Goal: Transaction & Acquisition: Purchase product/service

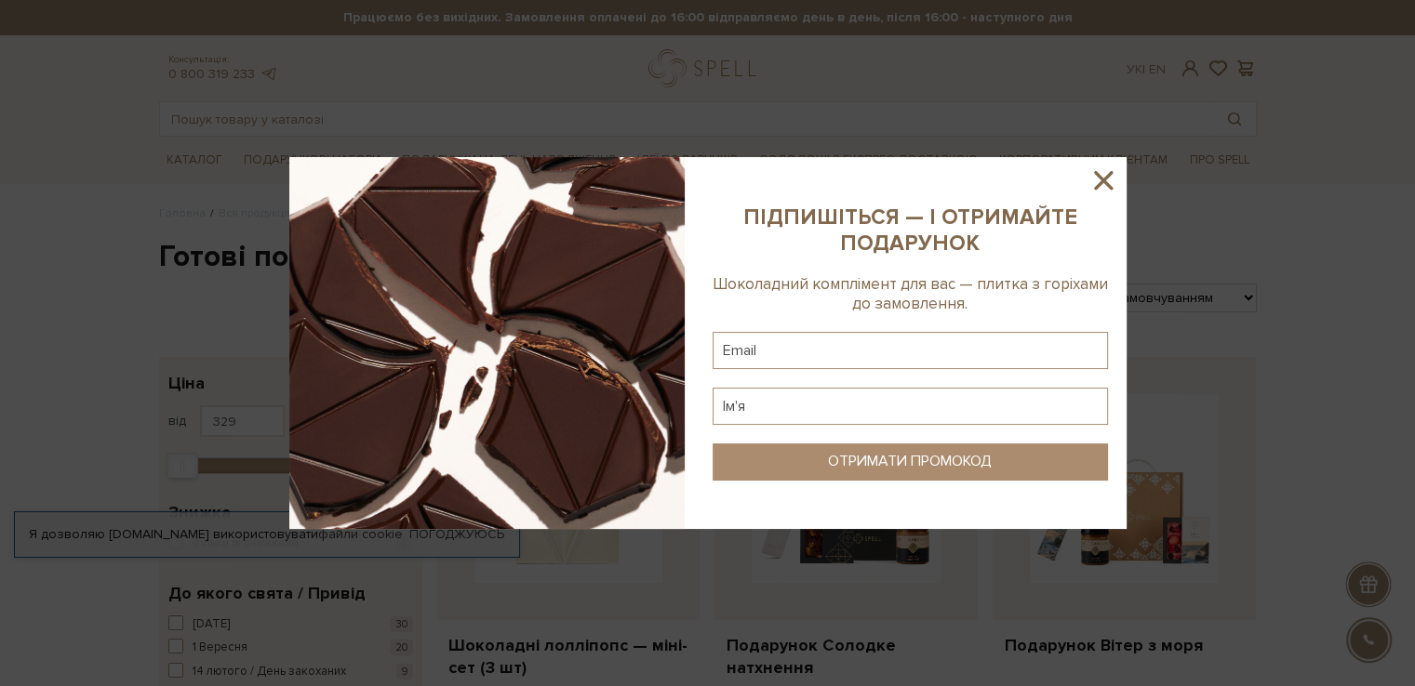
click at [1095, 183] on icon at bounding box center [1103, 181] width 32 height 32
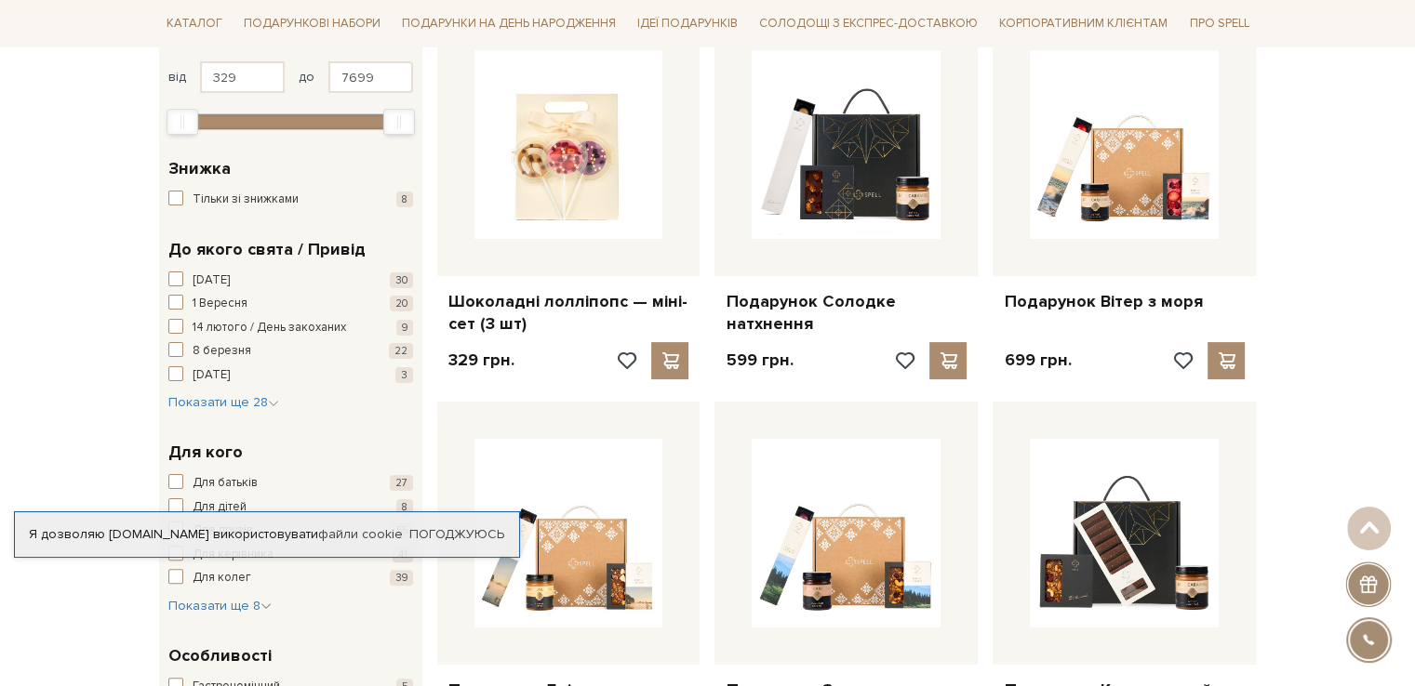
scroll to position [558, 0]
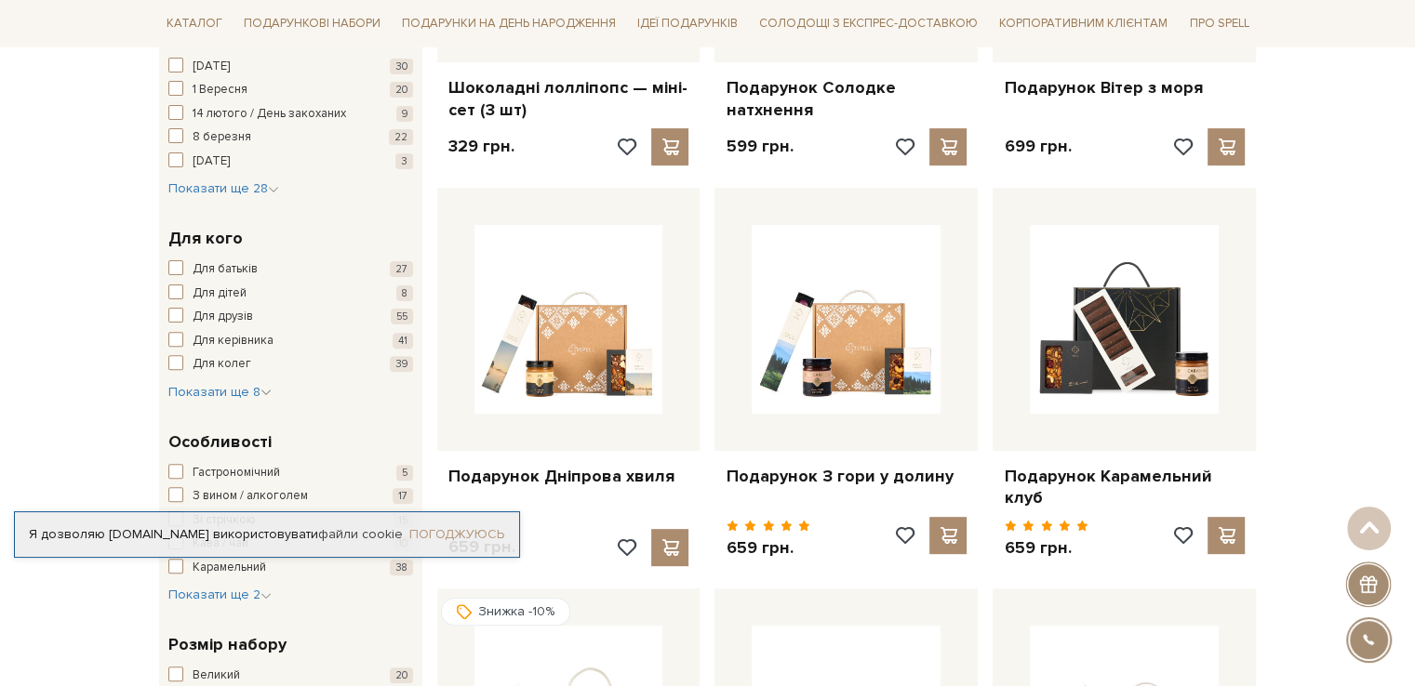
click at [432, 532] on link "Погоджуюсь" at bounding box center [456, 534] width 95 height 17
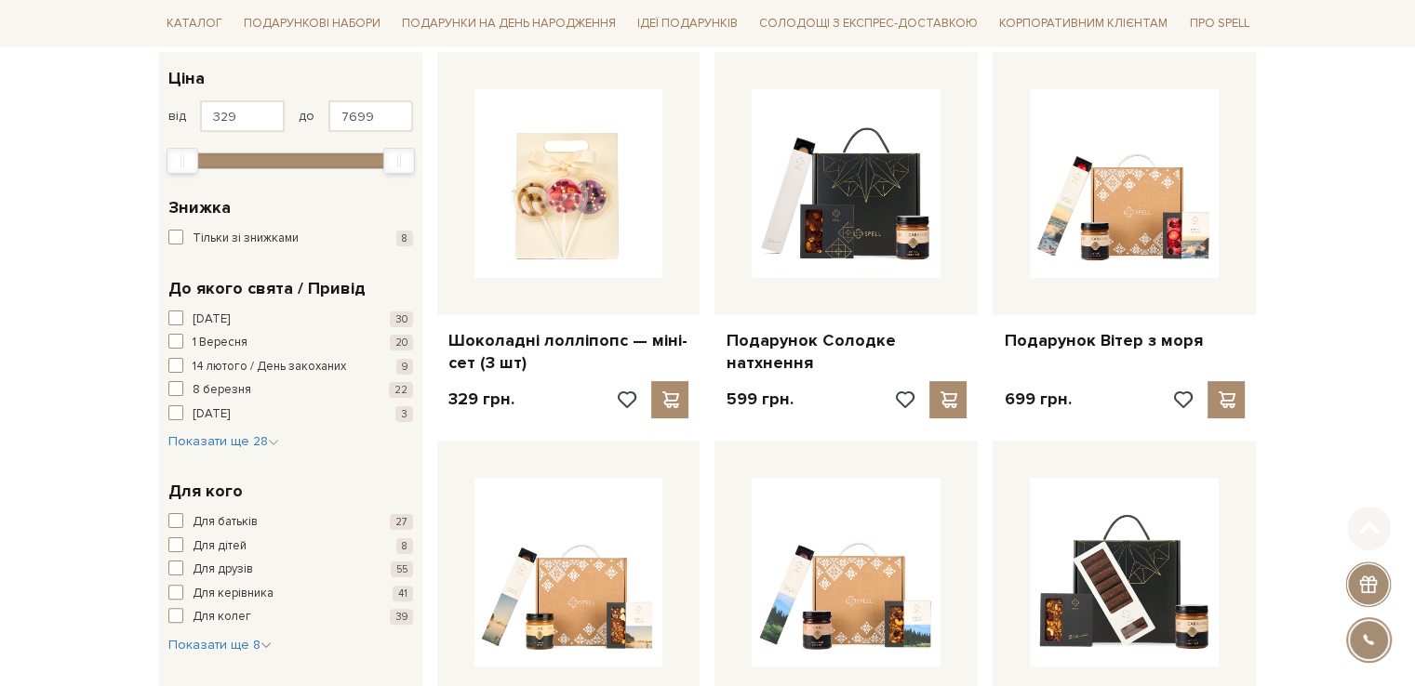
scroll to position [465, 0]
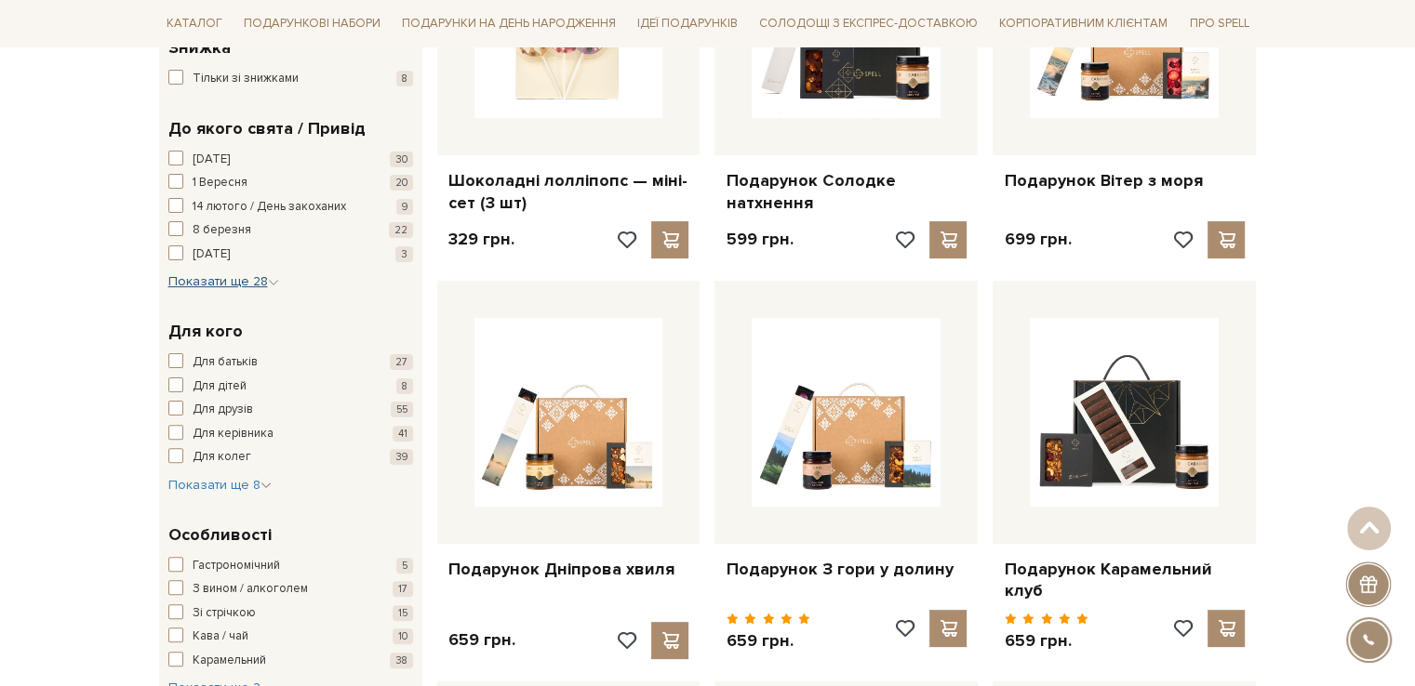
click at [260, 280] on span "Показати ще 28" at bounding box center [223, 281] width 111 height 16
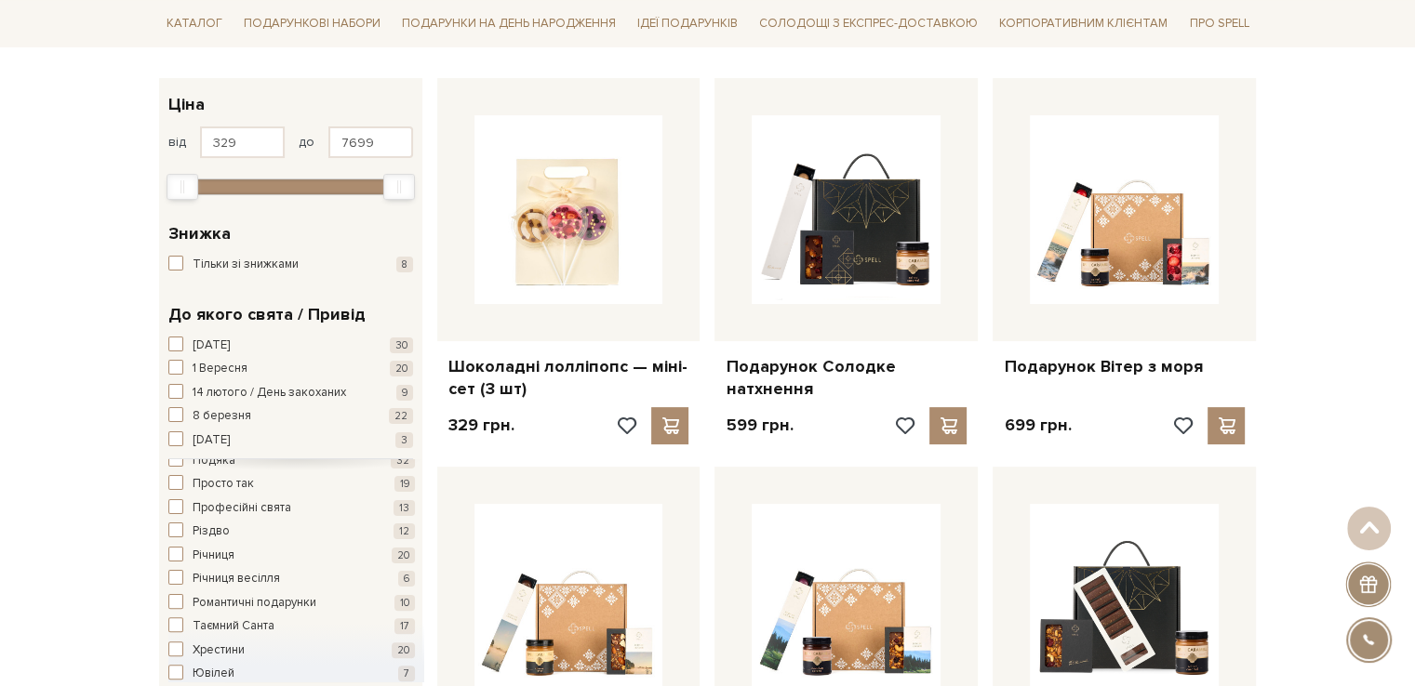
scroll to position [0, 0]
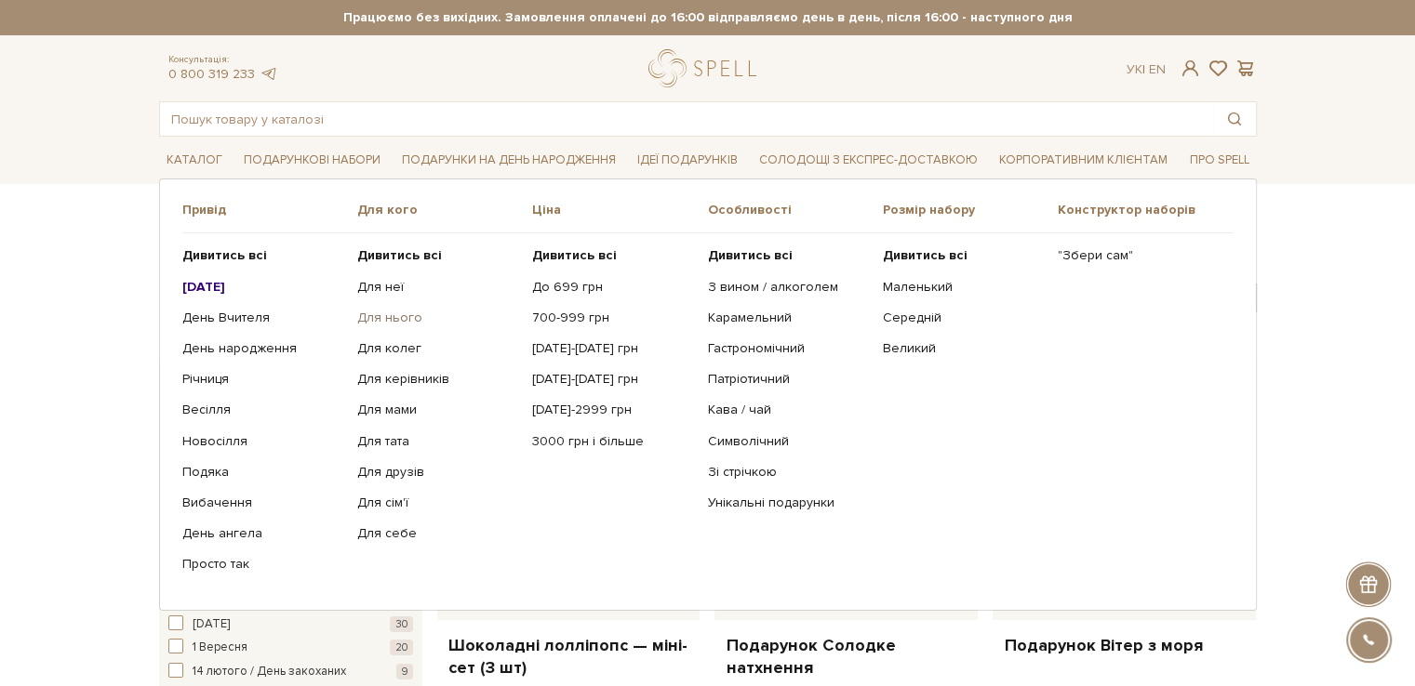
click at [395, 313] on link "Для нього" at bounding box center [437, 318] width 161 height 17
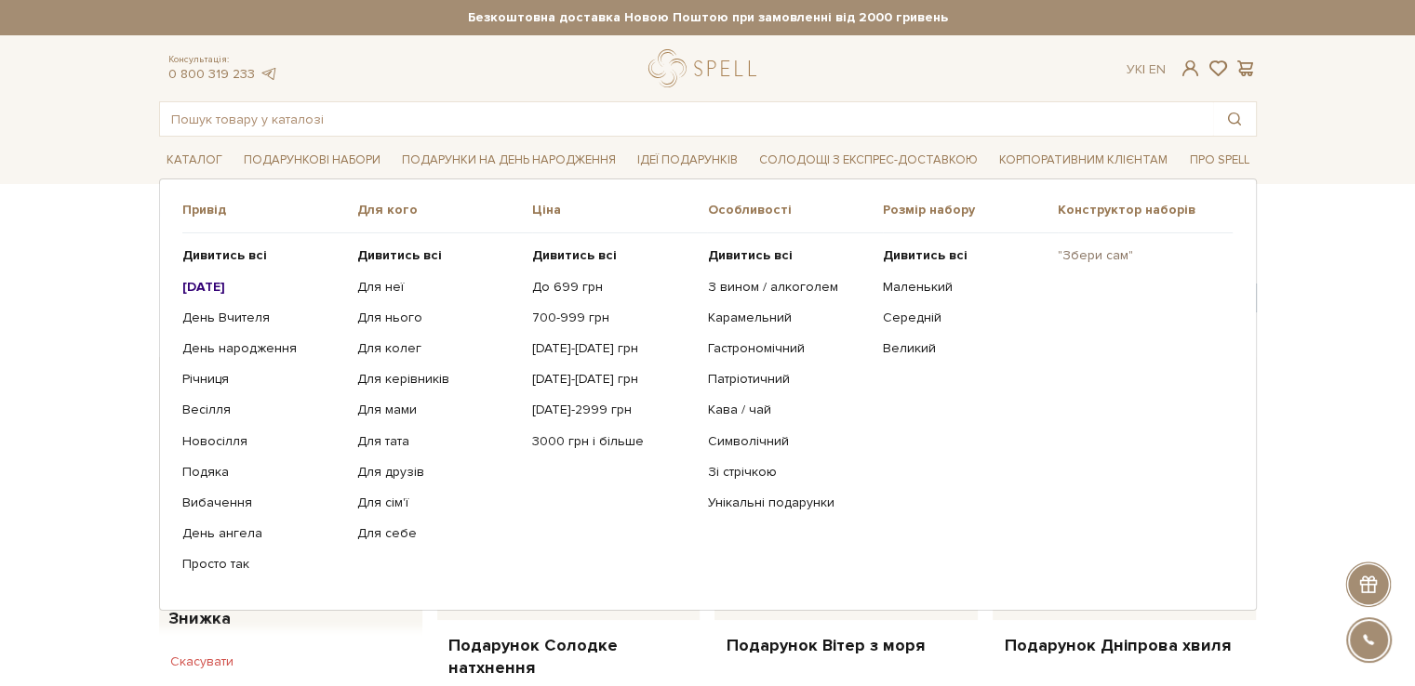
click at [1086, 259] on link ""Збери сам"" at bounding box center [1137, 255] width 161 height 17
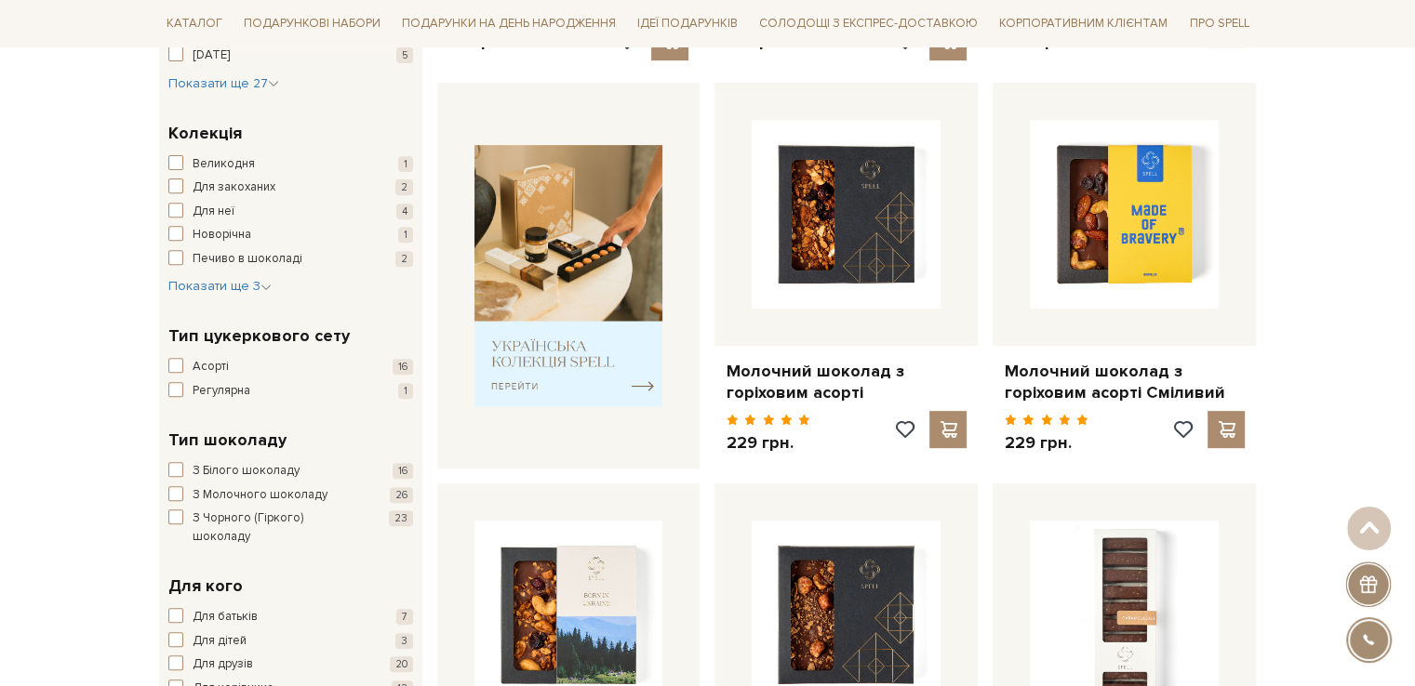
scroll to position [744, 0]
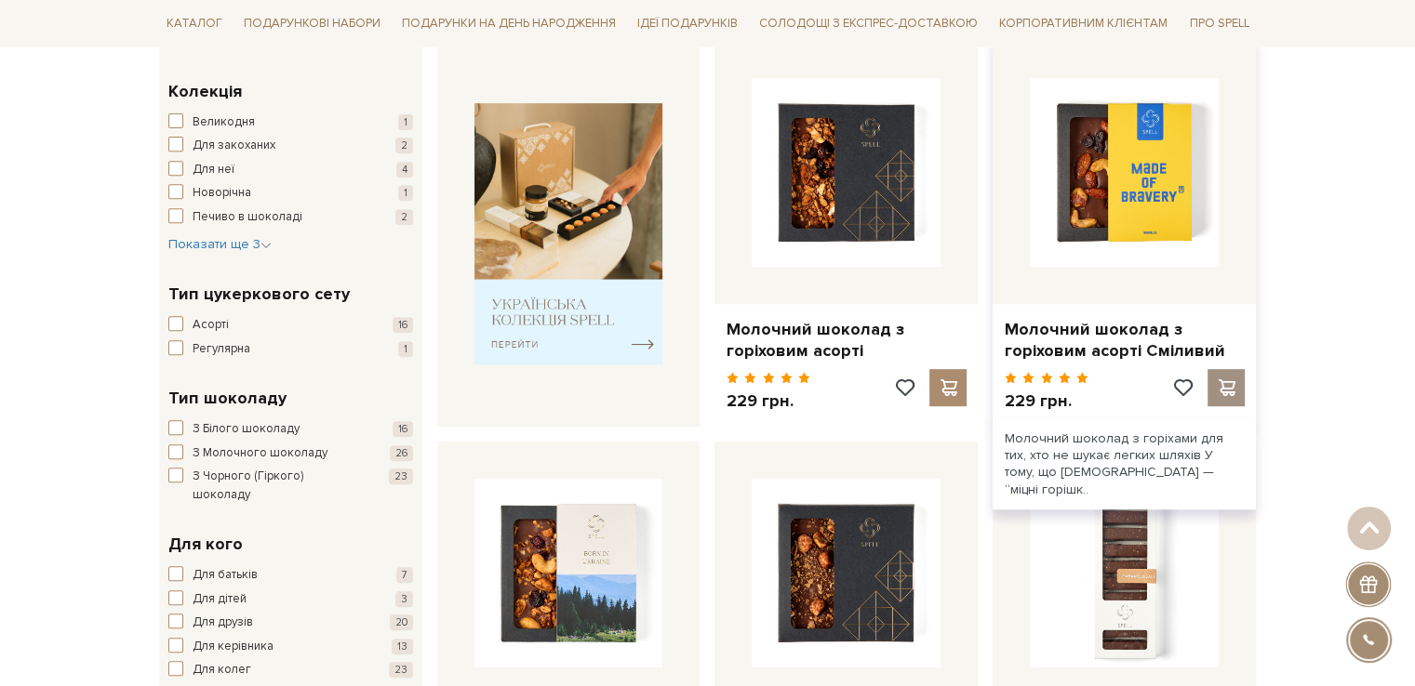
click at [1225, 379] on span at bounding box center [1226, 387] width 23 height 17
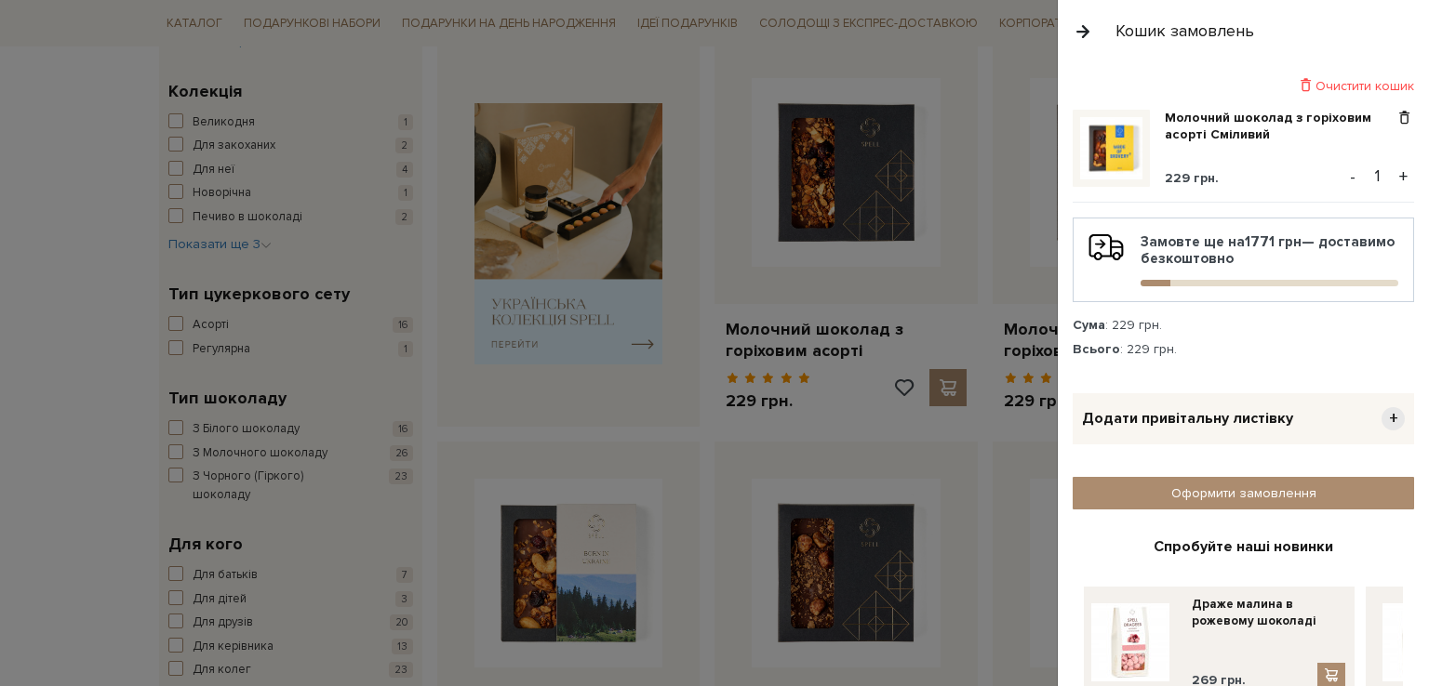
click at [1081, 27] on button "button" at bounding box center [1082, 31] width 20 height 33
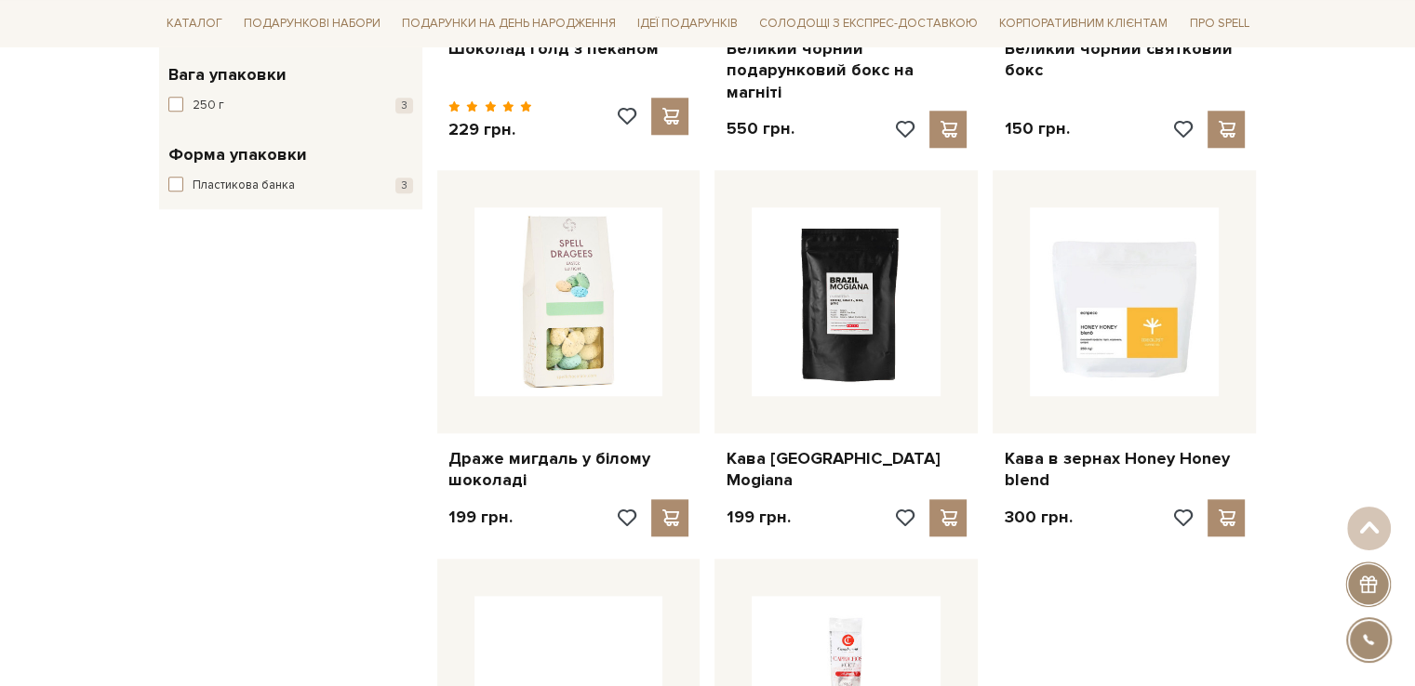
scroll to position [1860, 0]
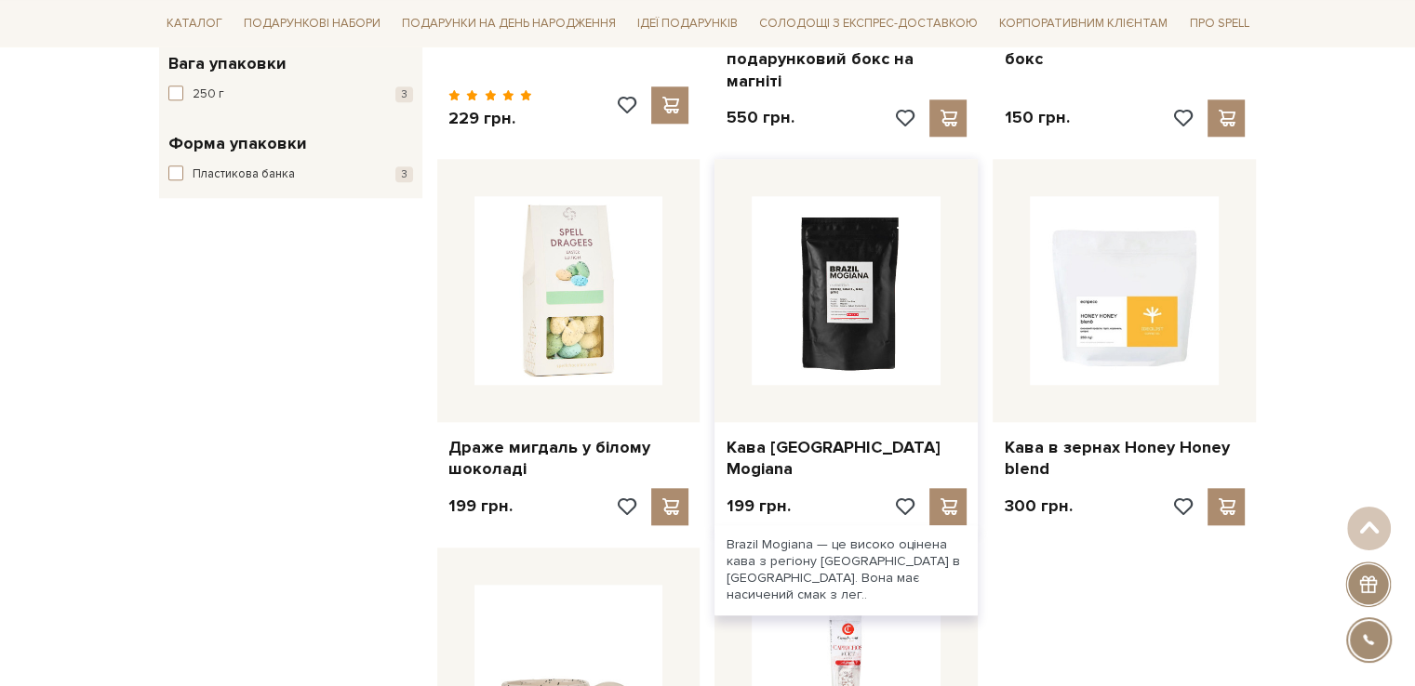
drag, startPoint x: 833, startPoint y: 292, endPoint x: 915, endPoint y: 224, distance: 106.3
click at [915, 224] on img at bounding box center [845, 290] width 189 height 189
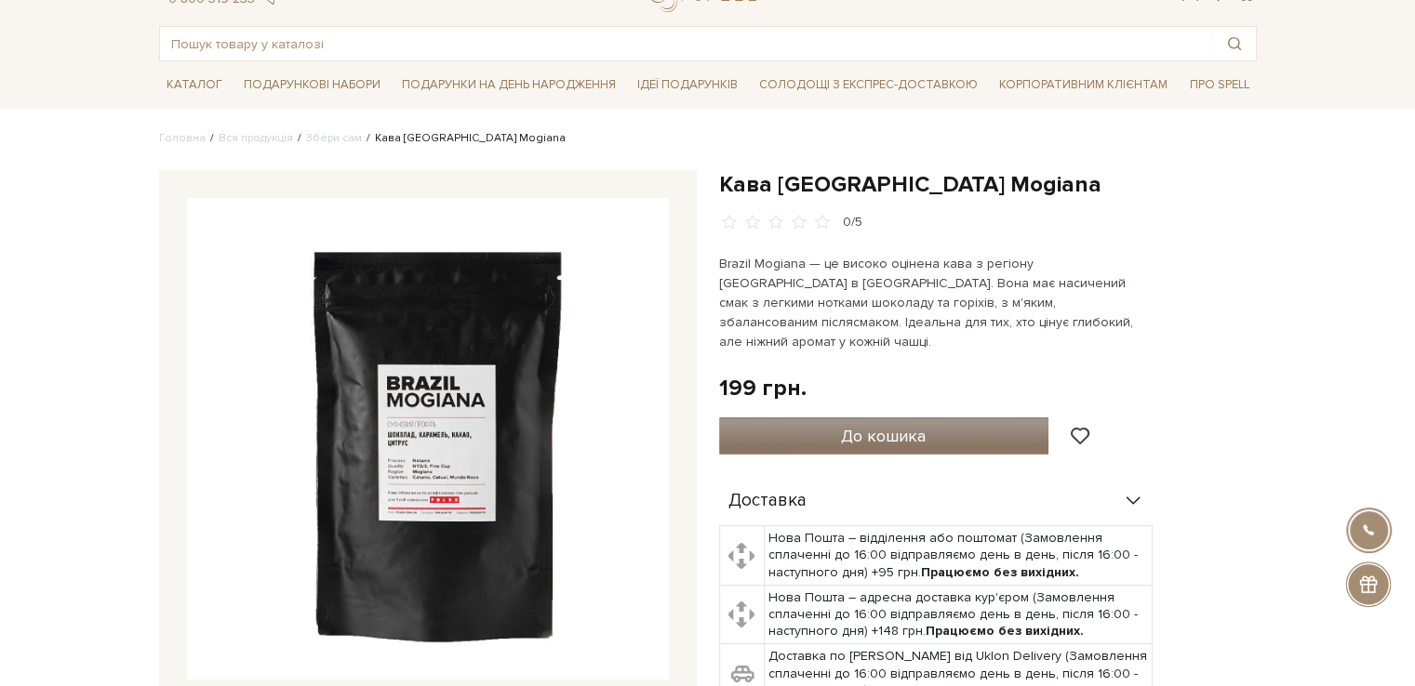
scroll to position [279, 0]
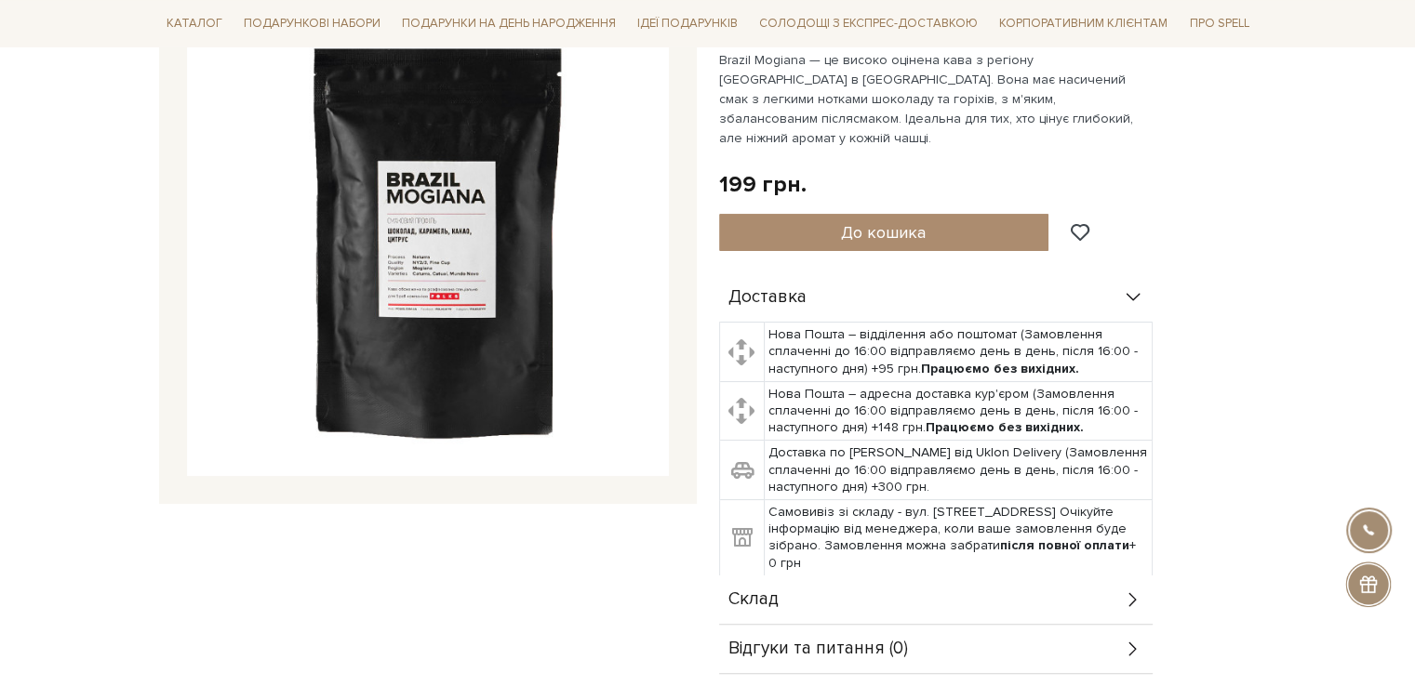
click at [454, 261] on img at bounding box center [428, 235] width 482 height 482
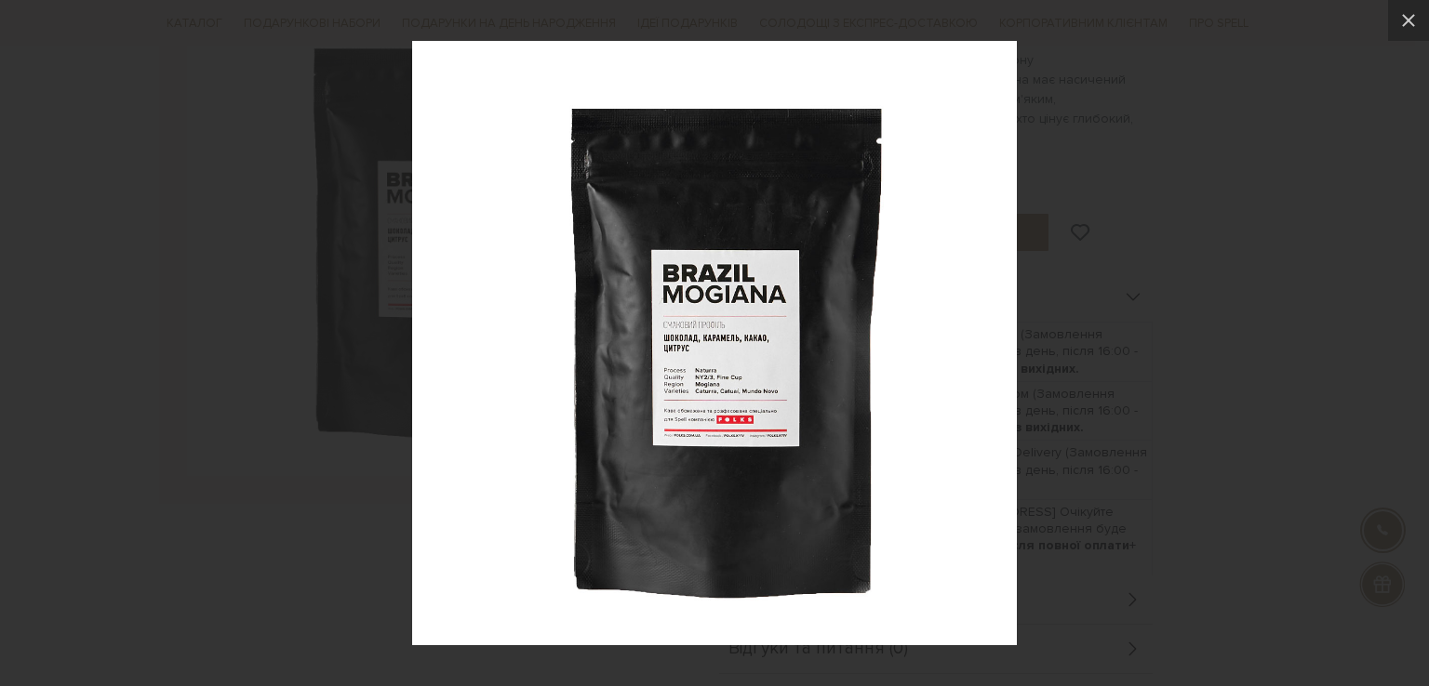
click at [703, 389] on img at bounding box center [714, 343] width 605 height 605
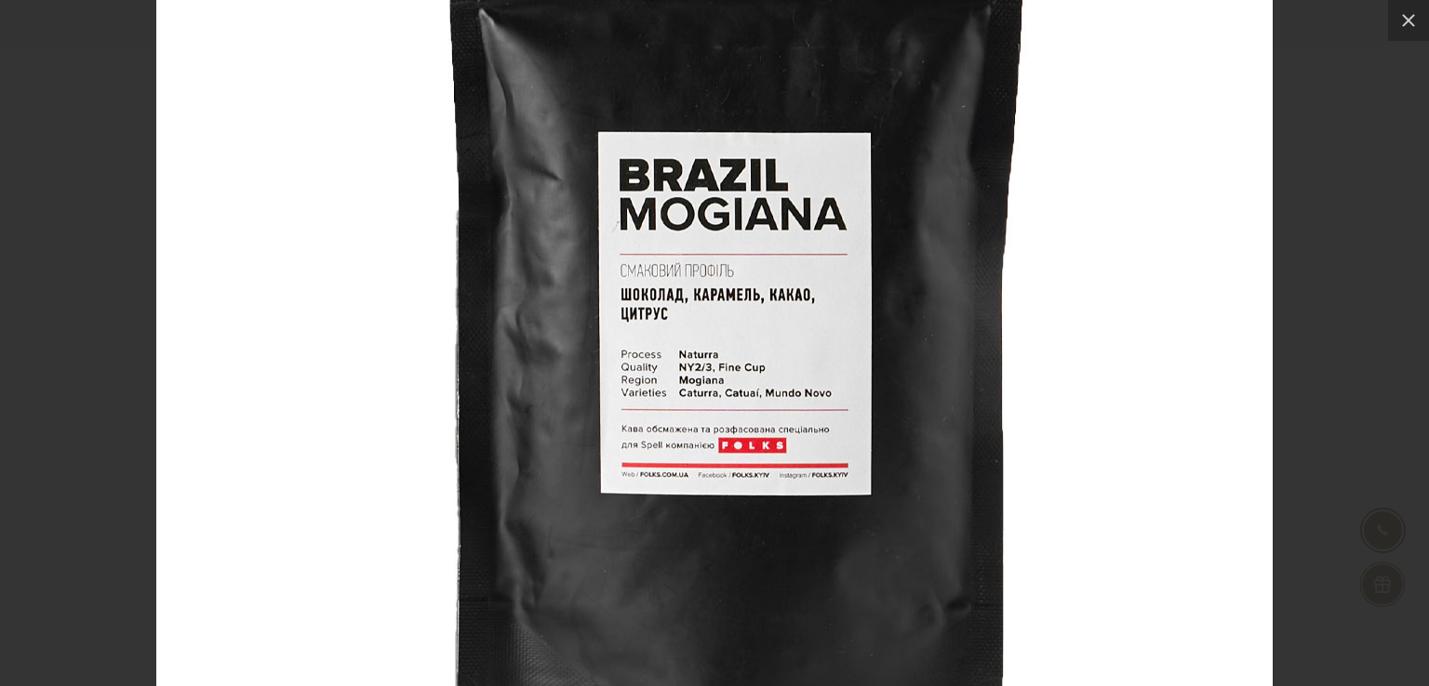
click at [1373, 185] on div at bounding box center [714, 343] width 1429 height 686
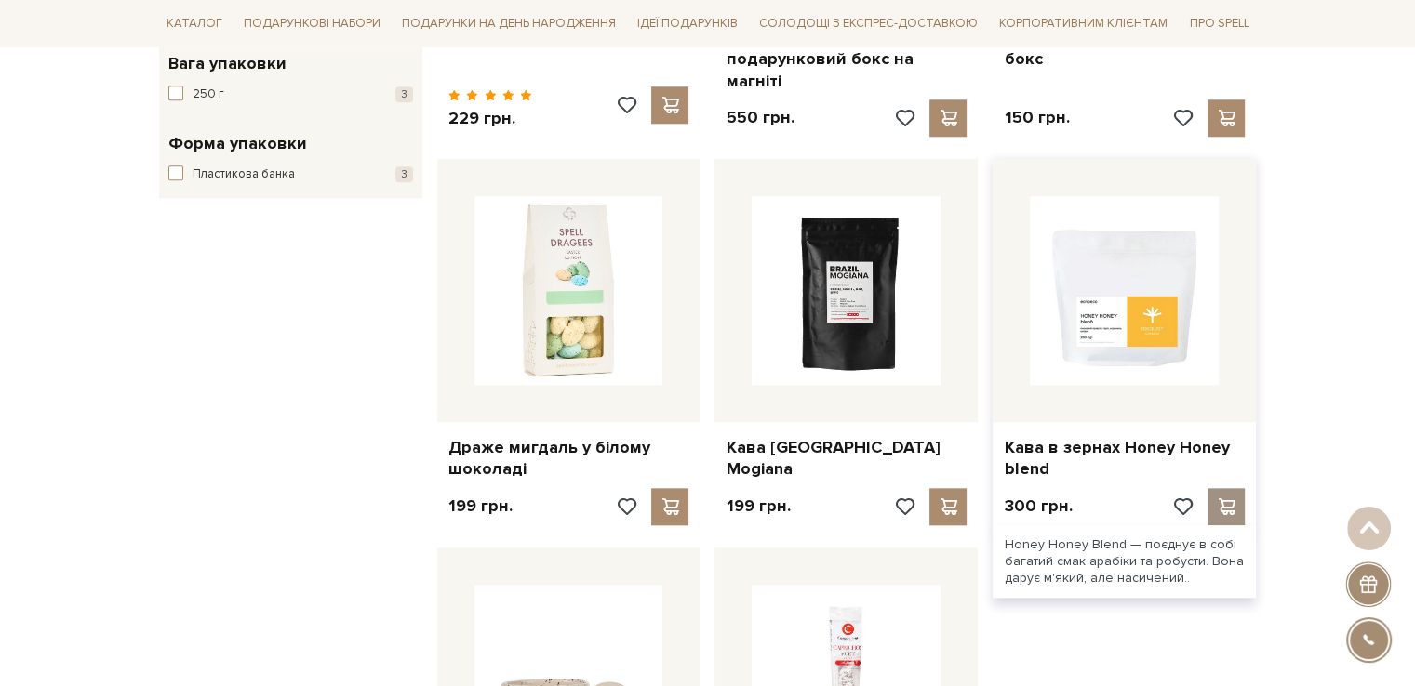
click at [1226, 499] on span at bounding box center [1226, 507] width 23 height 17
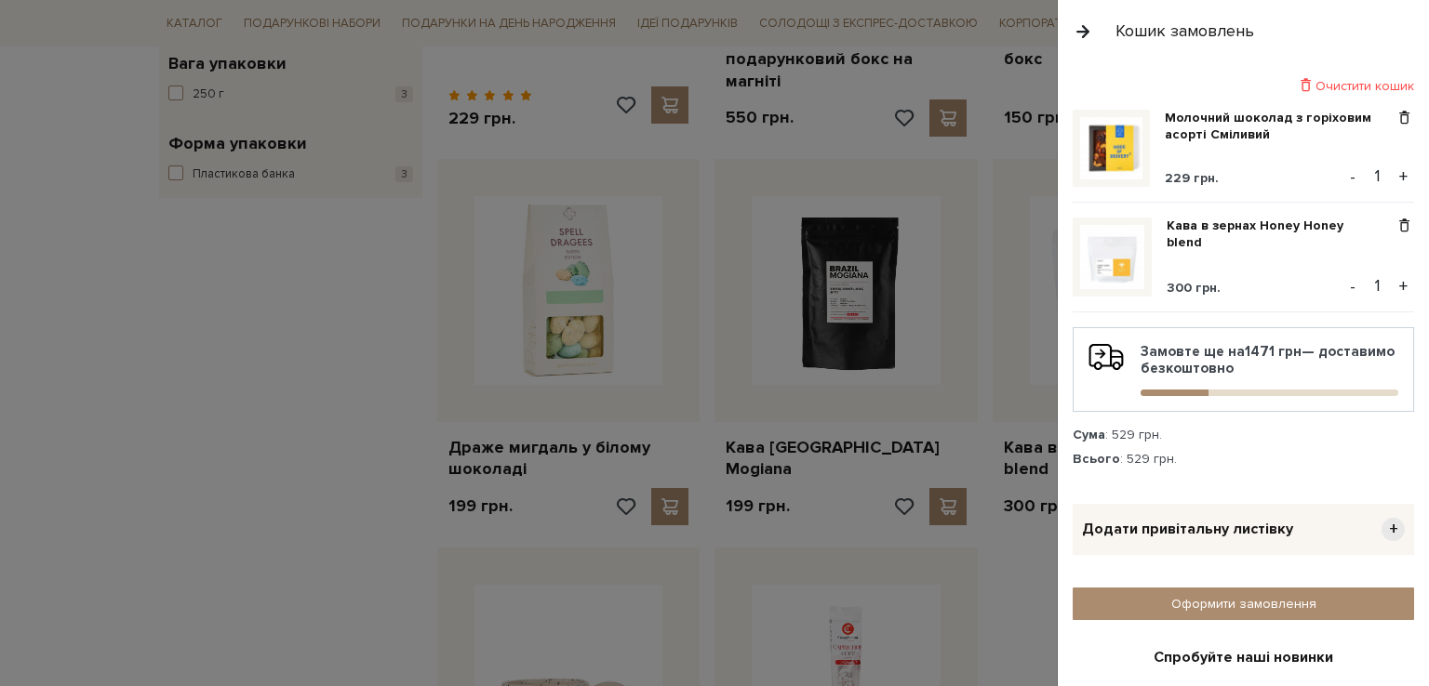
click at [216, 365] on div at bounding box center [714, 343] width 1429 height 686
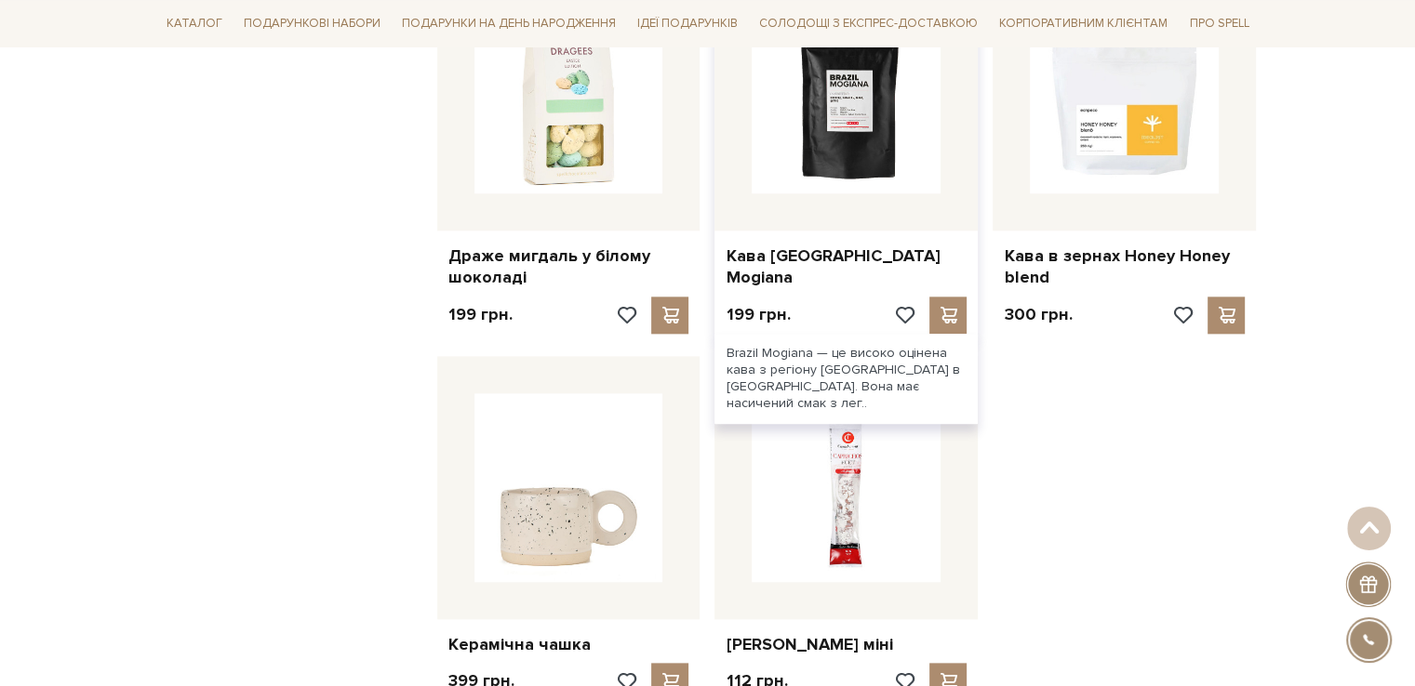
scroll to position [2232, 0]
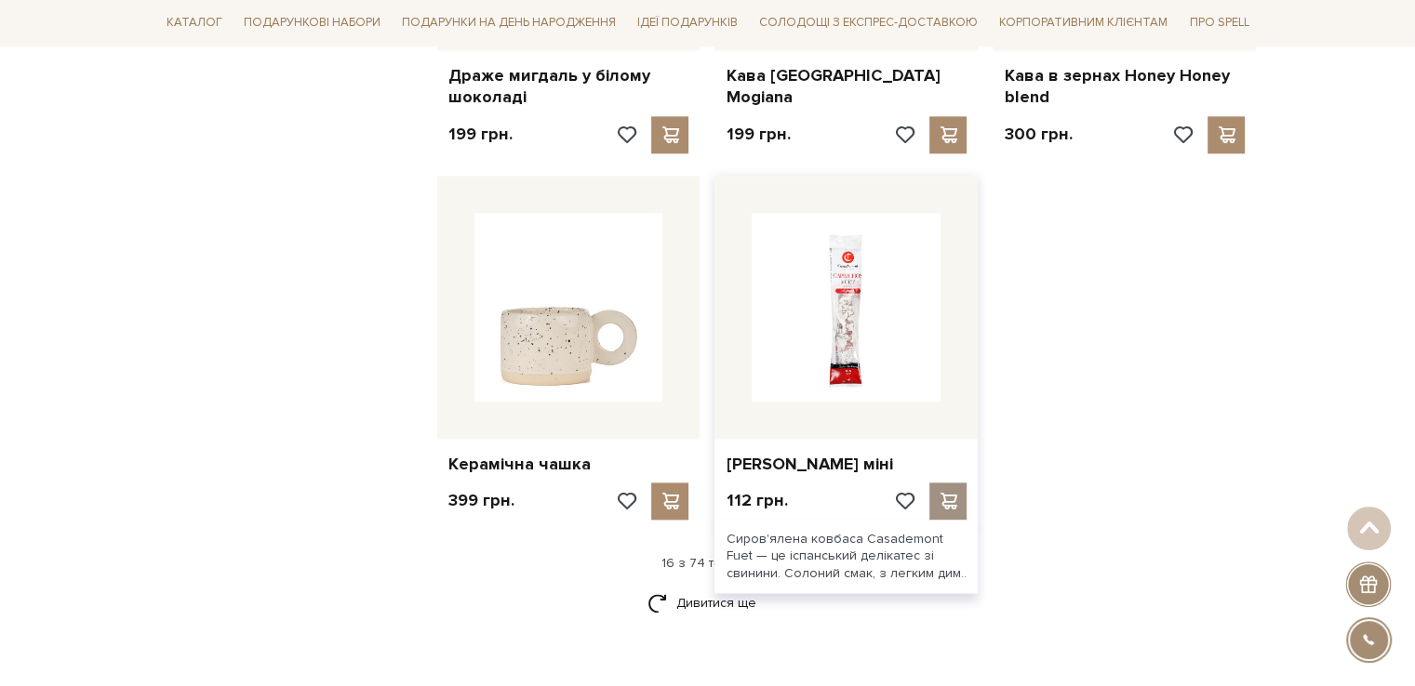
click at [951, 493] on span at bounding box center [948, 501] width 23 height 17
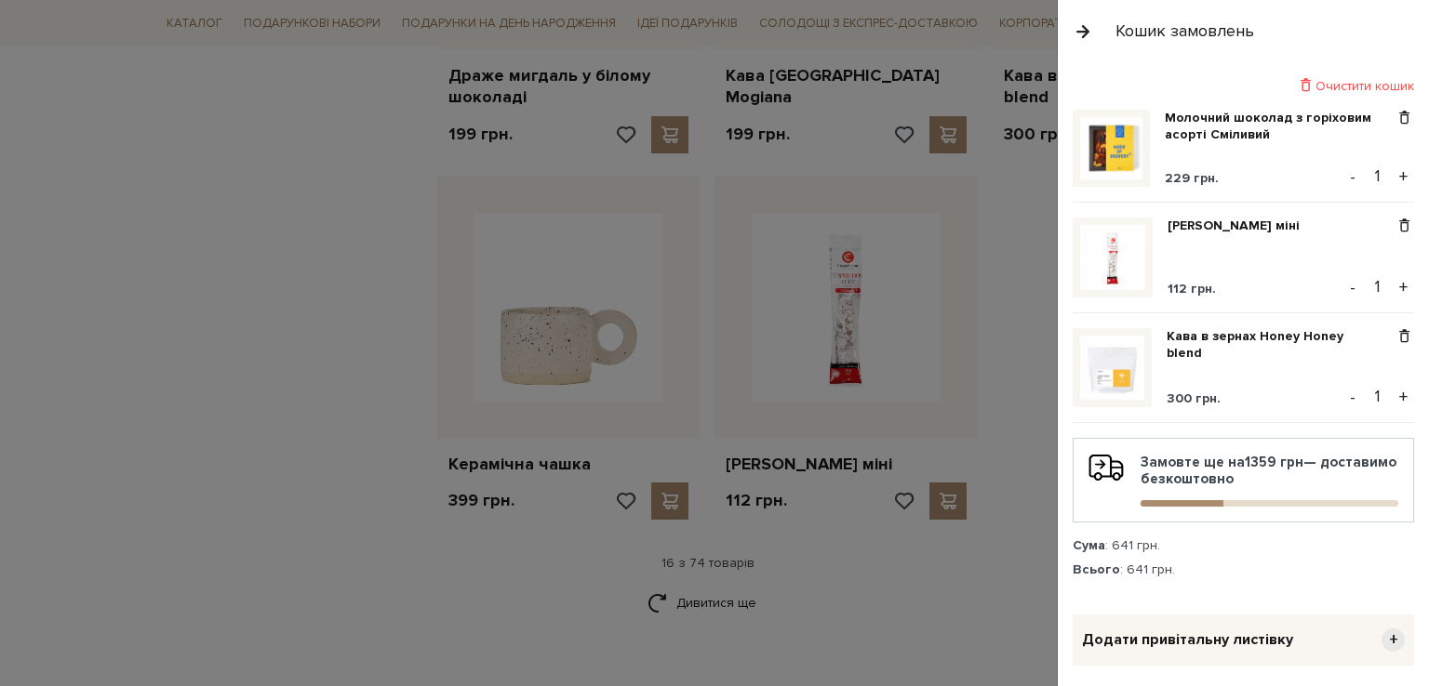
click at [279, 453] on div at bounding box center [714, 343] width 1429 height 686
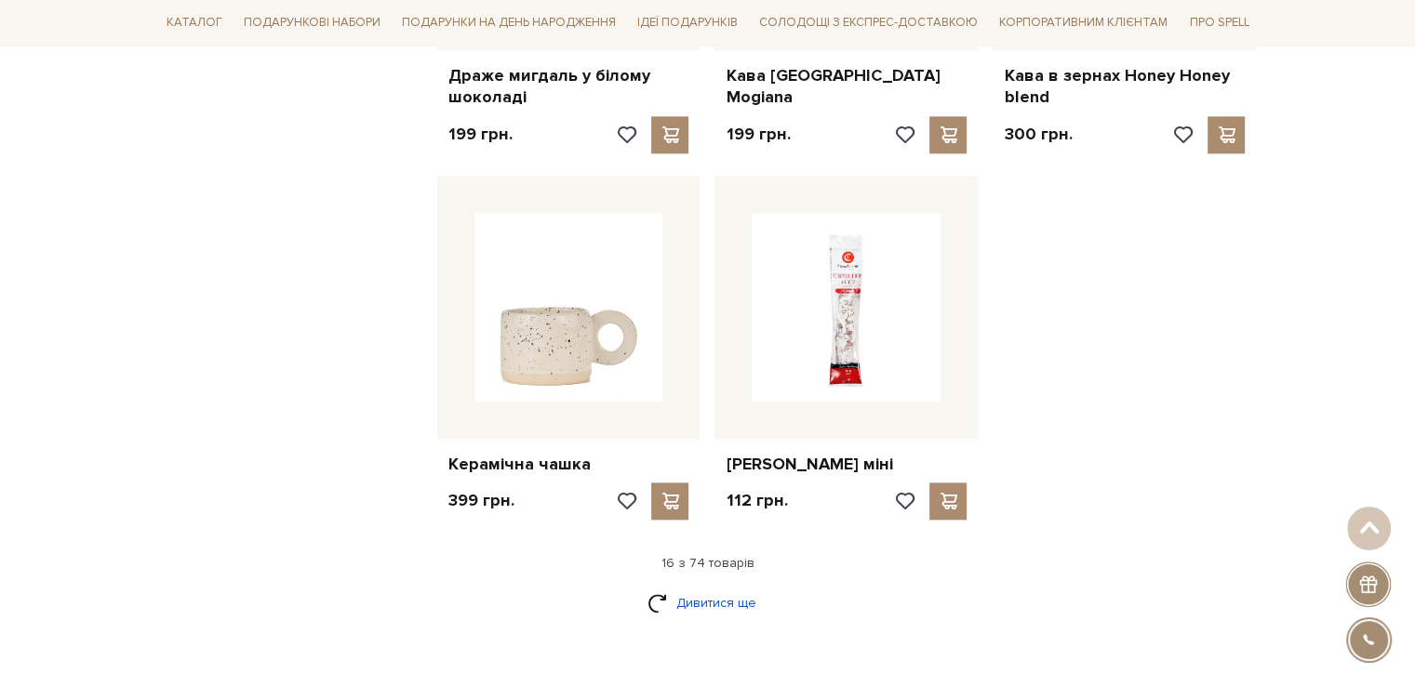
click at [697, 587] on link "Дивитися ще" at bounding box center [707, 603] width 121 height 33
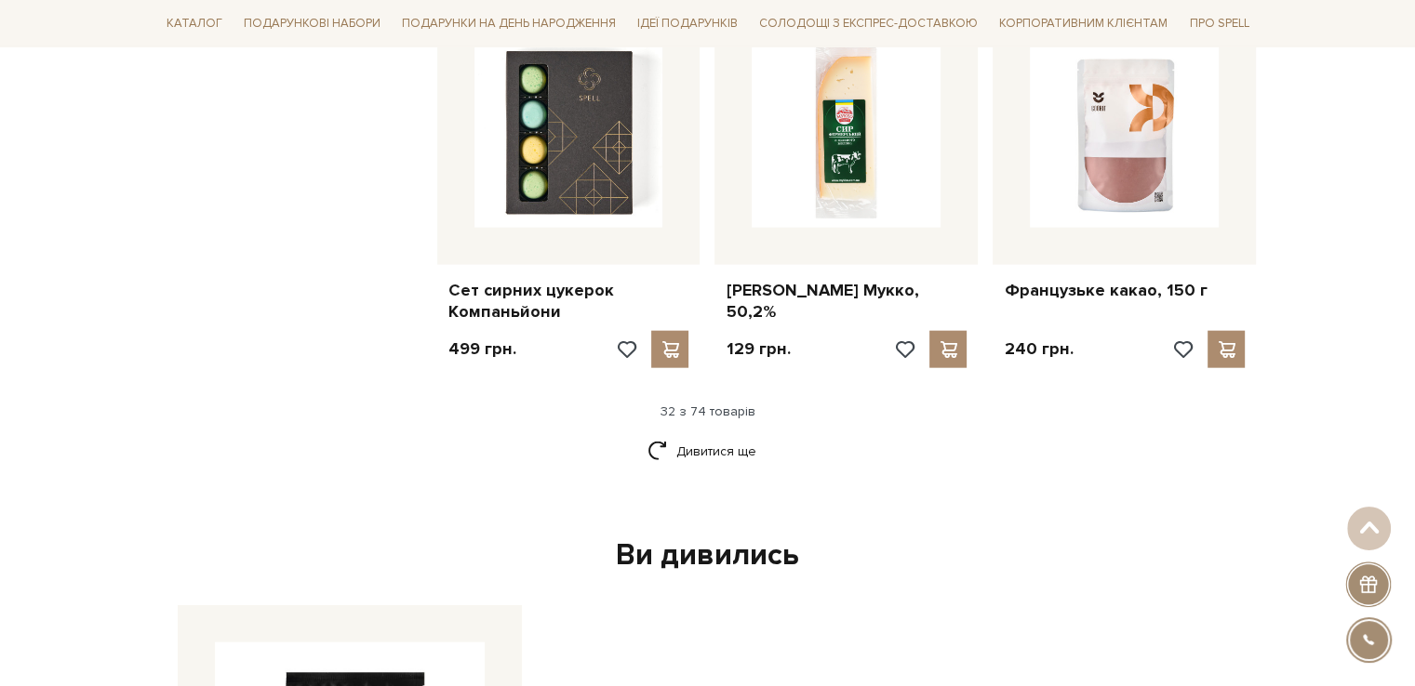
scroll to position [4371, 0]
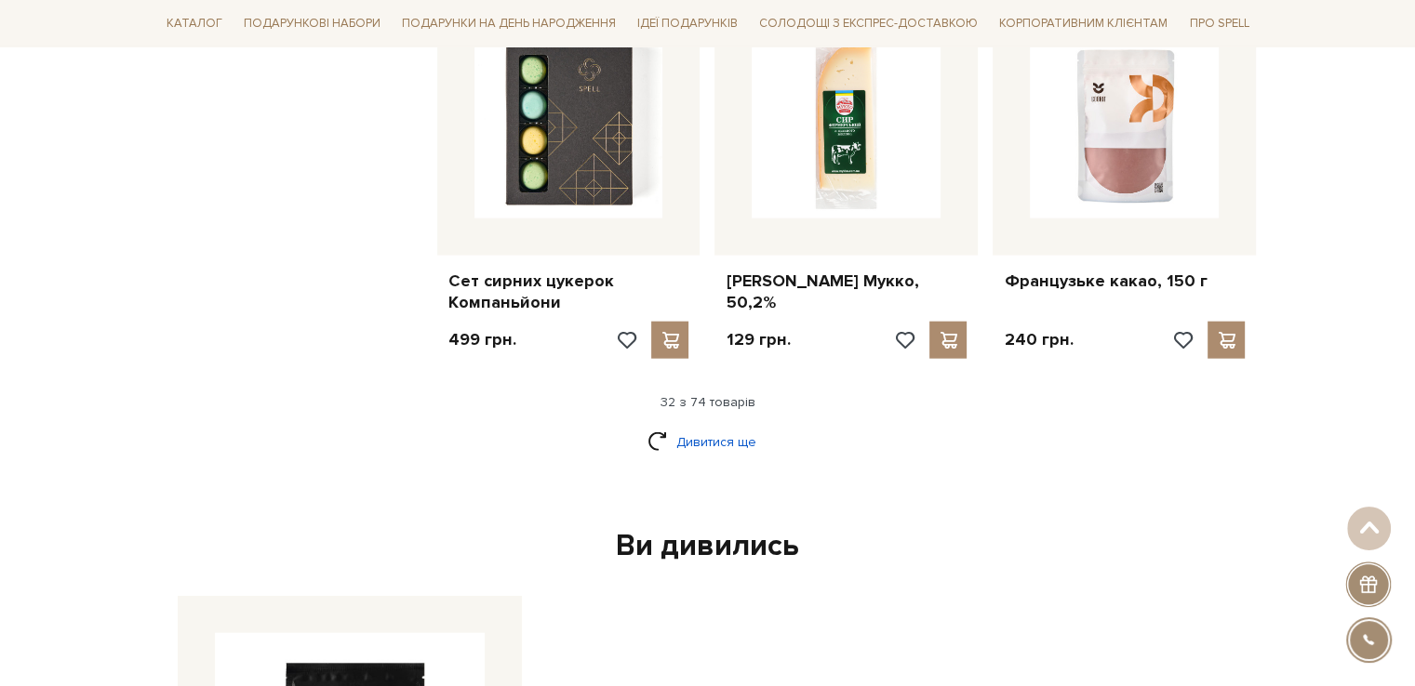
click at [730, 426] on link "Дивитися ще" at bounding box center [707, 442] width 121 height 33
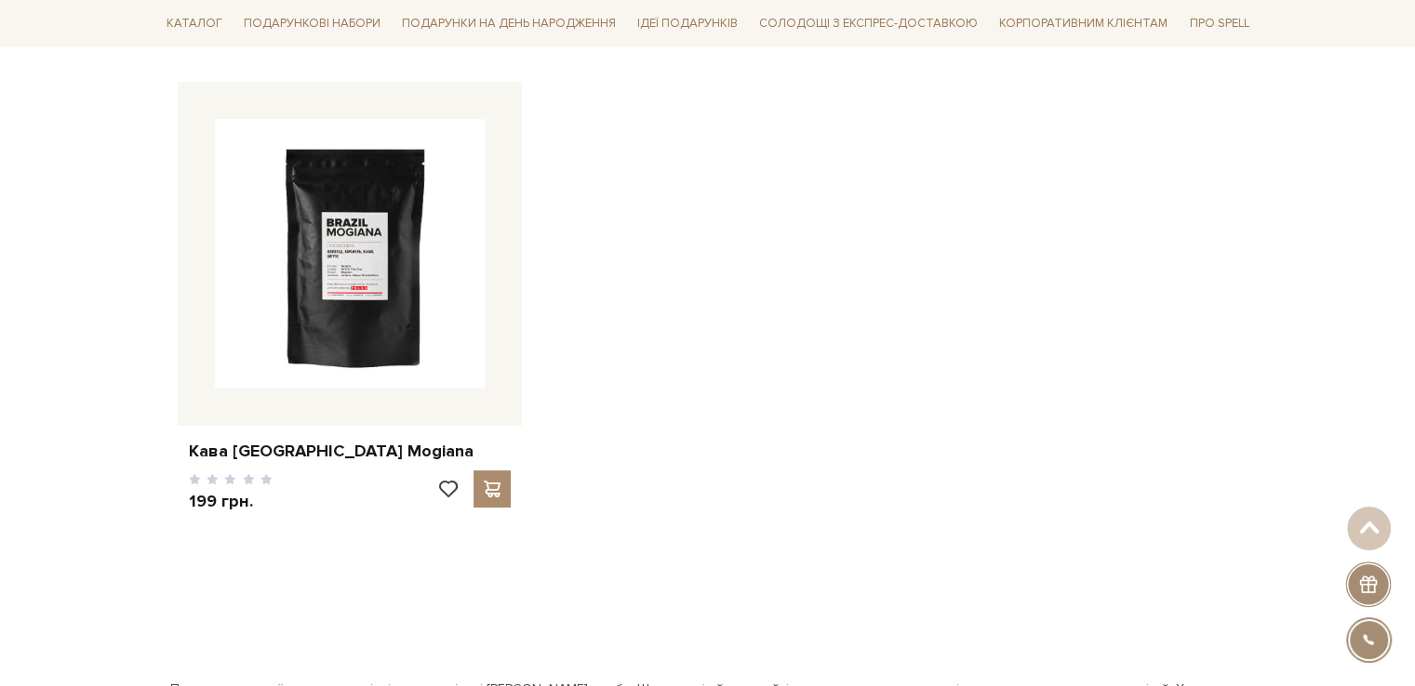
scroll to position [6975, 0]
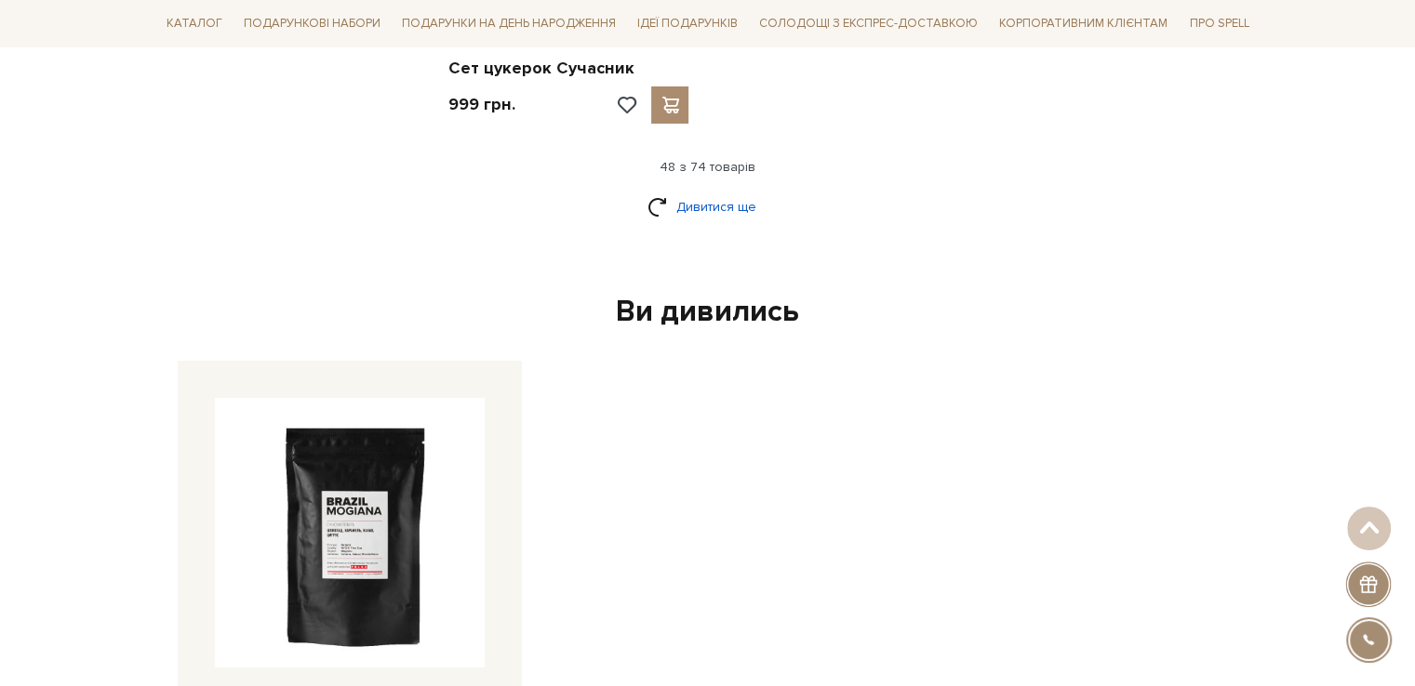
click at [729, 191] on link "Дивитися ще" at bounding box center [707, 207] width 121 height 33
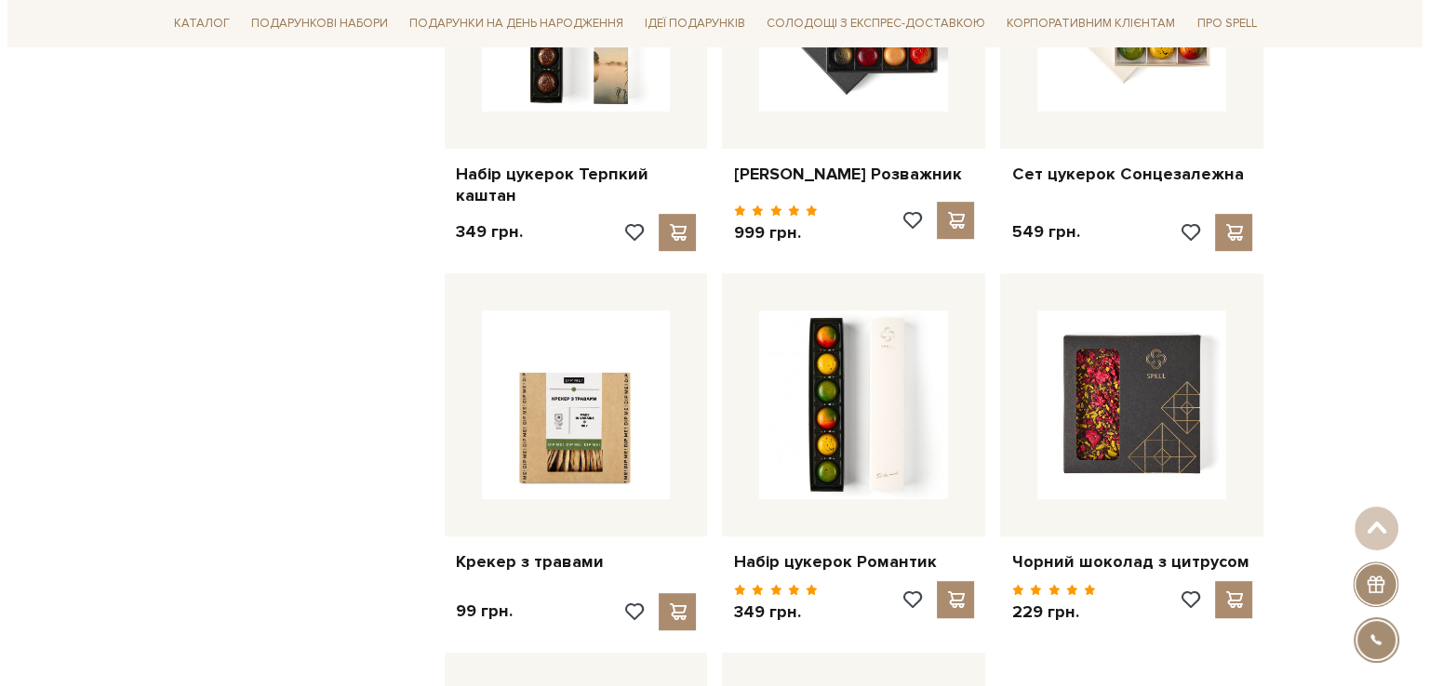
scroll to position [8557, 0]
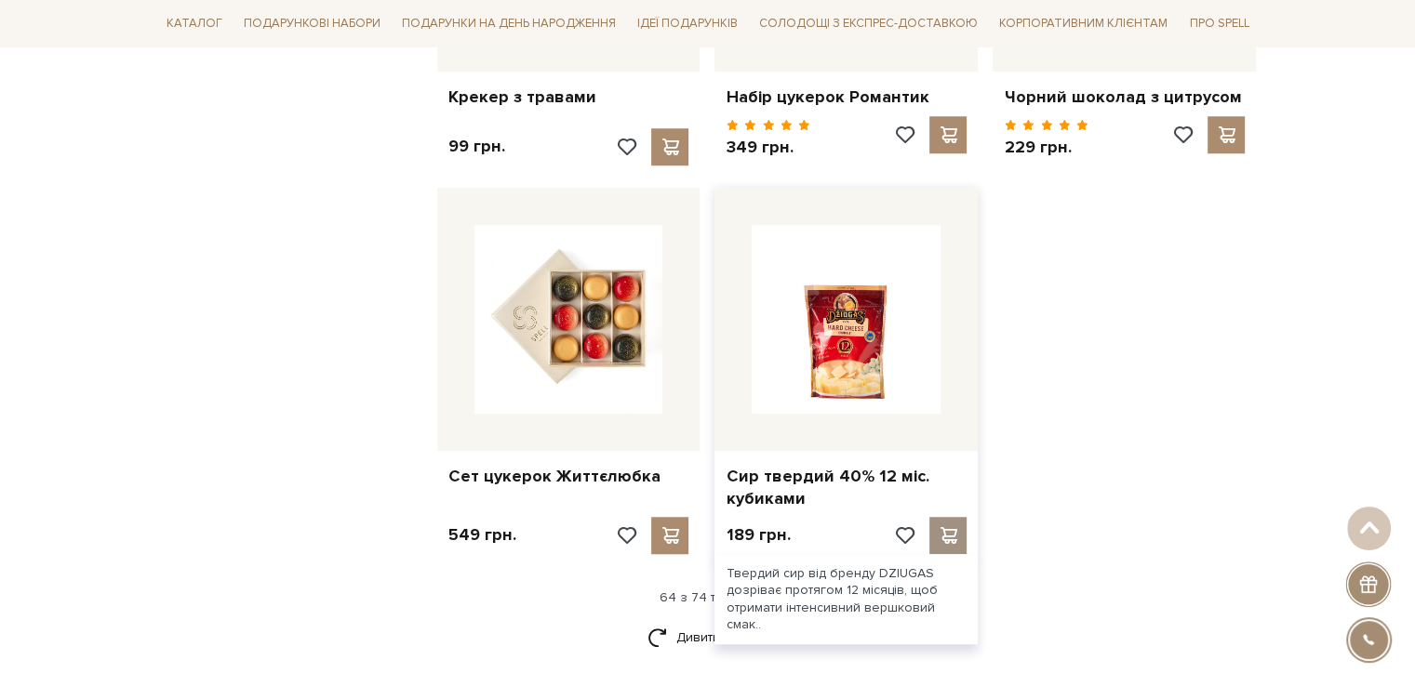
click at [951, 527] on span at bounding box center [948, 535] width 23 height 17
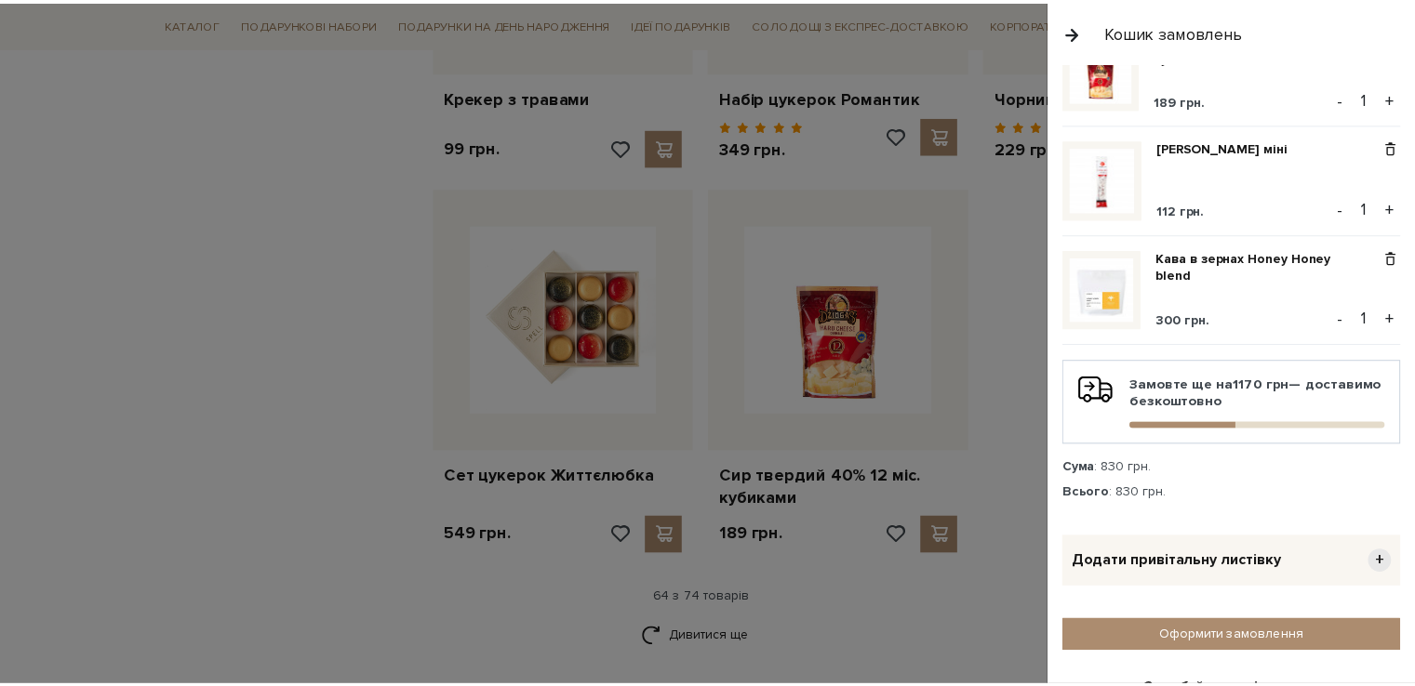
scroll to position [0, 0]
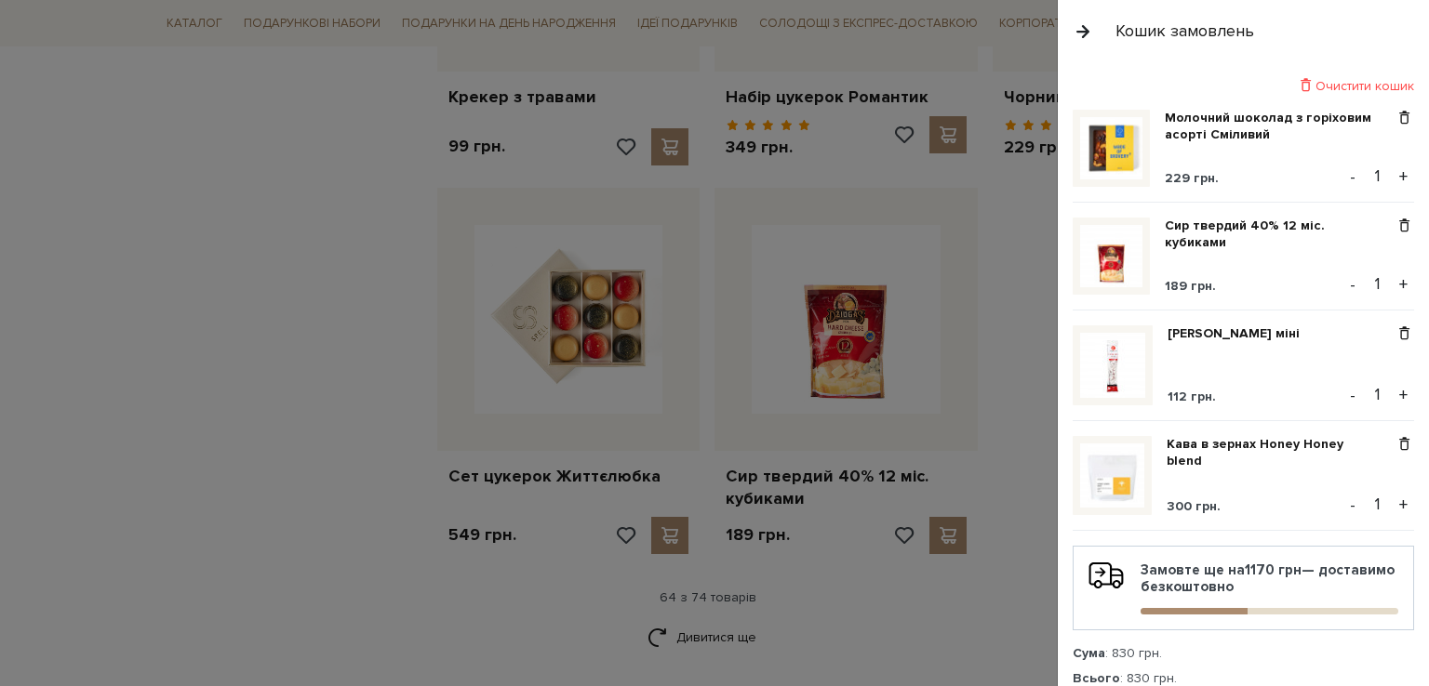
click at [335, 476] on div at bounding box center [714, 343] width 1429 height 686
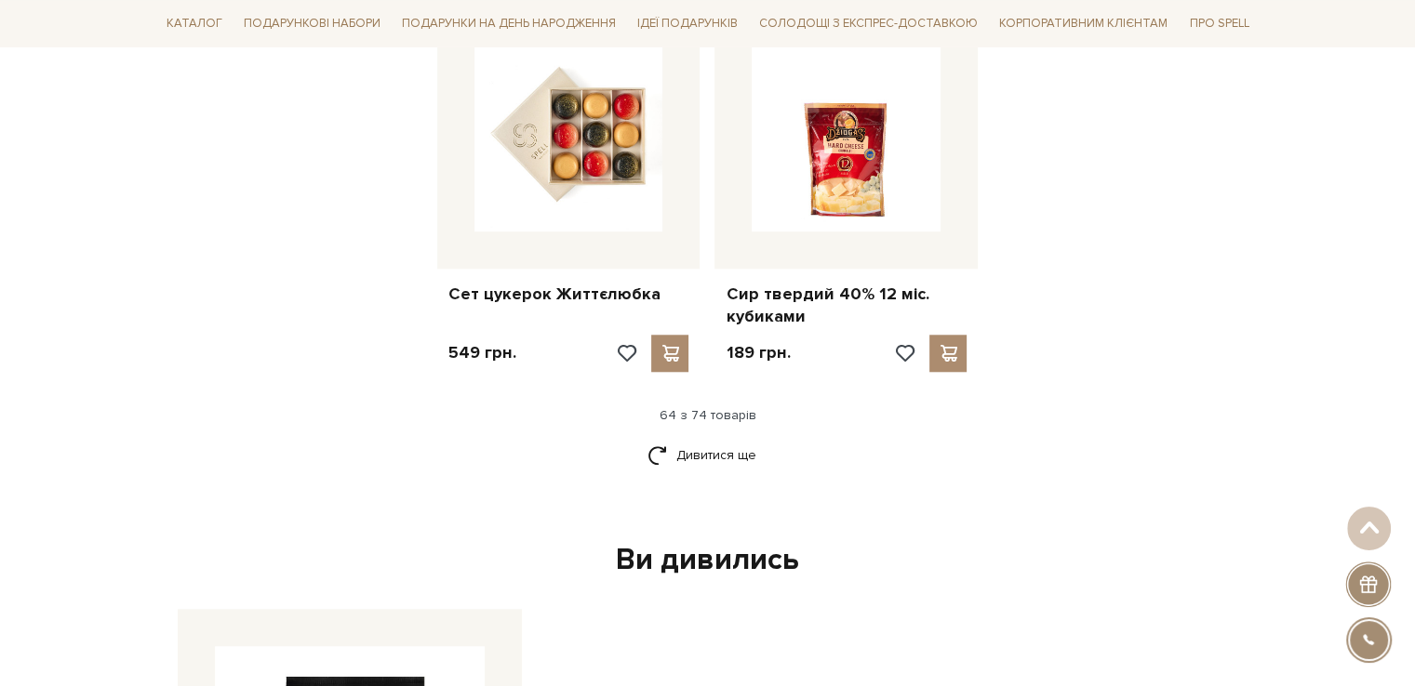
scroll to position [8743, 0]
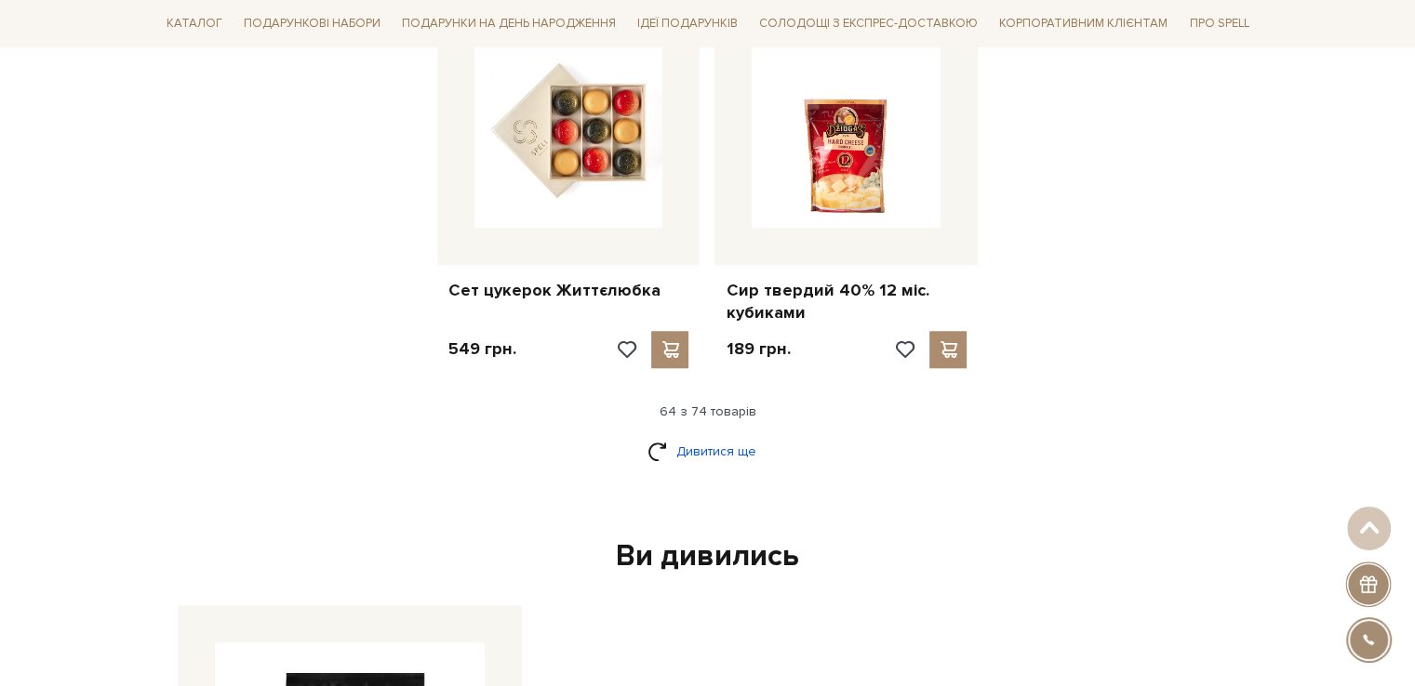
click at [712, 435] on link "Дивитися ще" at bounding box center [707, 451] width 121 height 33
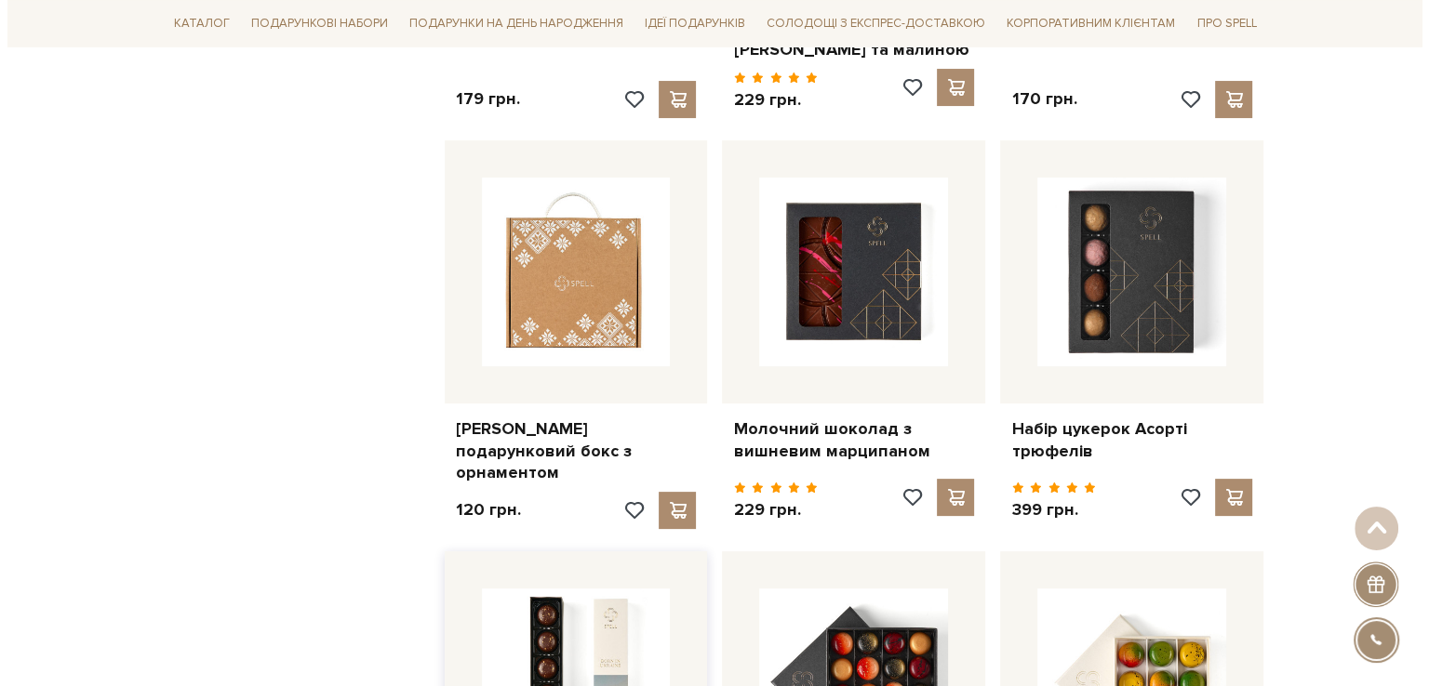
scroll to position [7441, 0]
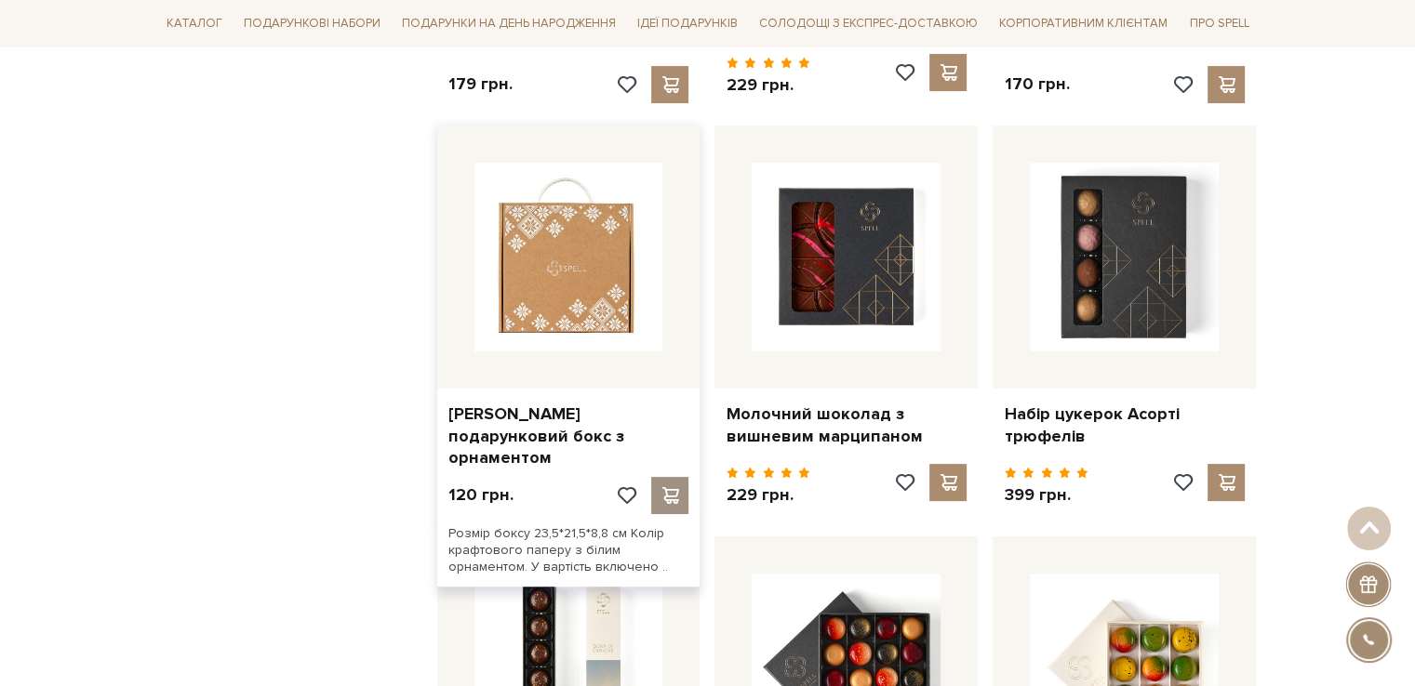
click at [678, 477] on div at bounding box center [669, 495] width 37 height 37
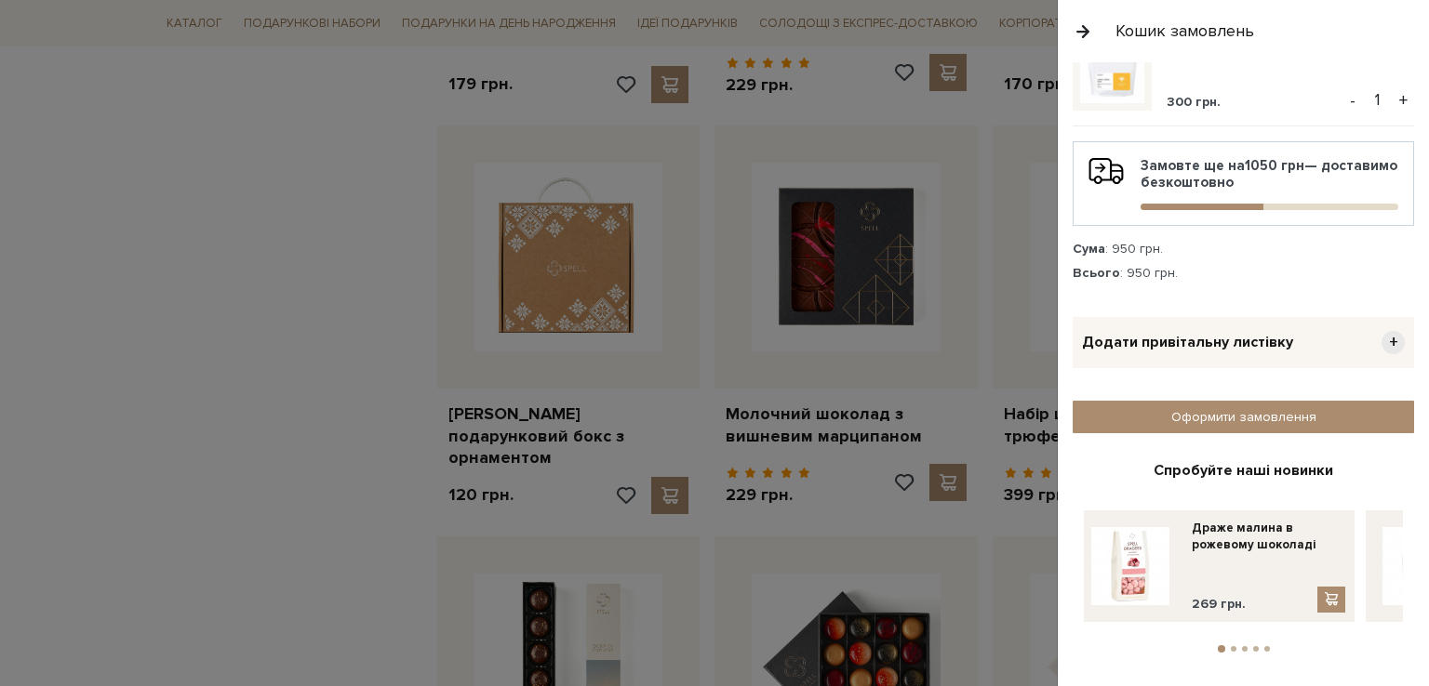
scroll to position [516, 0]
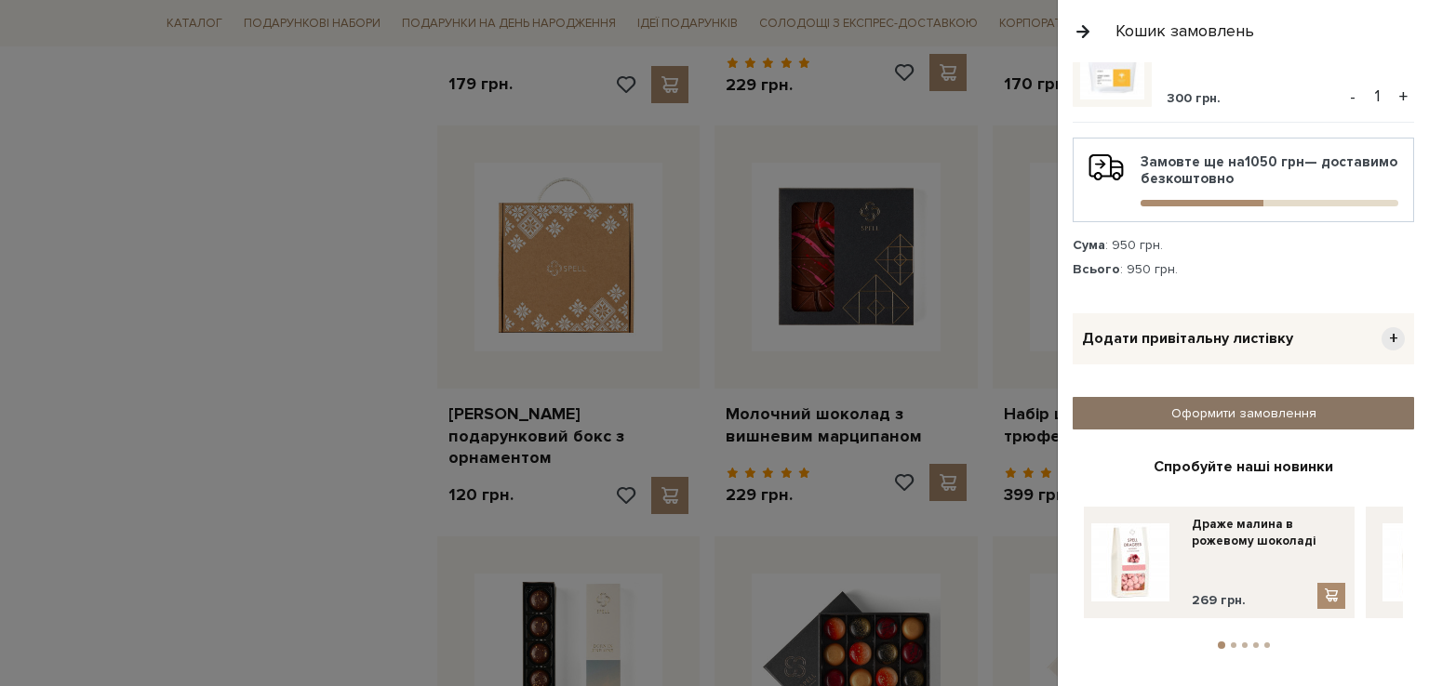
click at [1284, 402] on link "Оформити замовлення" at bounding box center [1242, 413] width 341 height 33
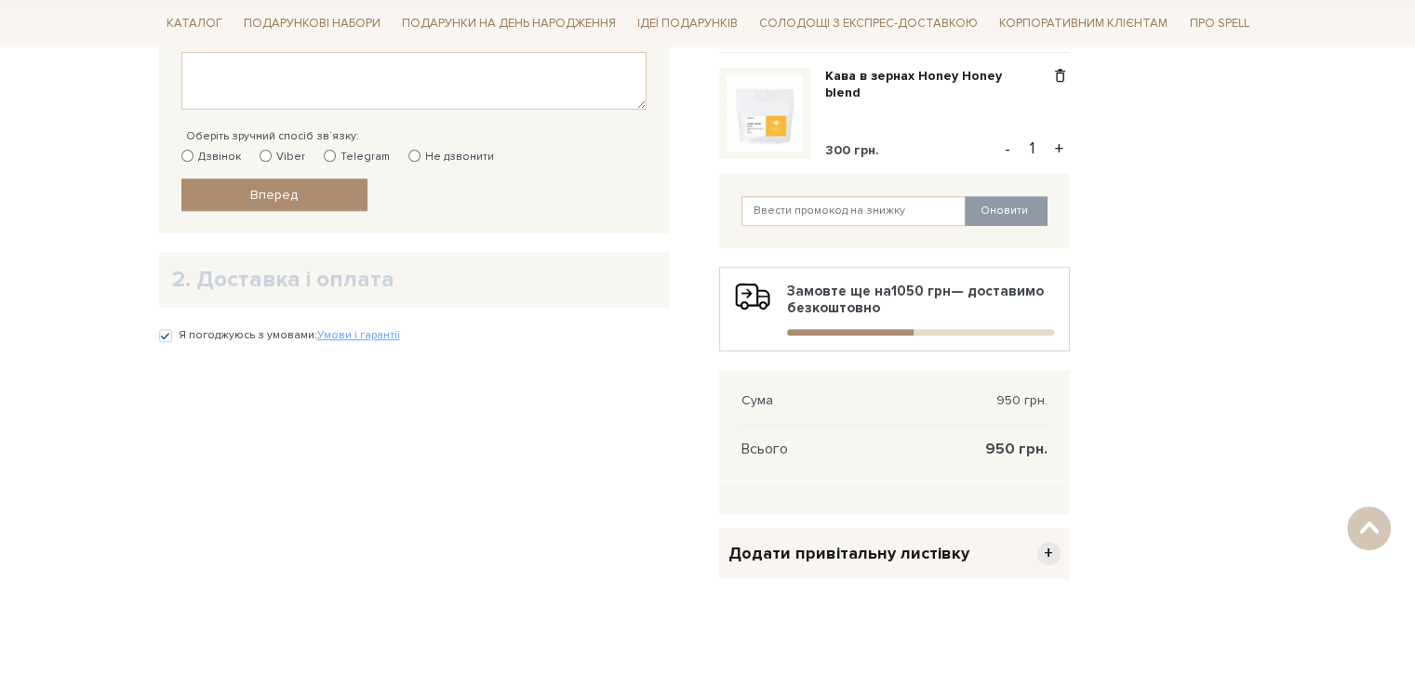
scroll to position [930, 0]
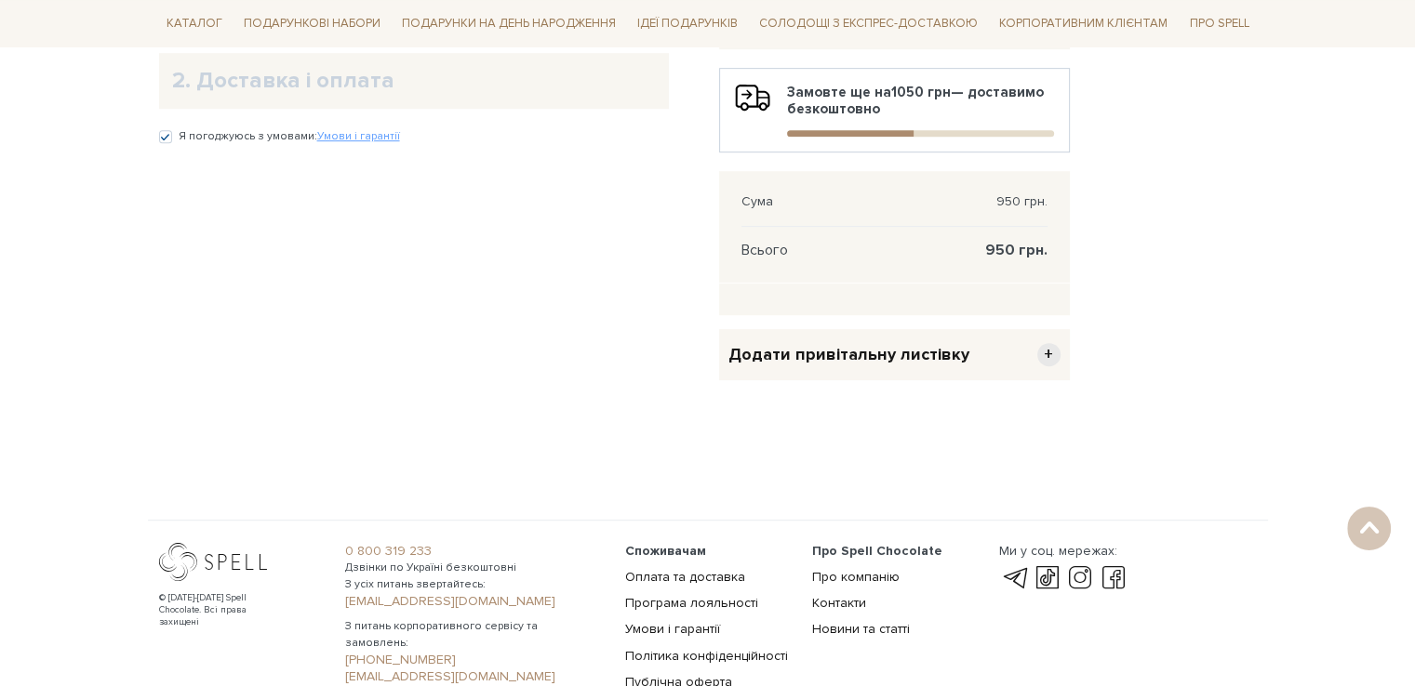
click at [1040, 357] on span "+" at bounding box center [1048, 354] width 23 height 23
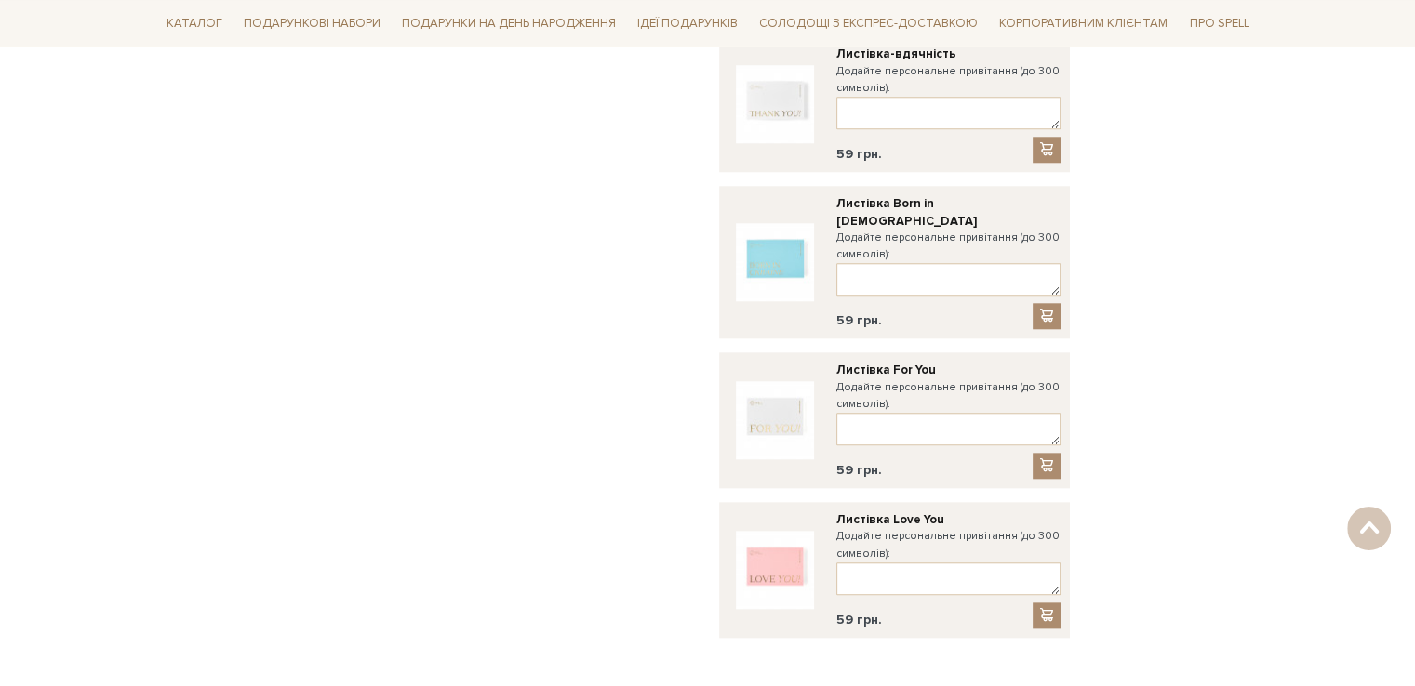
scroll to position [1953, 0]
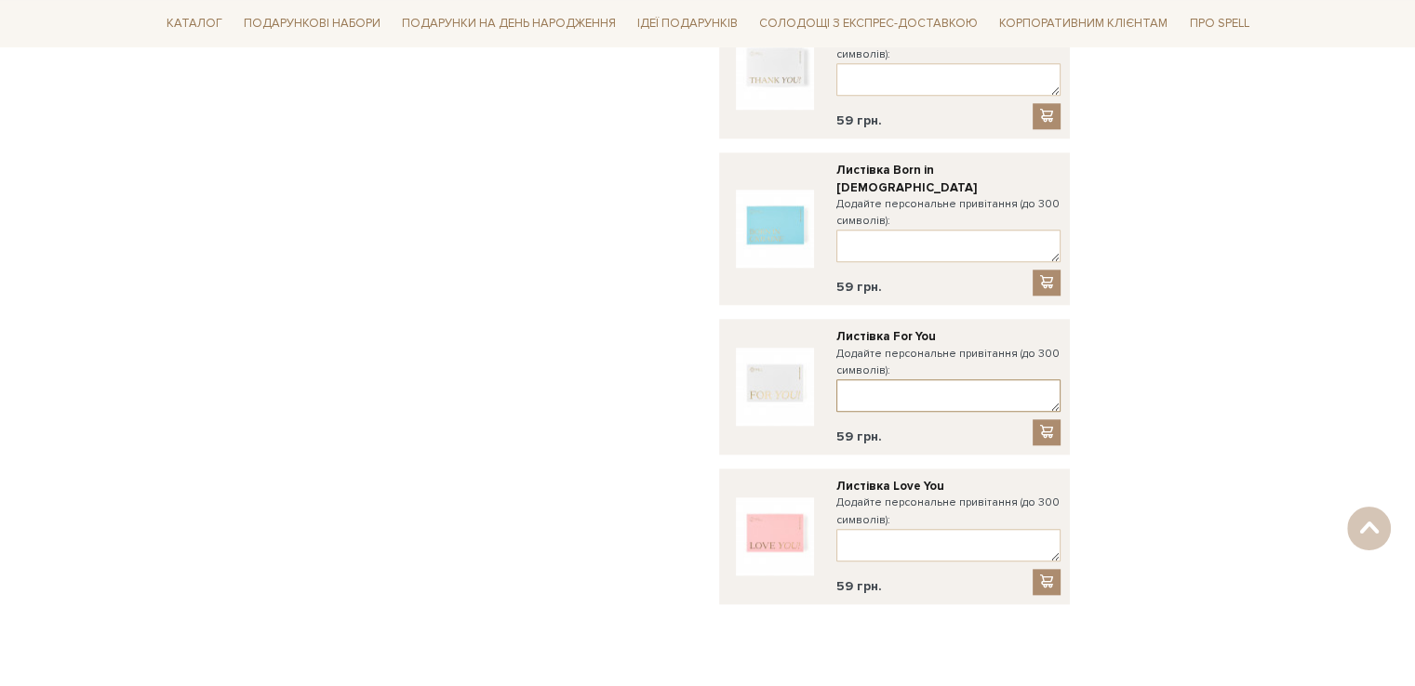
click at [945, 379] on textarea at bounding box center [948, 395] width 224 height 33
type textarea "Н"
type textarea "З"
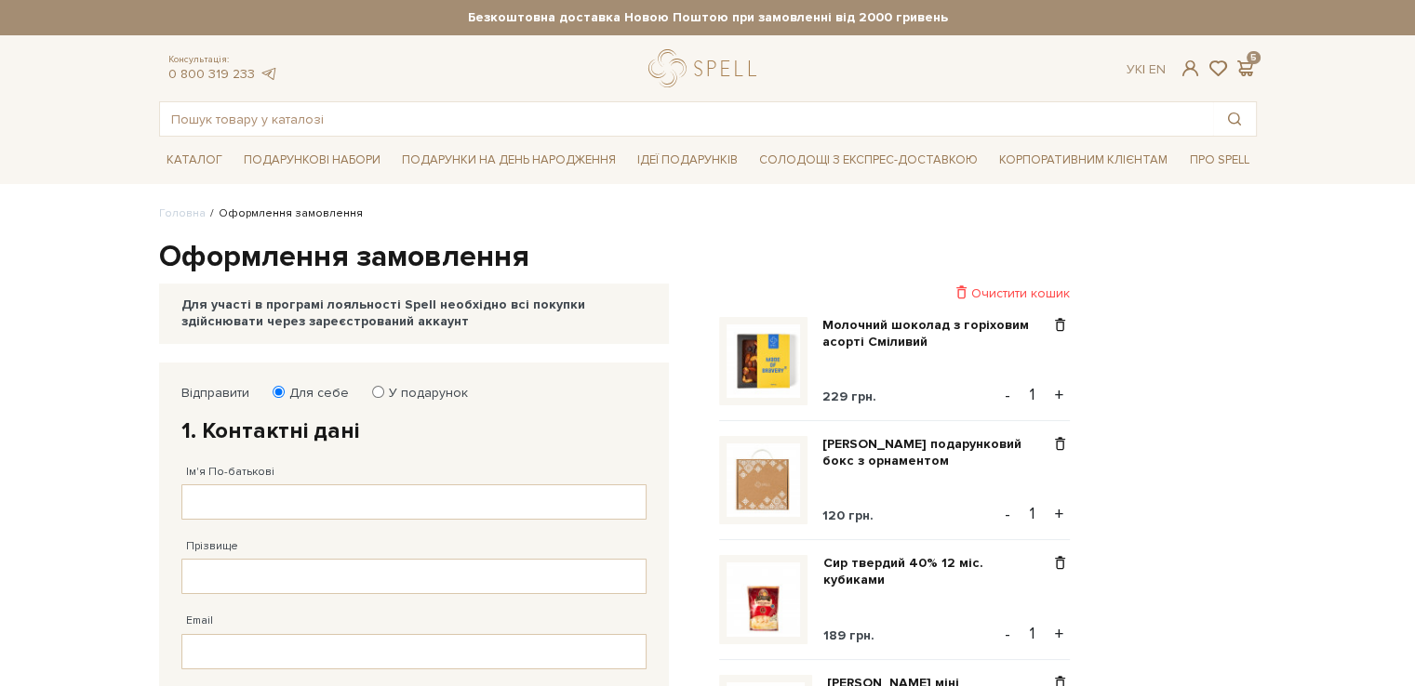
scroll to position [93, 0]
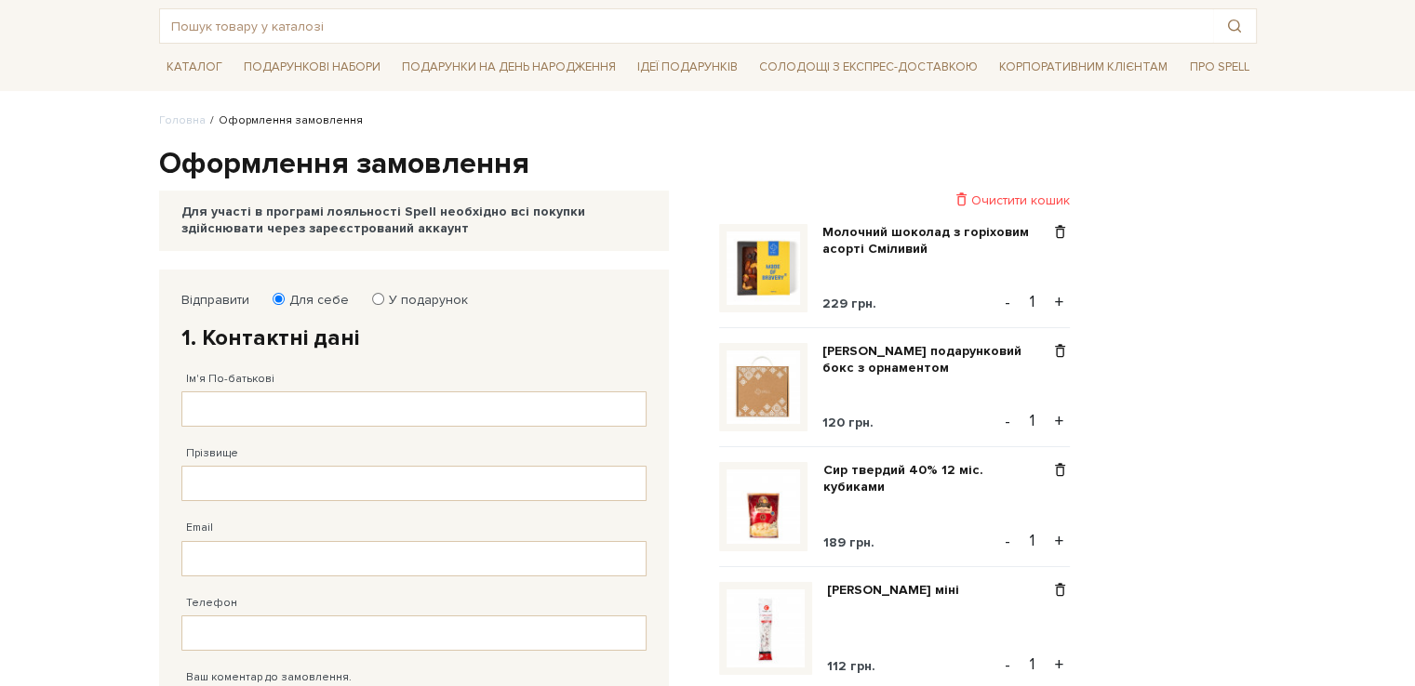
click at [390, 302] on label "У подарунок" at bounding box center [422, 300] width 91 height 17
click at [384, 302] on input "У подарунок" at bounding box center [378, 299] width 12 height 12
radio input "true"
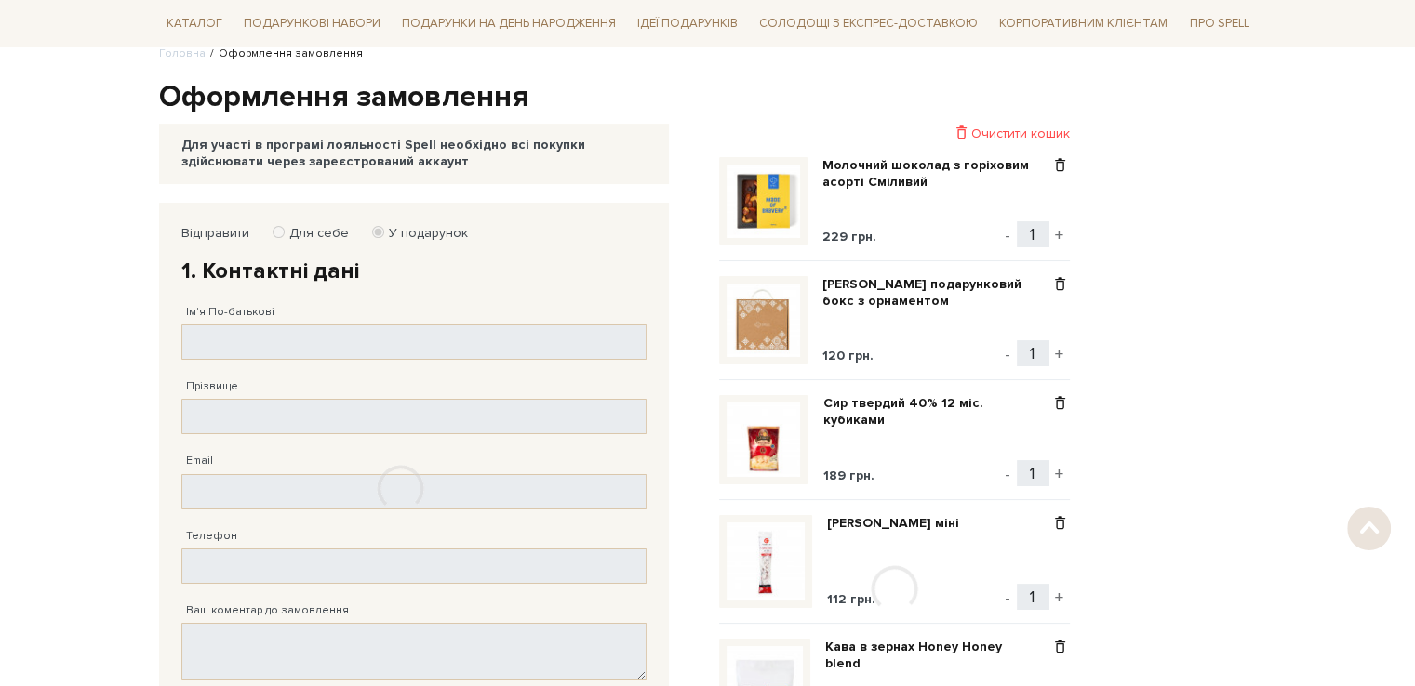
scroll to position [279, 0]
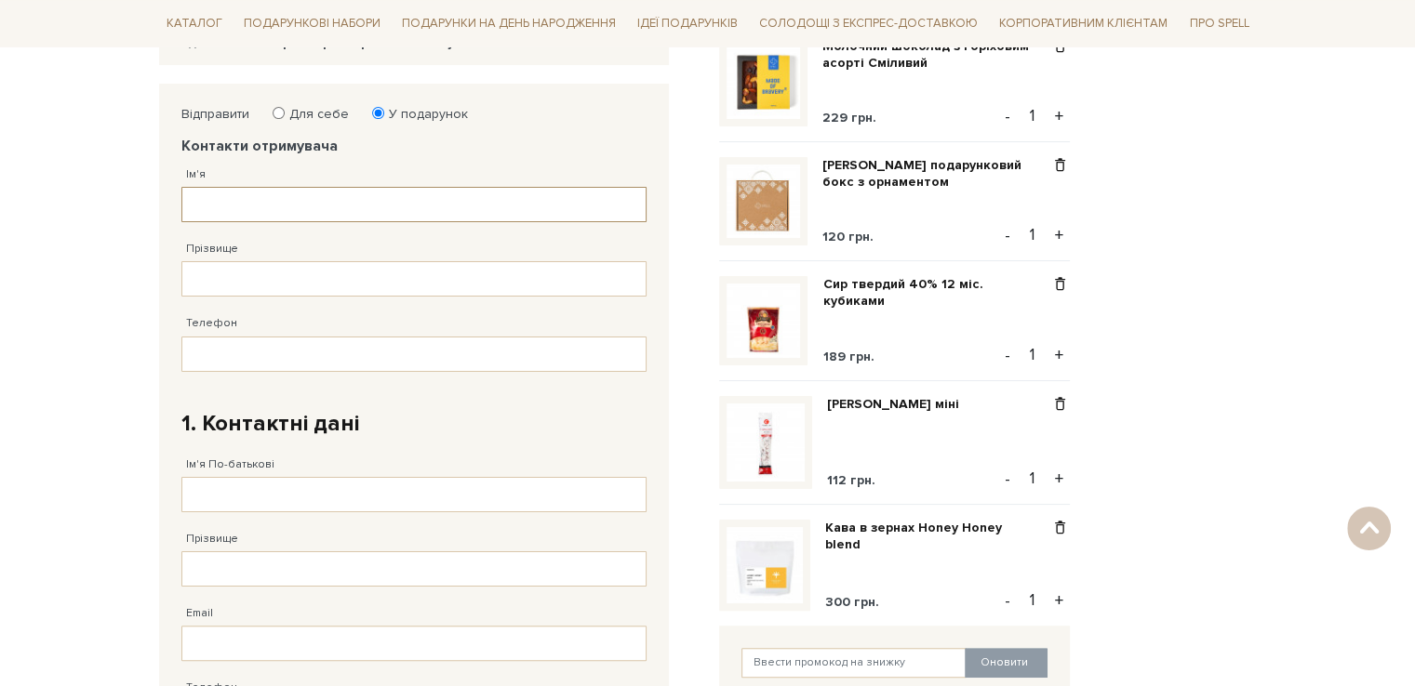
click at [327, 199] on input "Ім'я" at bounding box center [413, 204] width 465 height 35
type input "Ігор"
click at [301, 277] on input "Прізвище" at bounding box center [413, 278] width 465 height 35
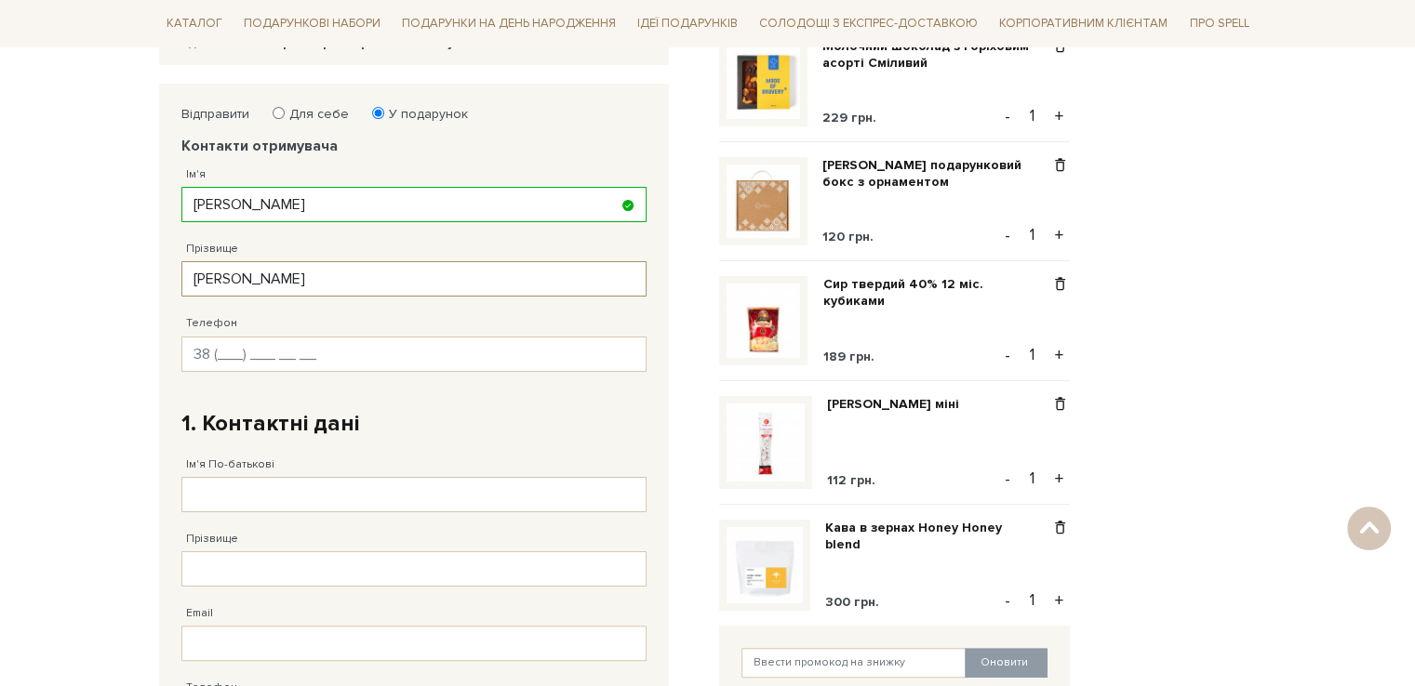
type input "Васильович"
click at [282, 342] on input "Телефон" at bounding box center [413, 354] width 465 height 35
type input "38 (050) 307 03 76"
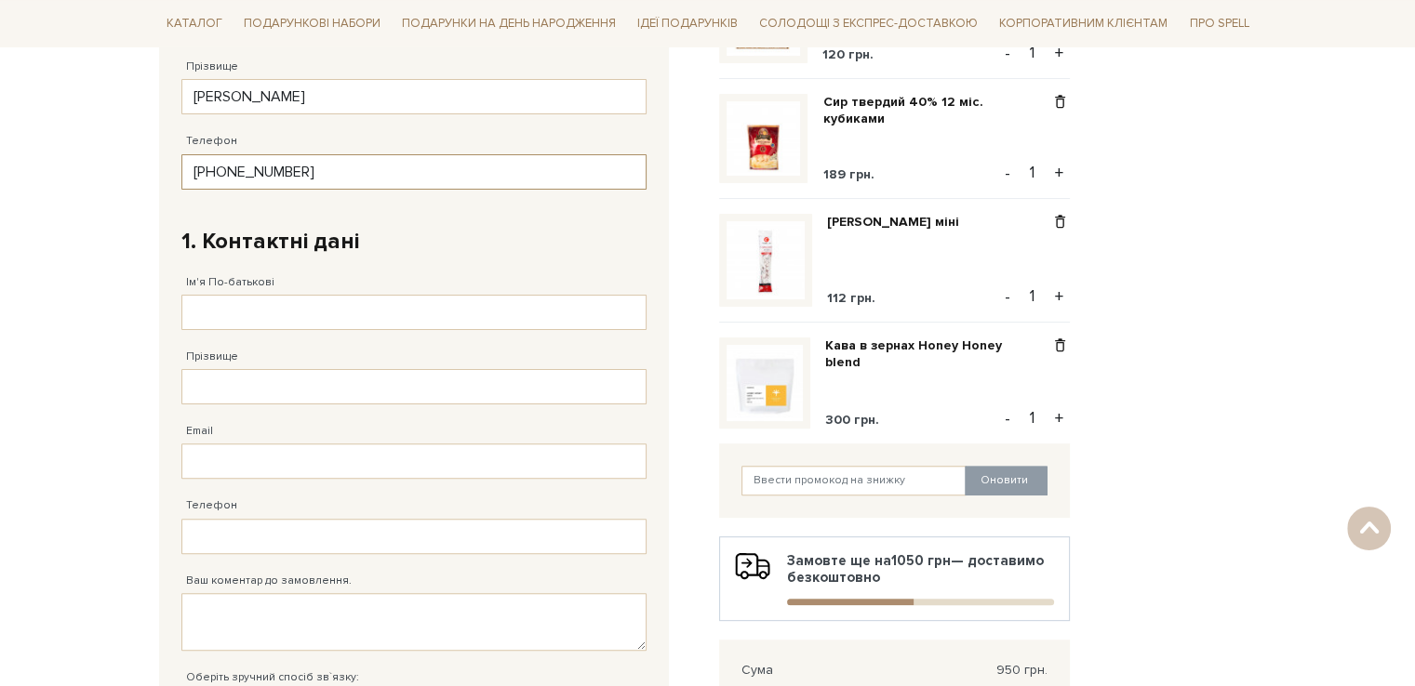
scroll to position [465, 0]
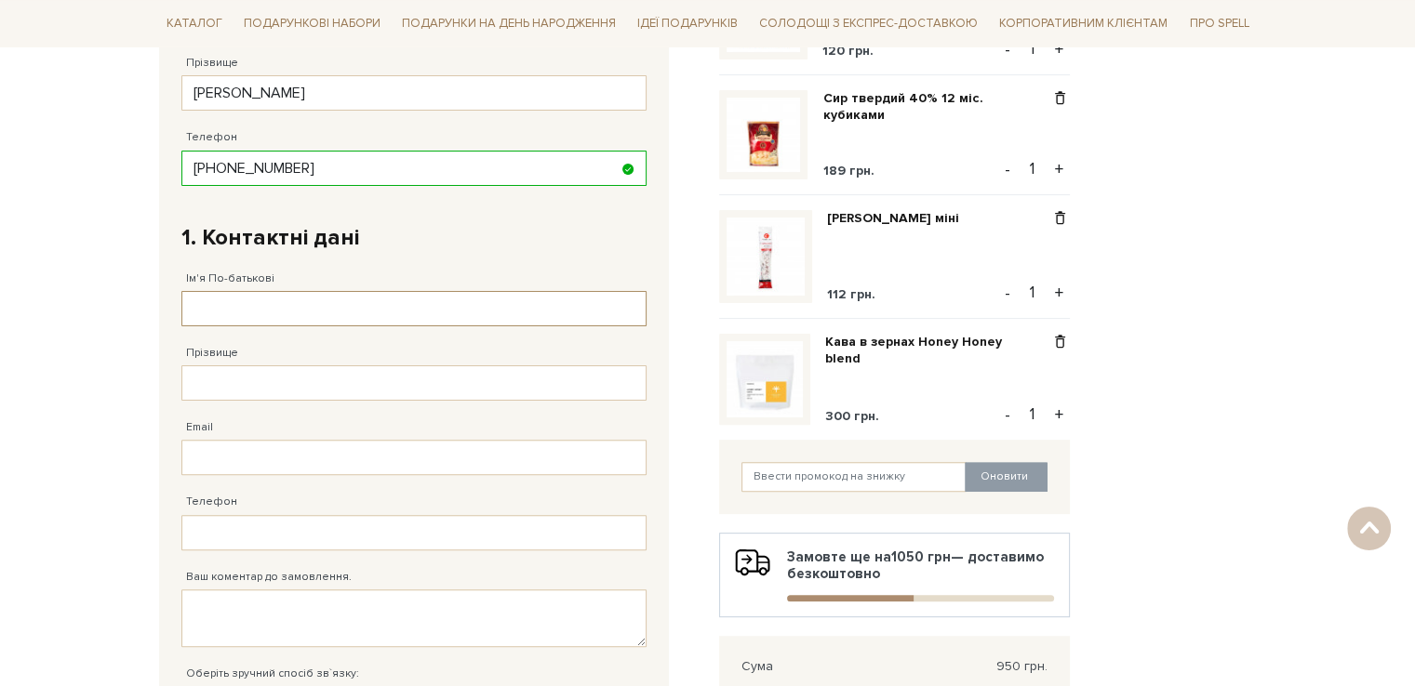
click at [312, 304] on input "Ім'я По-батькові" at bounding box center [413, 308] width 465 height 35
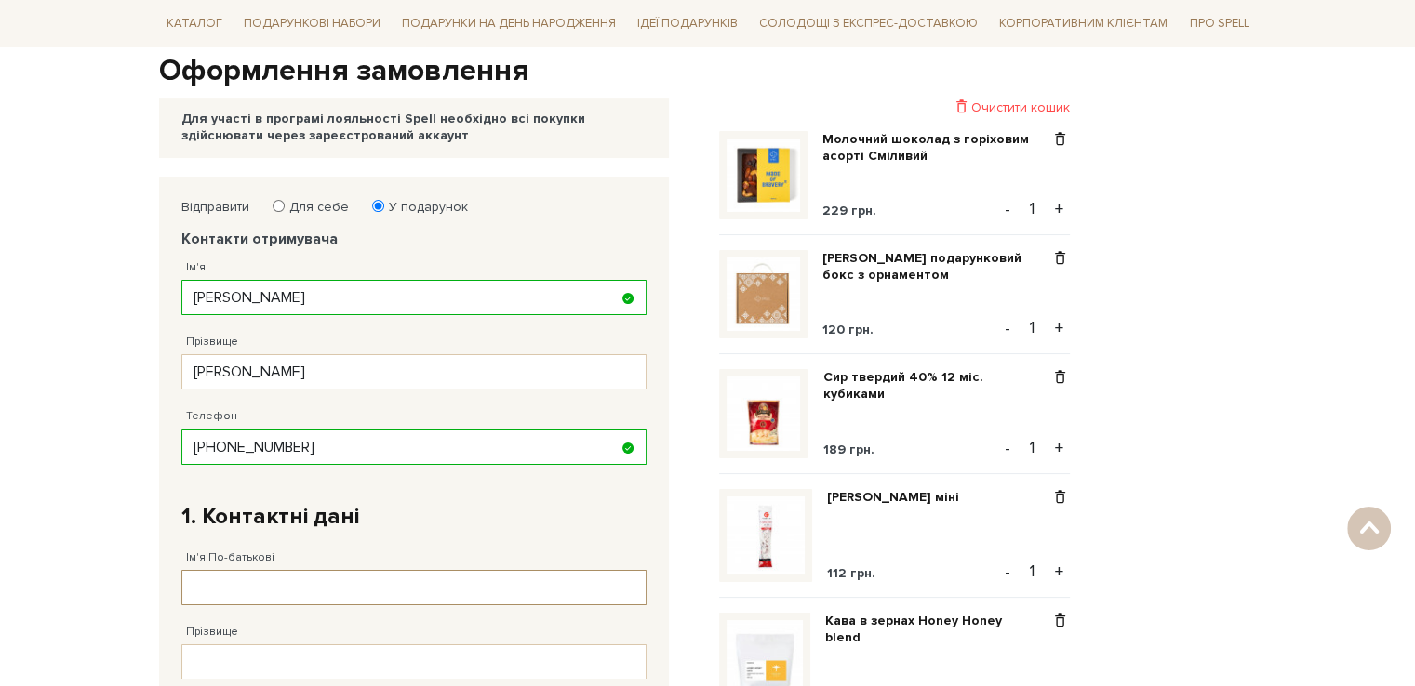
scroll to position [186, 0]
drag, startPoint x: 301, startPoint y: 369, endPoint x: 179, endPoint y: 364, distance: 122.9
click at [179, 364] on div "Відправити Для себе У подарунок Контакти отримувача Ім'я Ігор Заповніть поле! П…" at bounding box center [414, 614] width 484 height 848
type input "Бандура"
drag, startPoint x: 99, startPoint y: 391, endPoint x: 120, endPoint y: 414, distance: 31.6
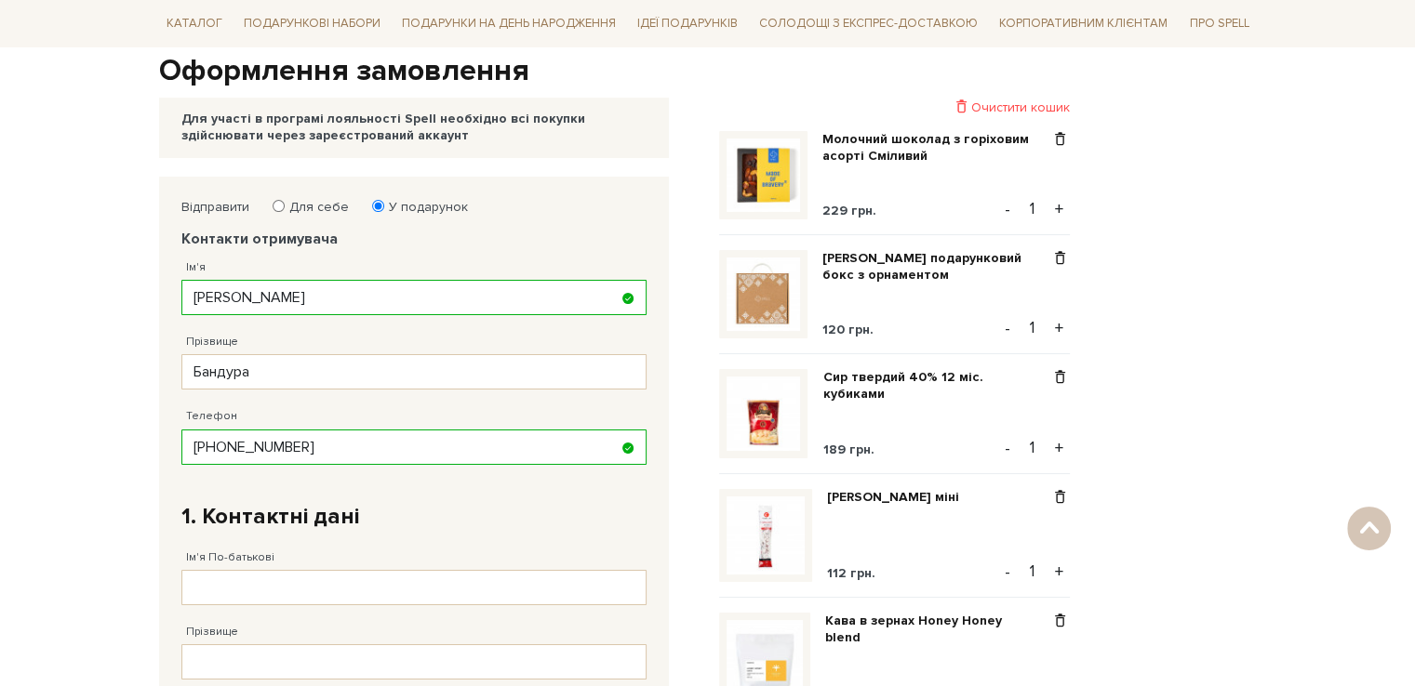
click at [100, 391] on body "Подарункові набори SALE Корпоративним клієнтам Доставка і оплата Консультація: …" at bounding box center [707, 660] width 1415 height 1693
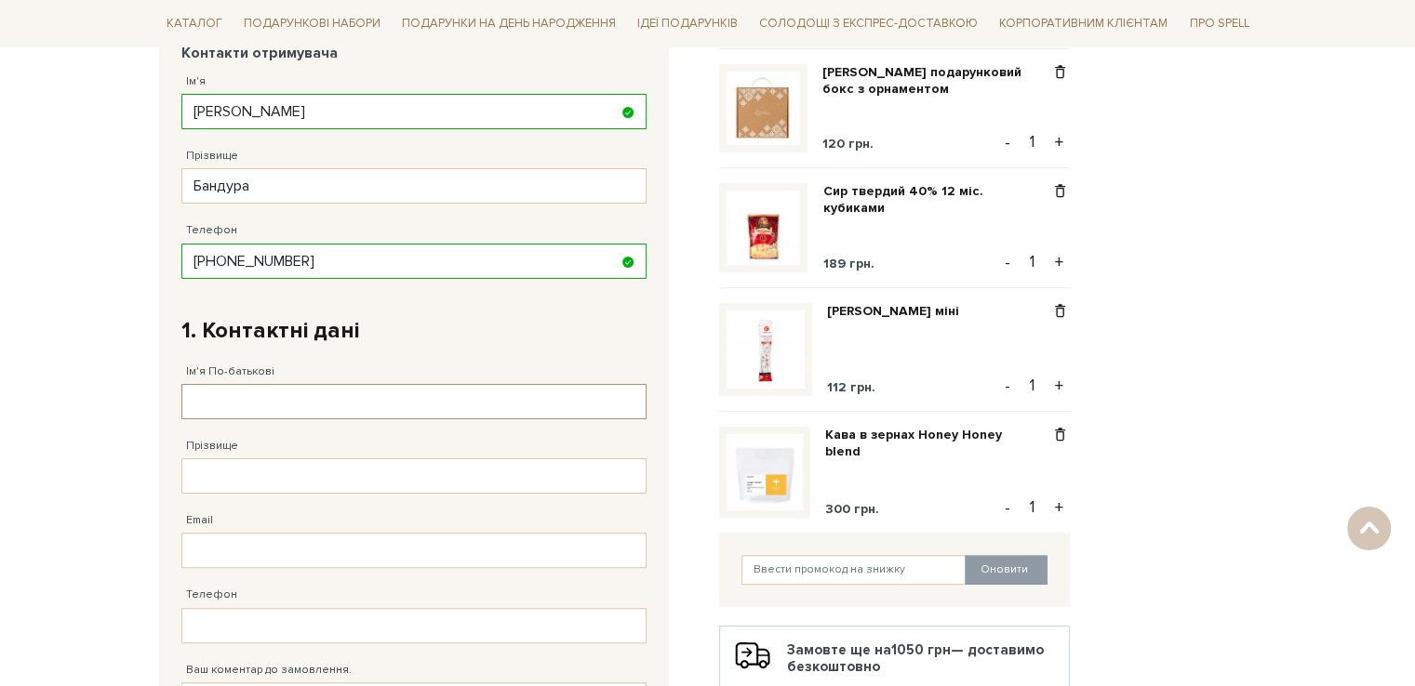
click at [379, 385] on input "Ім'я По-батькові" at bounding box center [413, 401] width 465 height 35
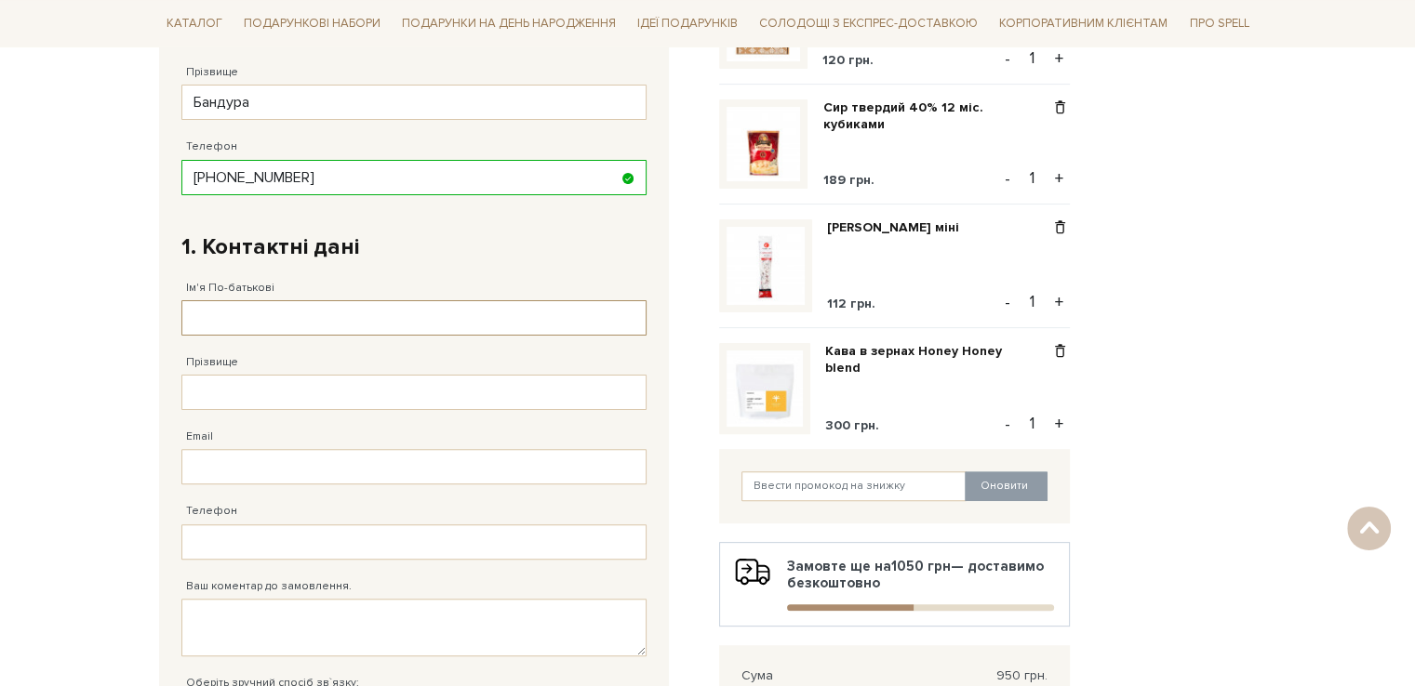
scroll to position [465, 0]
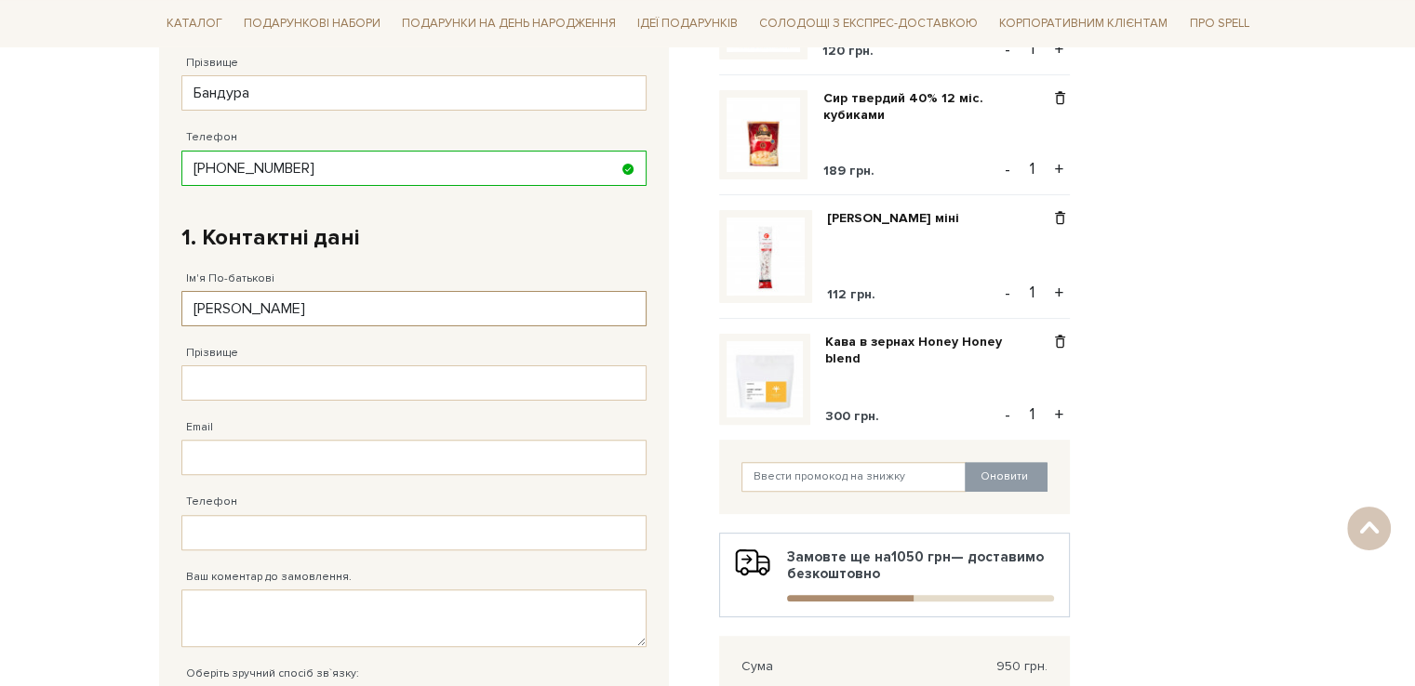
type input "Вікторія Ігорівна"
click at [346, 390] on input "Прізвище" at bounding box center [413, 383] width 465 height 35
type input "Бандура"
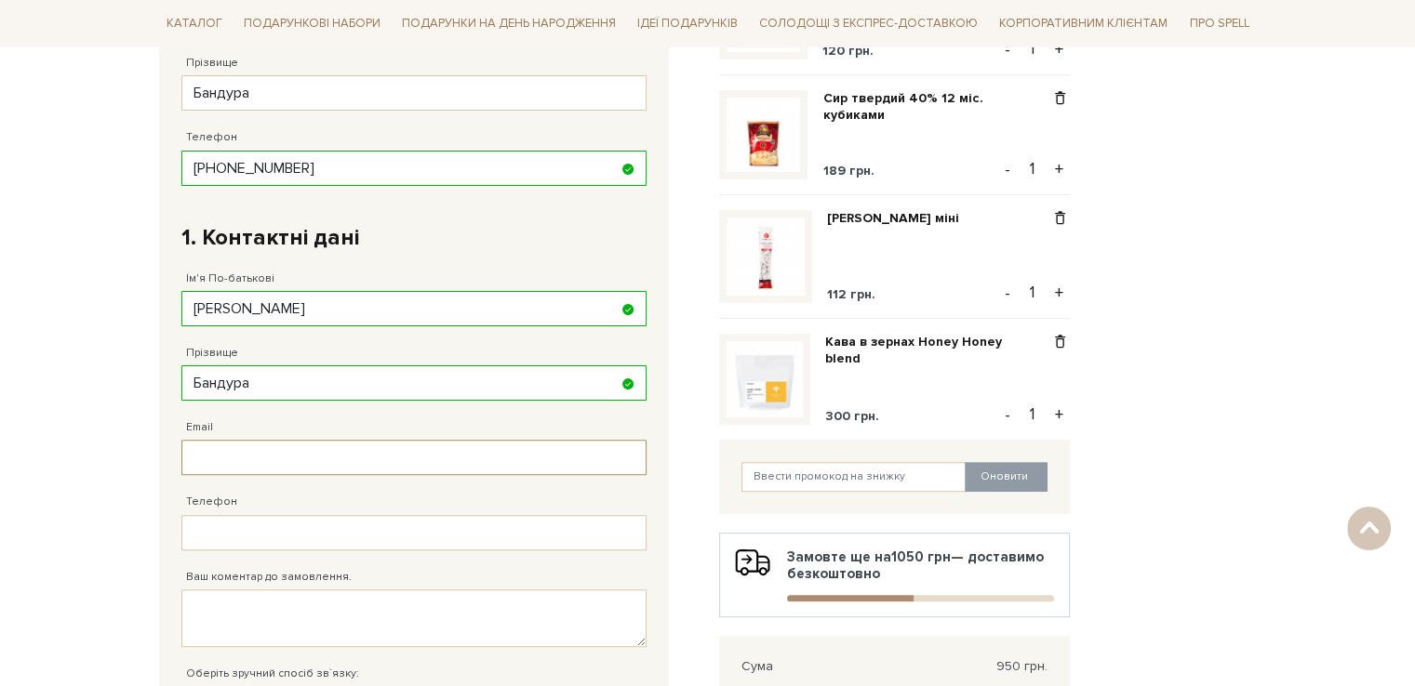
click at [333, 458] on input "Email" at bounding box center [413, 457] width 465 height 35
type input "viktoriakotova177@gmail.com"
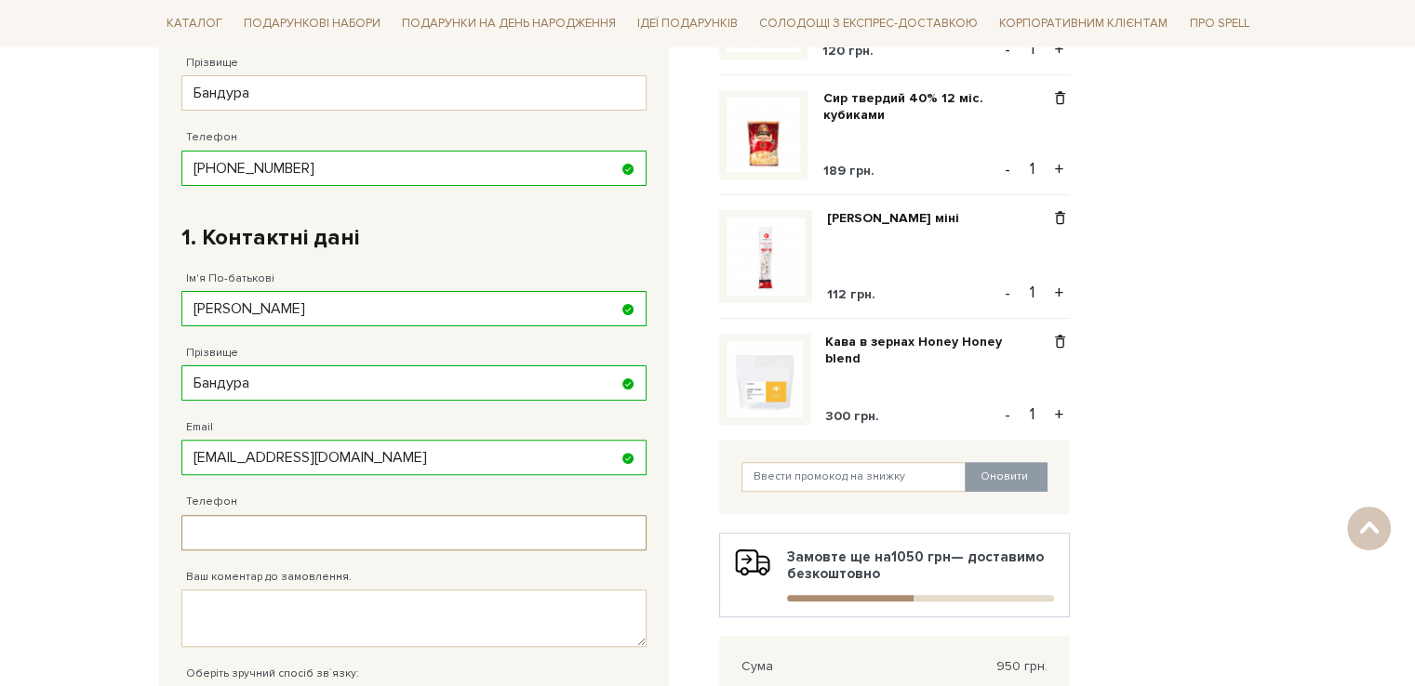
click at [315, 529] on input "Телефон" at bounding box center [413, 532] width 465 height 35
drag, startPoint x: 315, startPoint y: 530, endPoint x: 219, endPoint y: 533, distance: 95.8
click at [219, 533] on input "38 (666) 355 79 4_" at bounding box center [413, 532] width 465 height 35
type input "38 (066) 635 57 94"
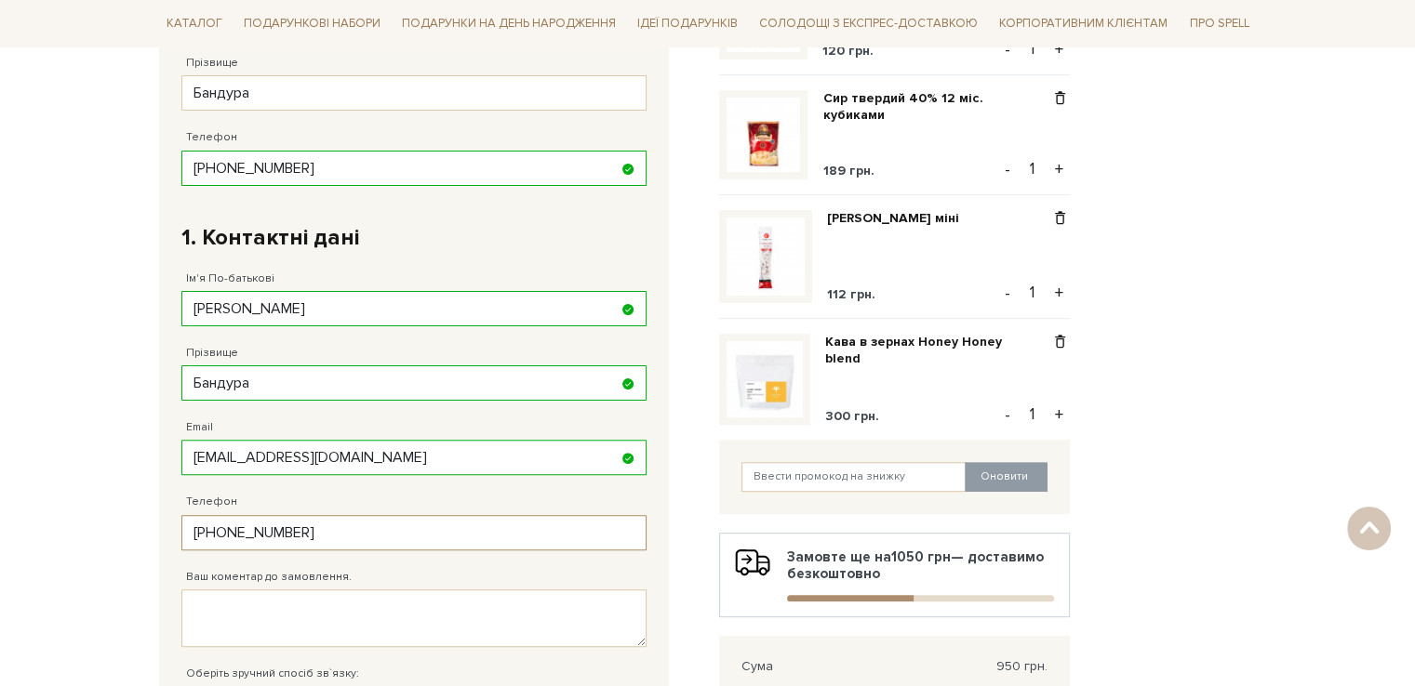
scroll to position [651, 0]
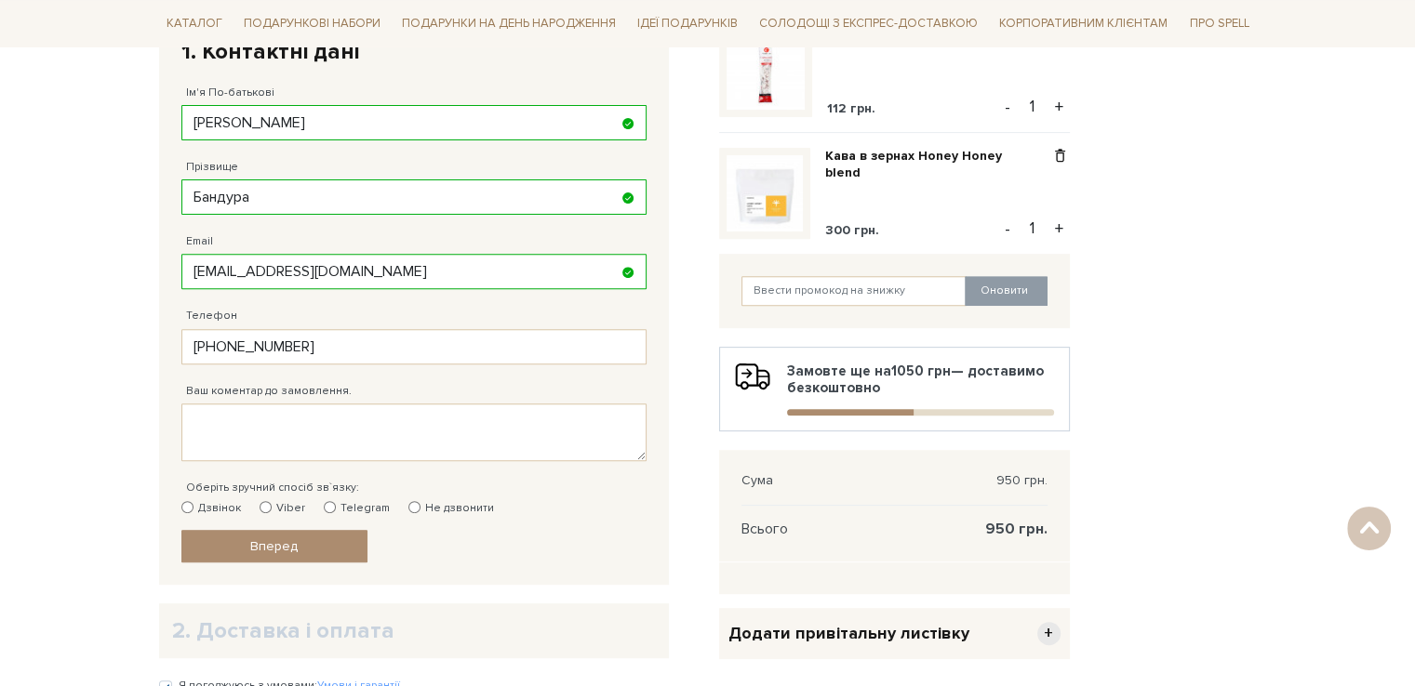
click at [409, 507] on input "Не дзвонити" at bounding box center [414, 507] width 12 height 12
radio input "true"
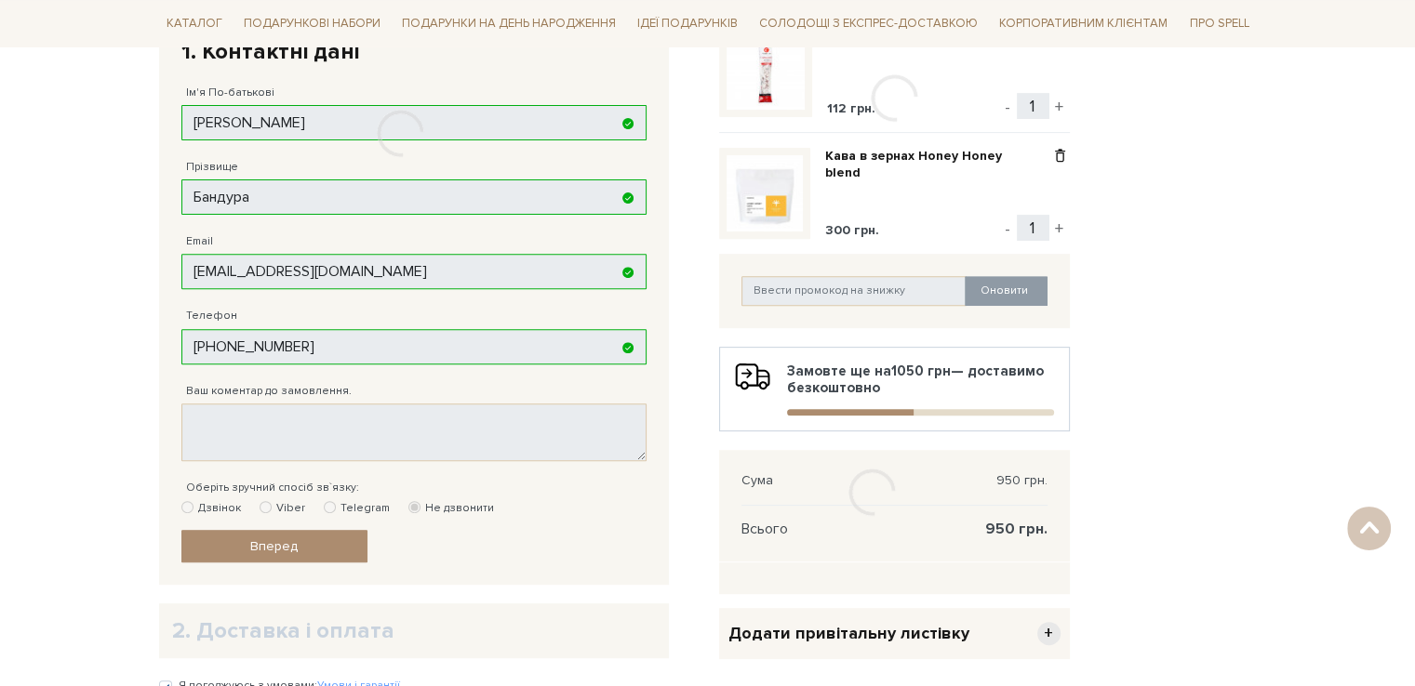
click at [342, 544] on div at bounding box center [400, 133] width 484 height 844
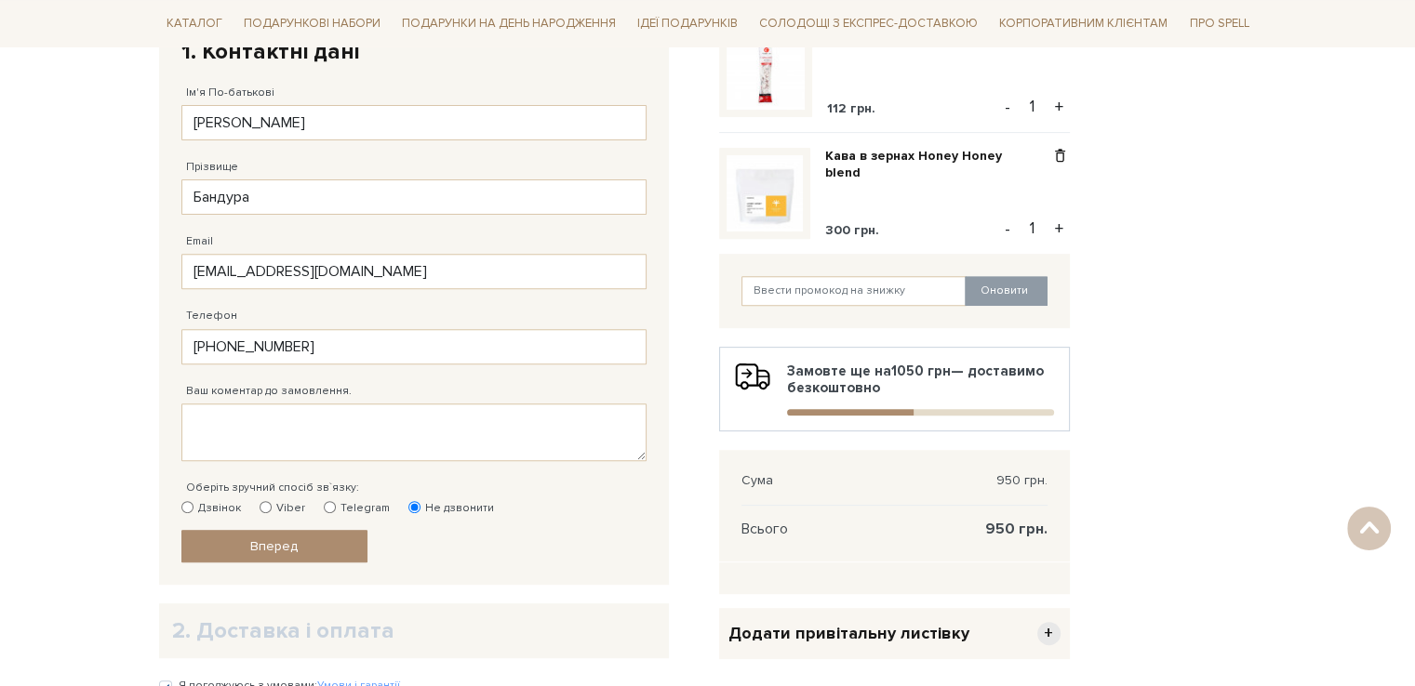
scroll to position [837, 0]
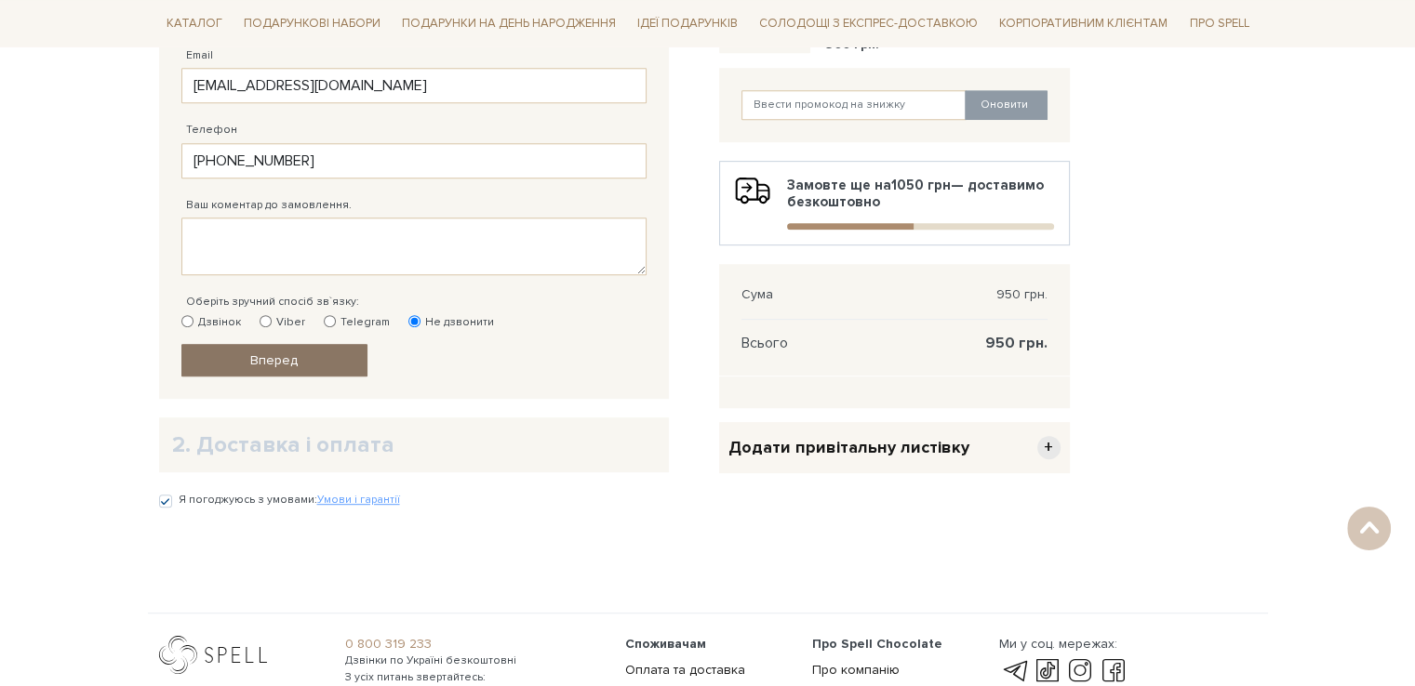
click at [273, 352] on span "Вперед" at bounding box center [273, 360] width 47 height 16
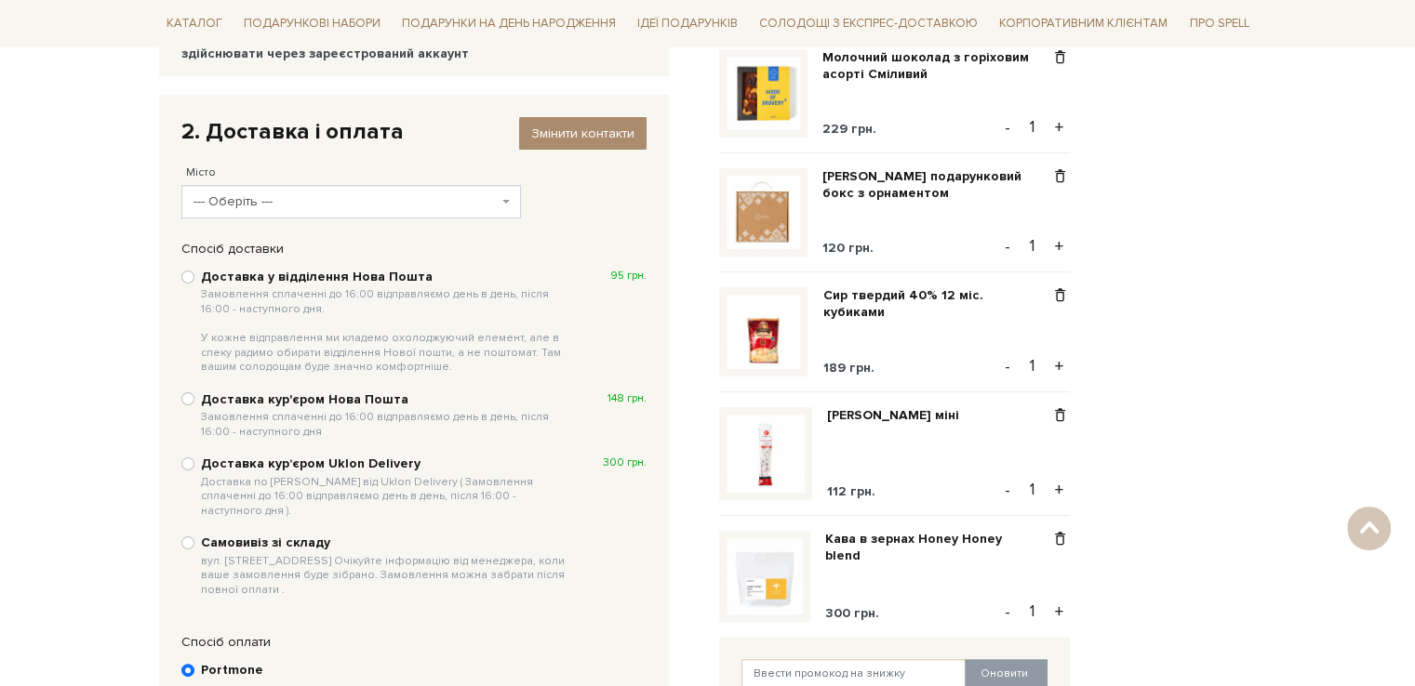
scroll to position [176, 0]
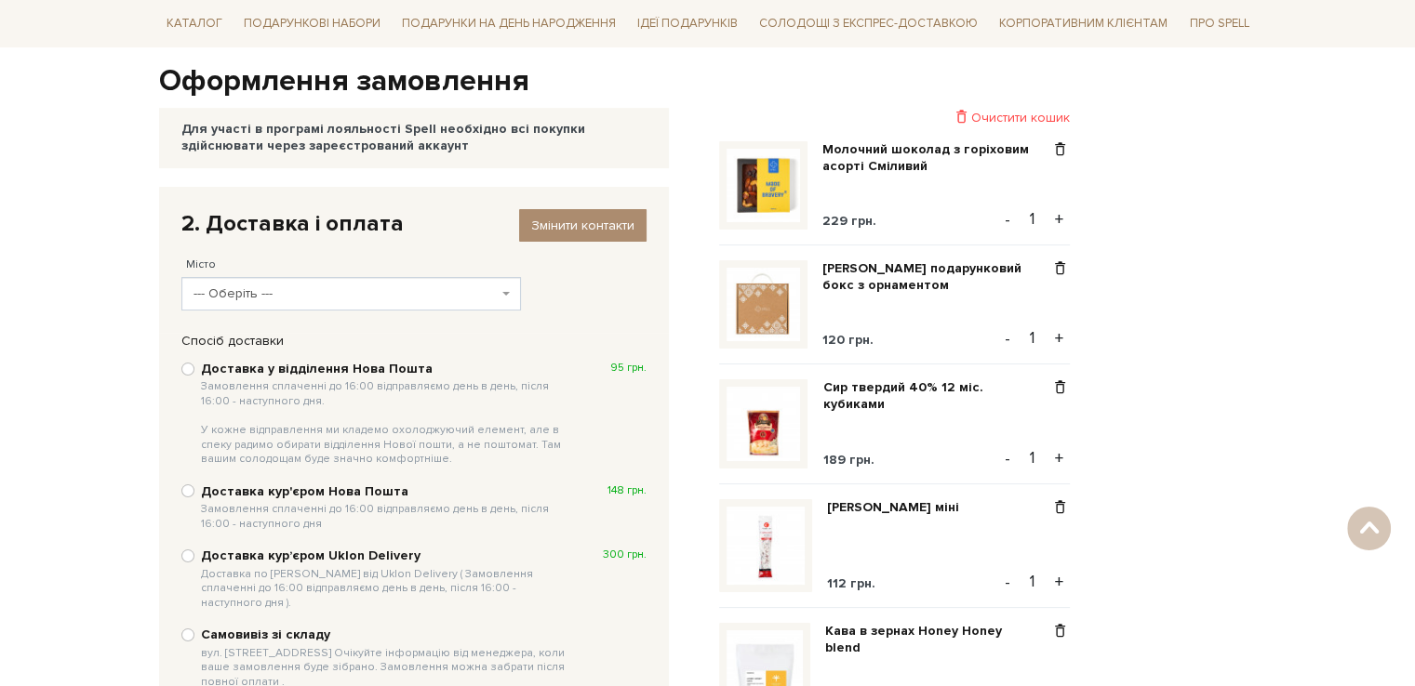
click at [286, 294] on span "--- Оберіть ---" at bounding box center [345, 294] width 304 height 19
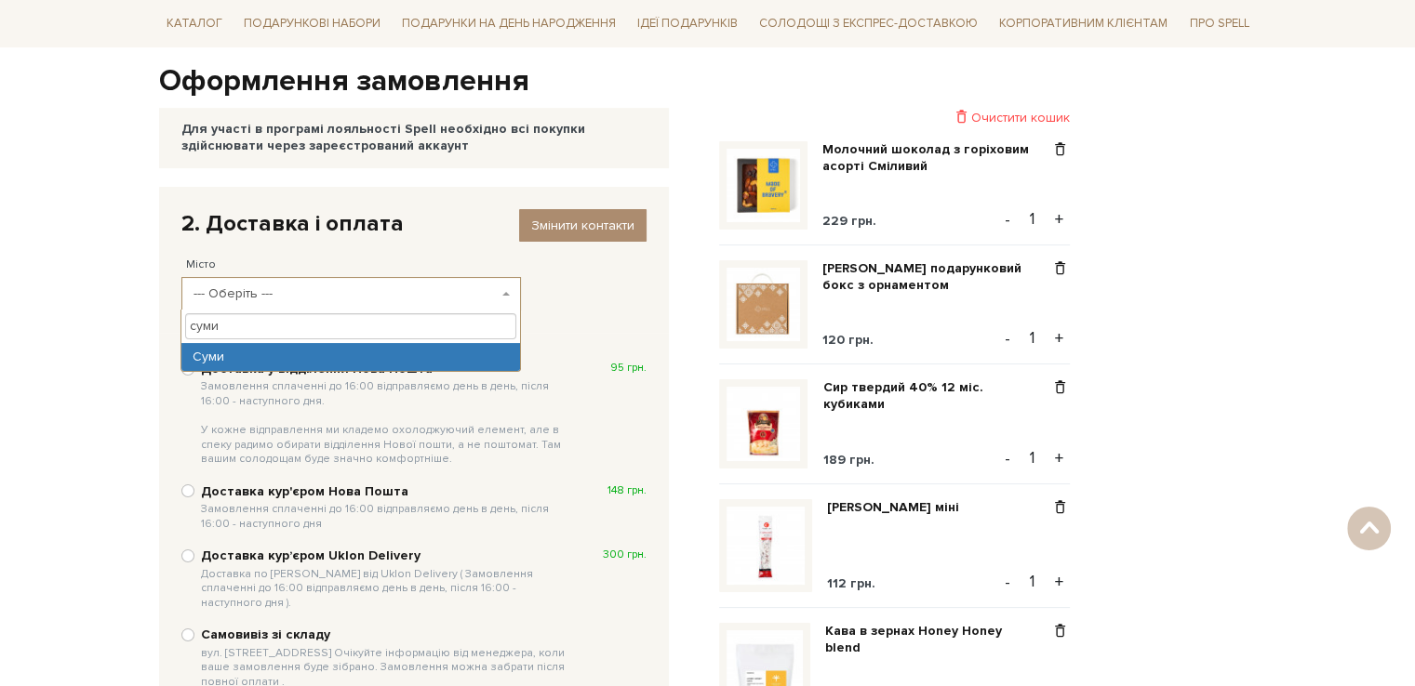
type input "суми"
select select "Суми"
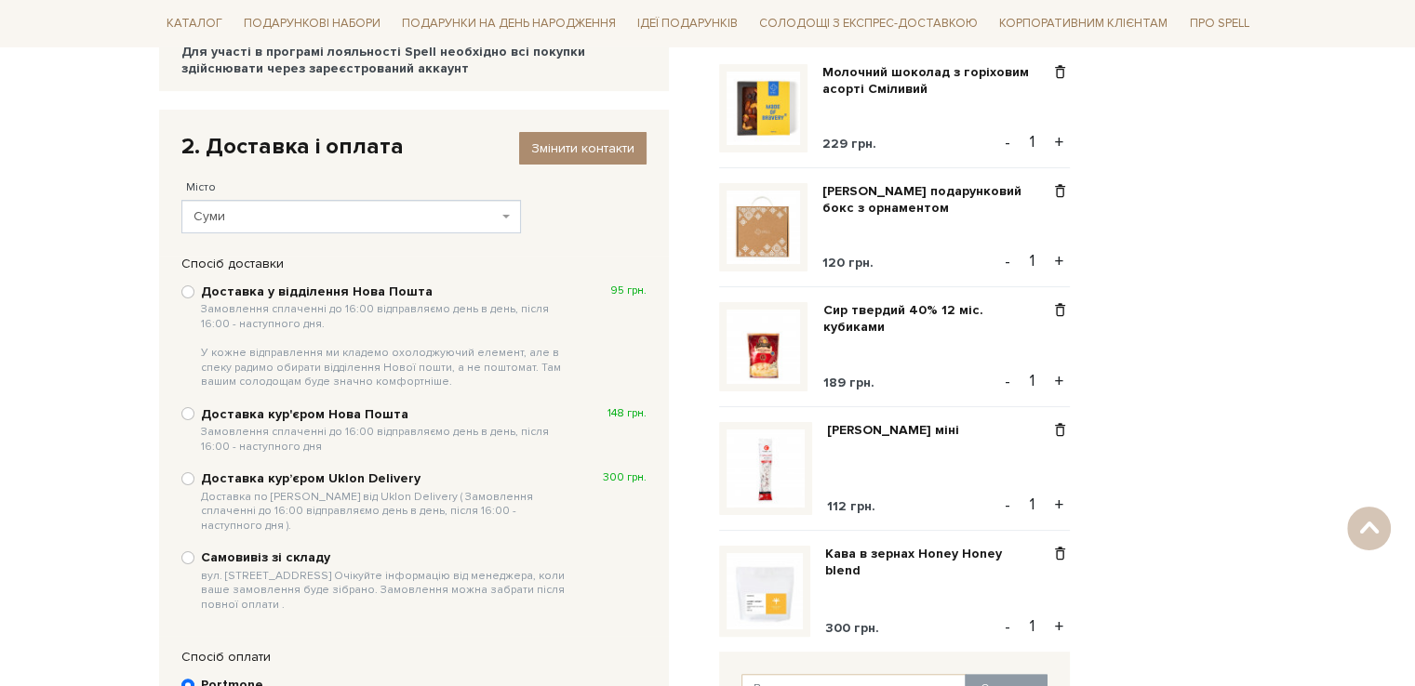
scroll to position [362, 0]
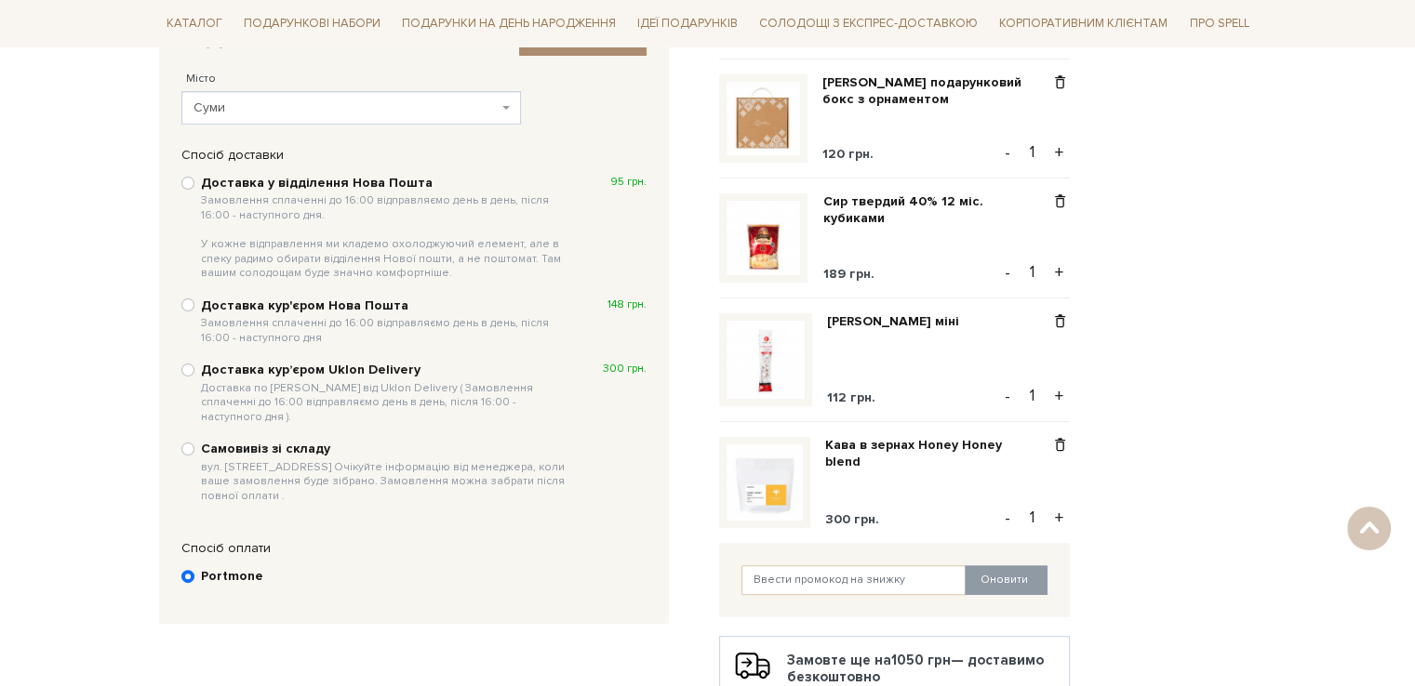
click at [365, 178] on b "Доставка у відділення Нова Пошта Замовлення сплаченні до 16:00 відправляємо ден…" at bounding box center [386, 228] width 371 height 106
click at [194, 178] on input "Доставка у відділення Нова Пошта Замовлення сплаченні до 16:00 відправляємо ден…" at bounding box center [187, 183] width 13 height 13
radio input "true"
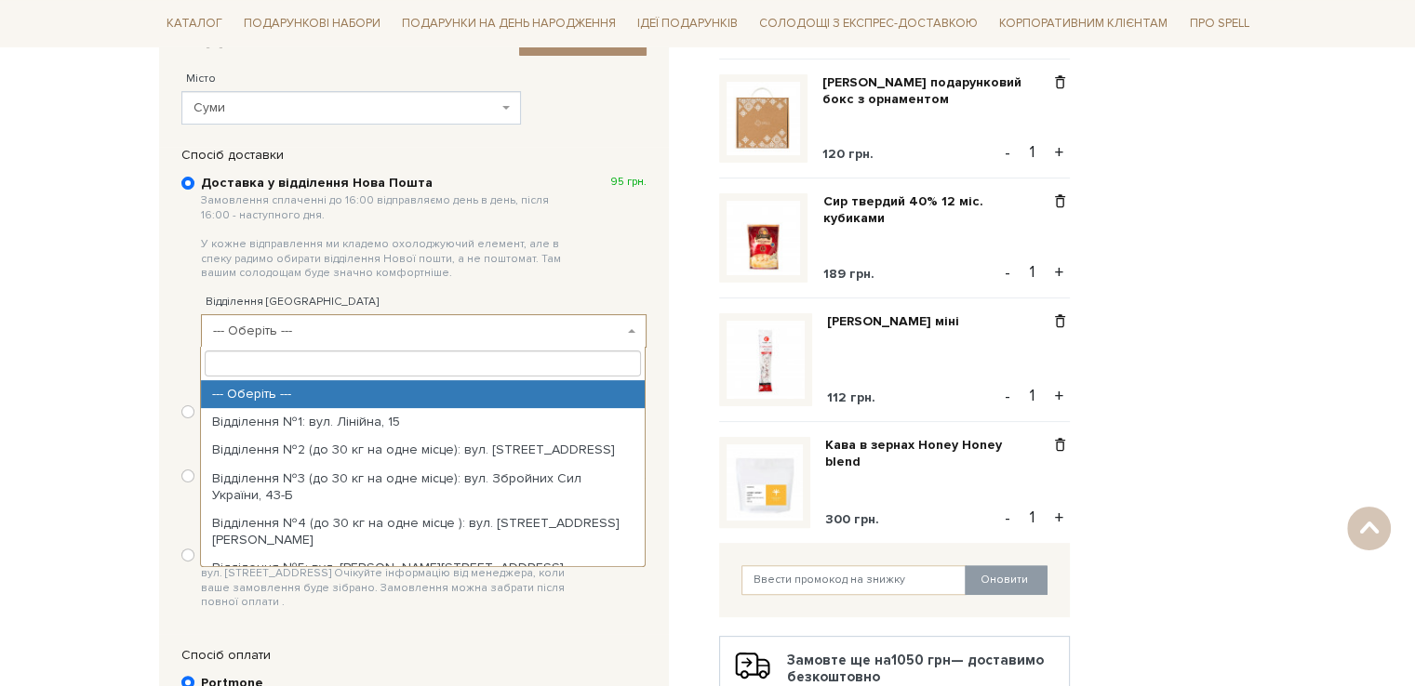
click at [320, 326] on span "--- Оберіть ---" at bounding box center [418, 331] width 410 height 19
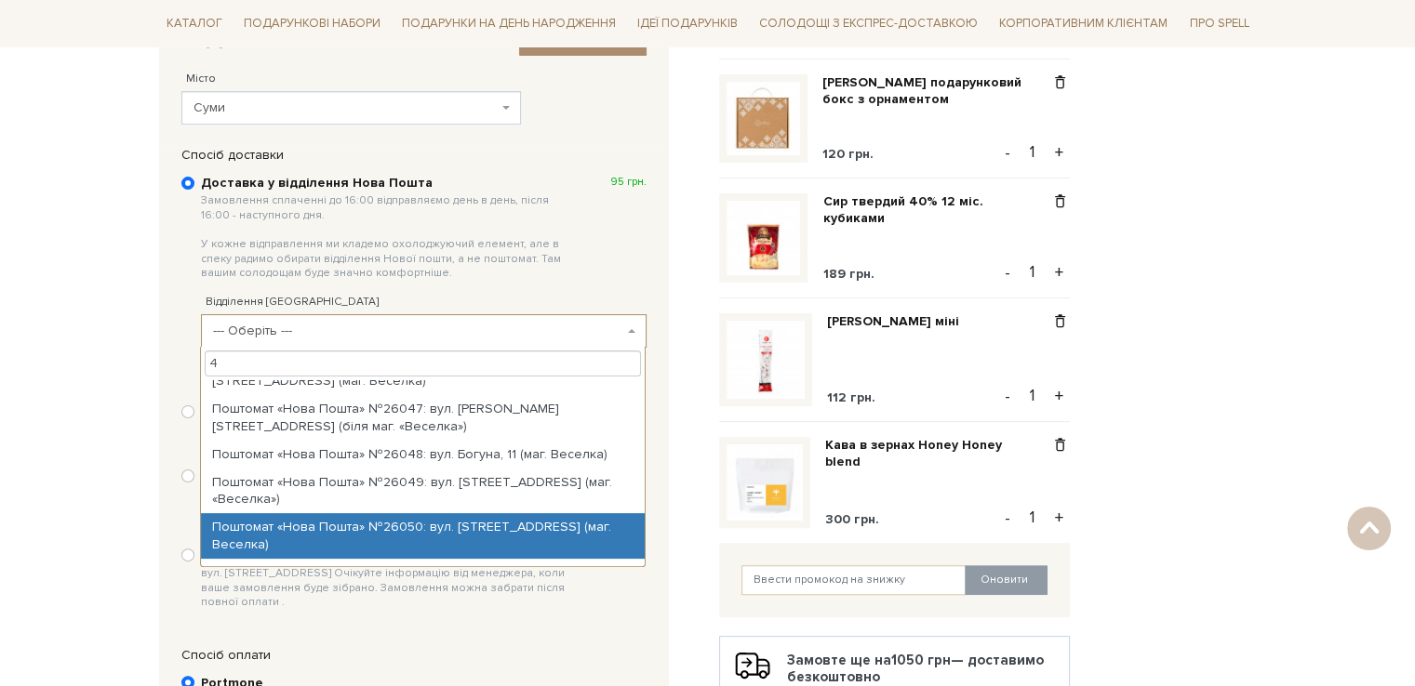
scroll to position [0, 0]
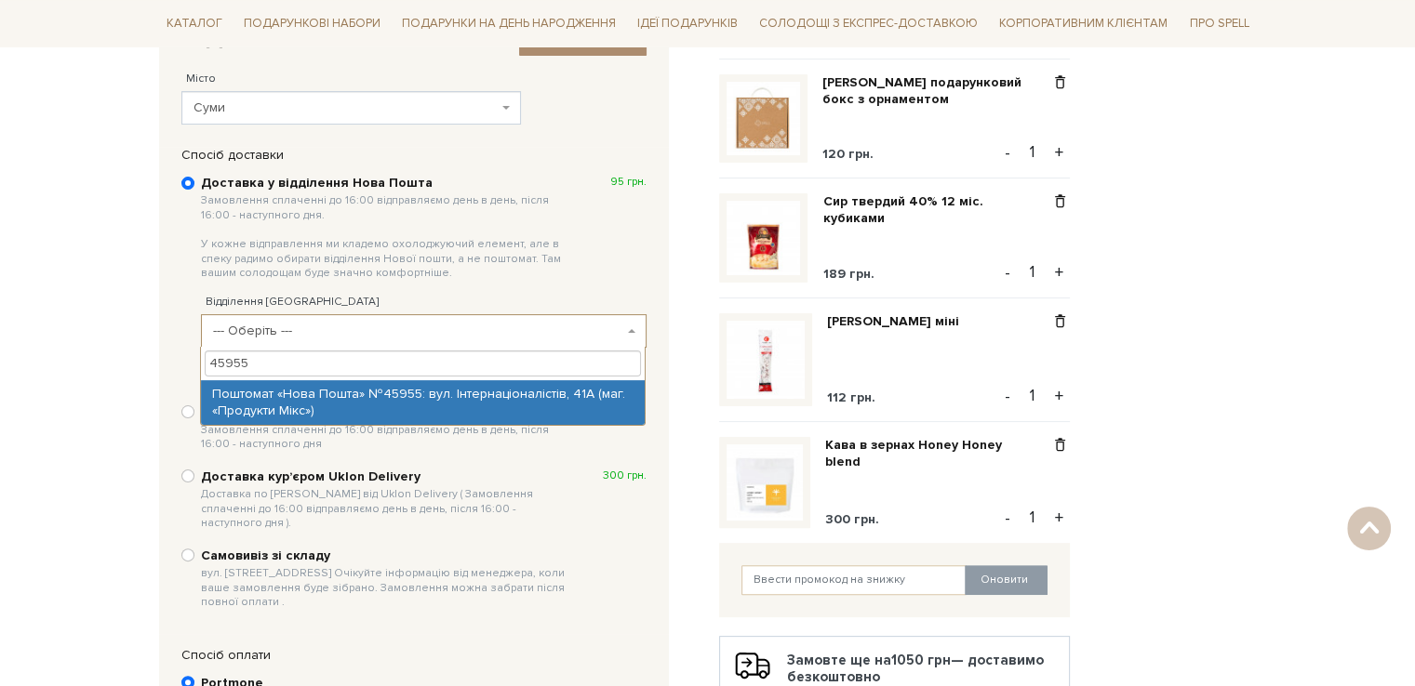
type input "45955"
select select "Поштомат «Нова Пошта» №45955: вул. Інтернаціоналістів, 41А (маг. «Продукти Мікс…"
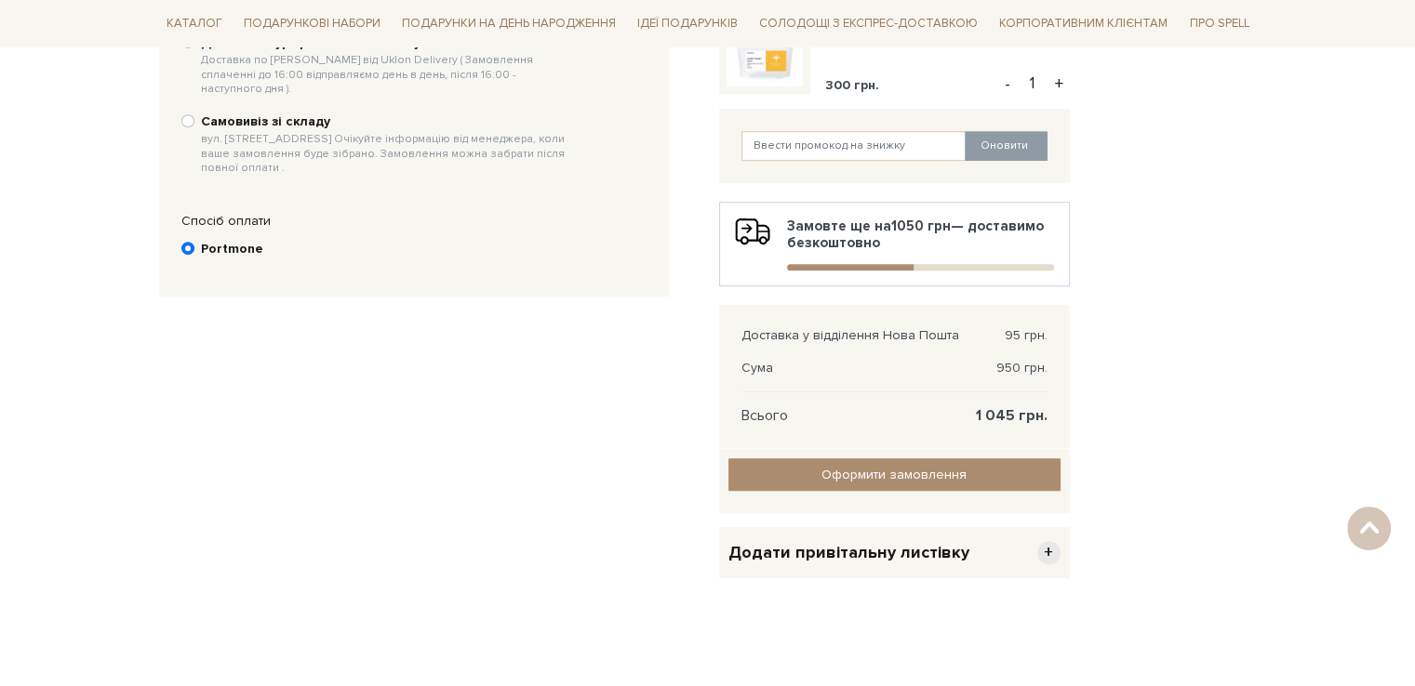
scroll to position [837, 0]
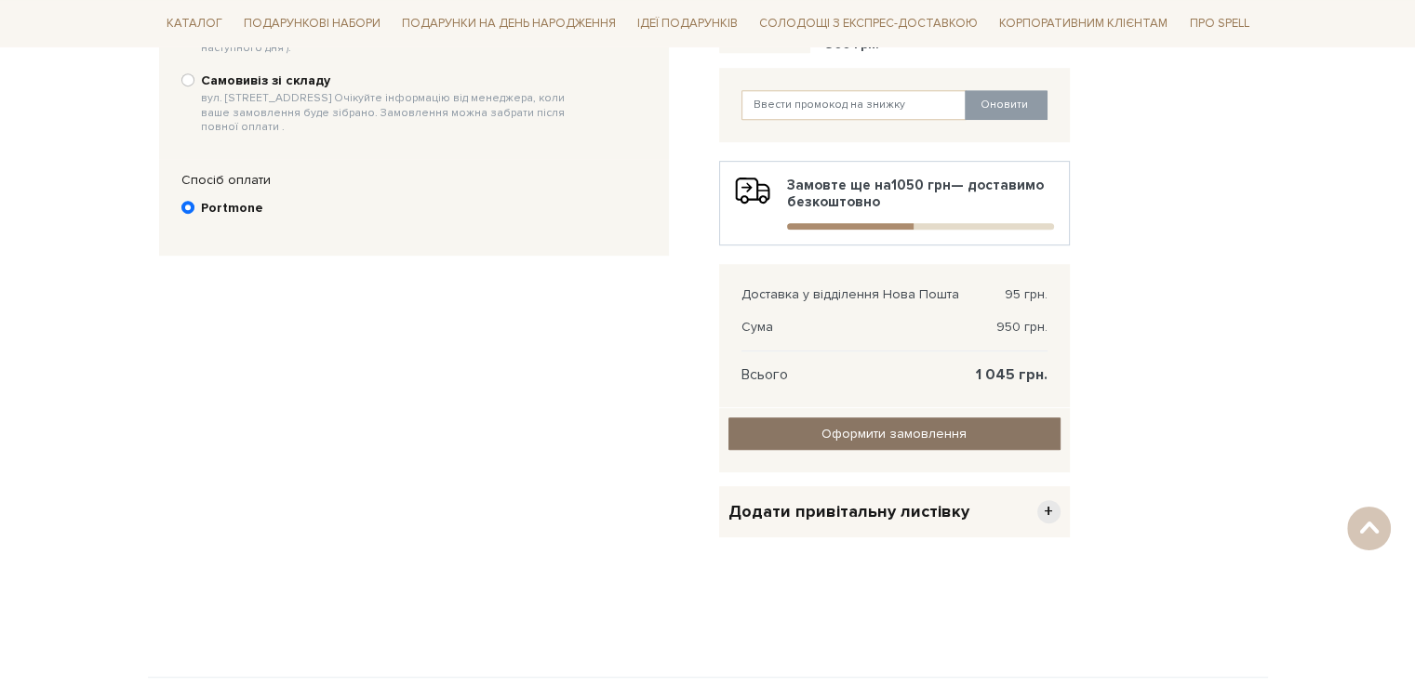
click at [926, 437] on input "Оформити замовлення" at bounding box center [894, 434] width 332 height 33
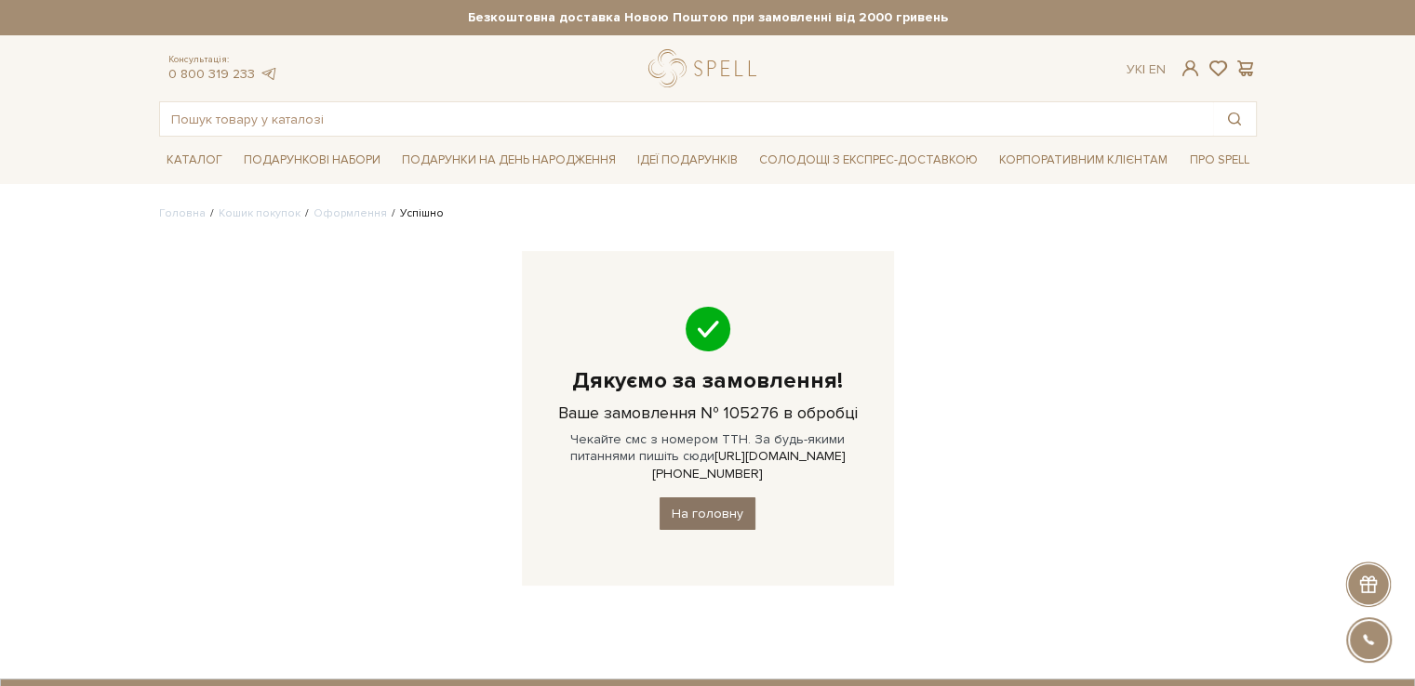
click at [681, 498] on link "На головну" at bounding box center [707, 514] width 96 height 33
